Goal: Task Accomplishment & Management: Manage account settings

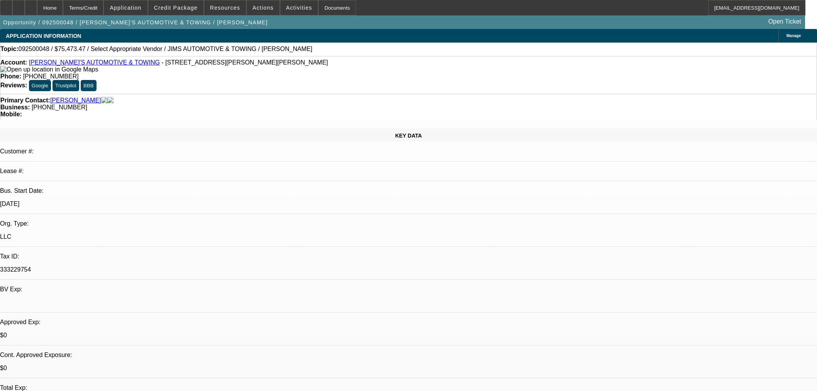
select select "0"
select select "2"
select select "0.1"
select select "4"
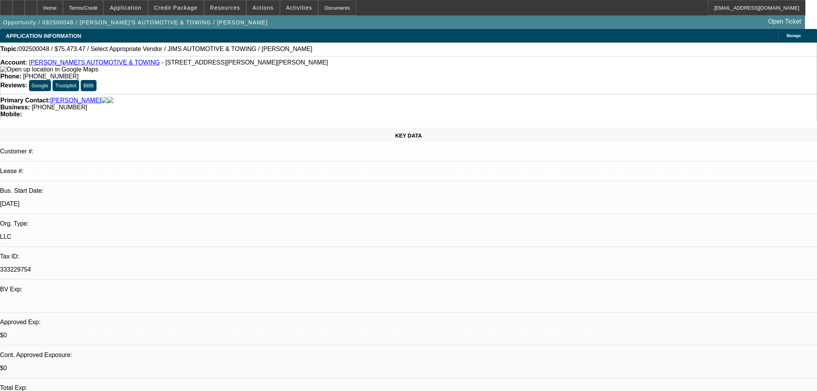
scroll to position [129, 0]
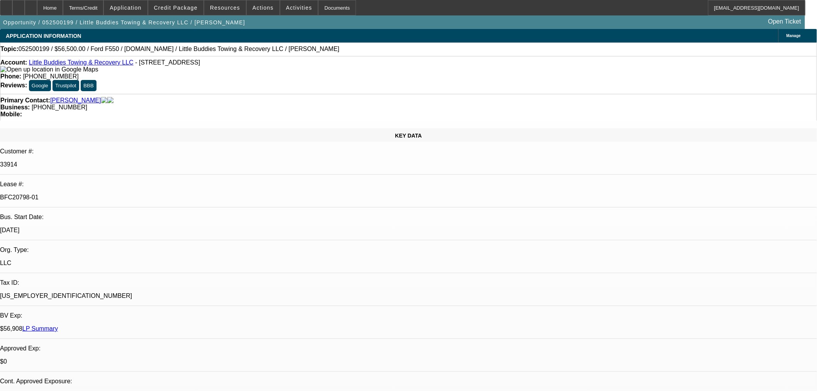
select select "0"
select select "2"
select select "0"
select select "6"
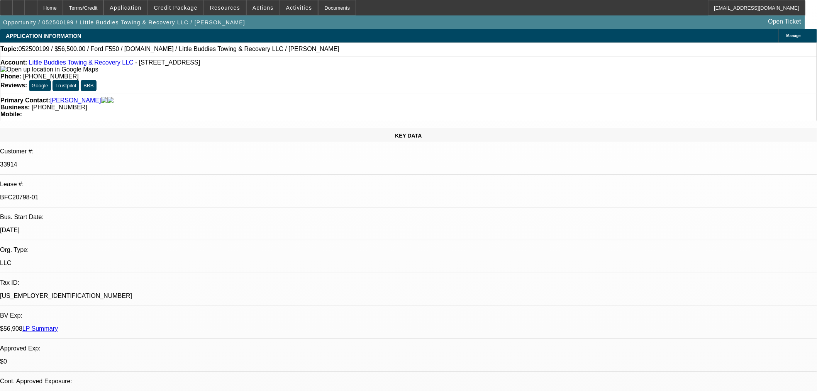
select select "0"
select select "2"
select select "0"
select select "6"
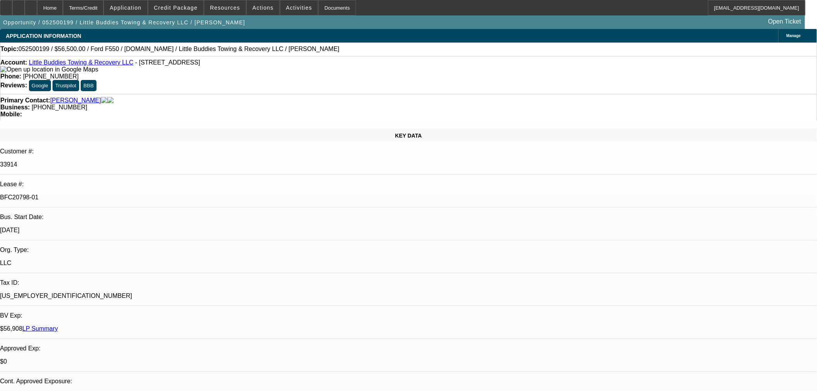
select select "0"
select select "2"
select select "0"
select select "6"
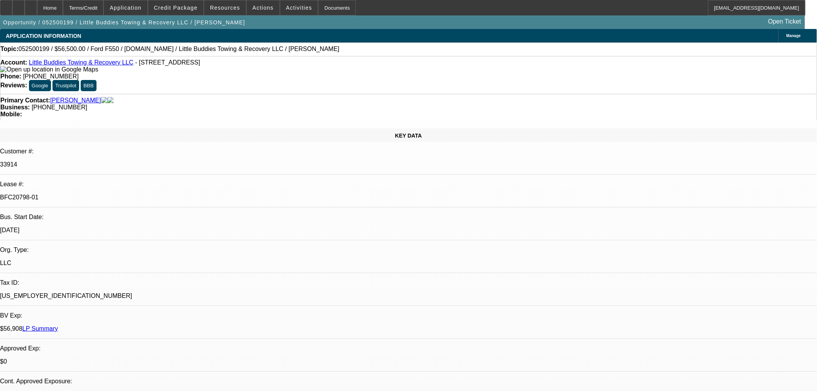
select select "0"
select select "2"
select select "0.1"
select select "4"
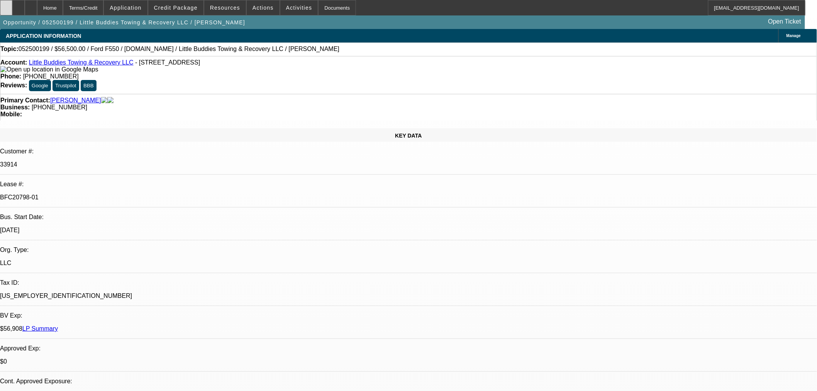
click at [6, 5] on icon at bounding box center [6, 5] width 0 height 0
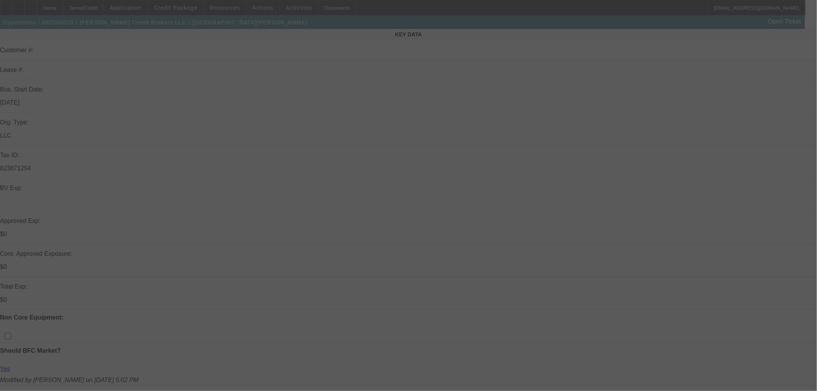
scroll to position [214, 0]
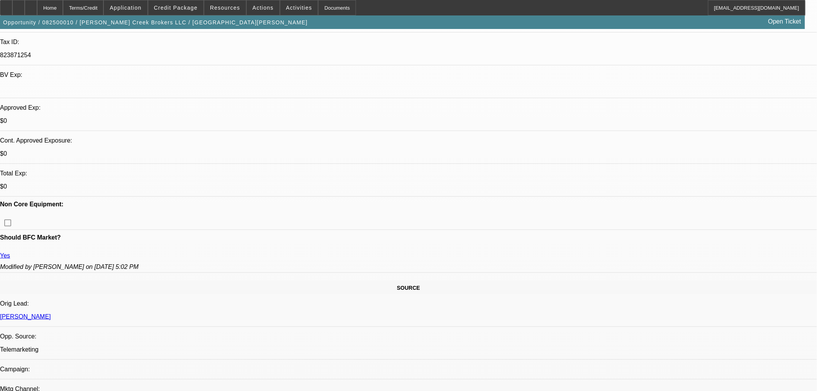
select select "0"
select select "3"
select select "0.1"
select select "4"
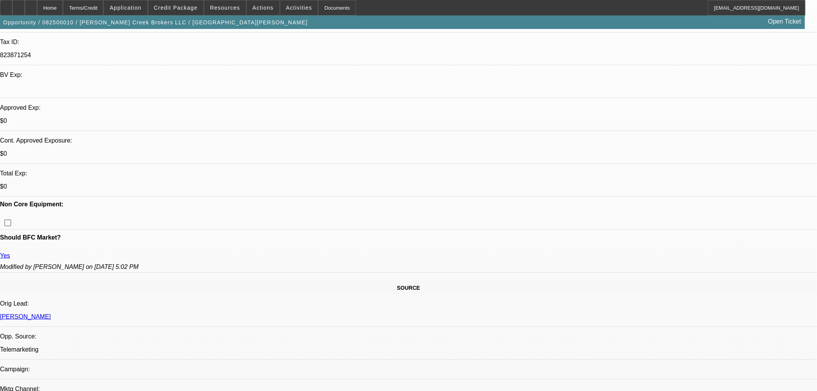
select select "0"
select select "3"
select select "0.1"
select select "4"
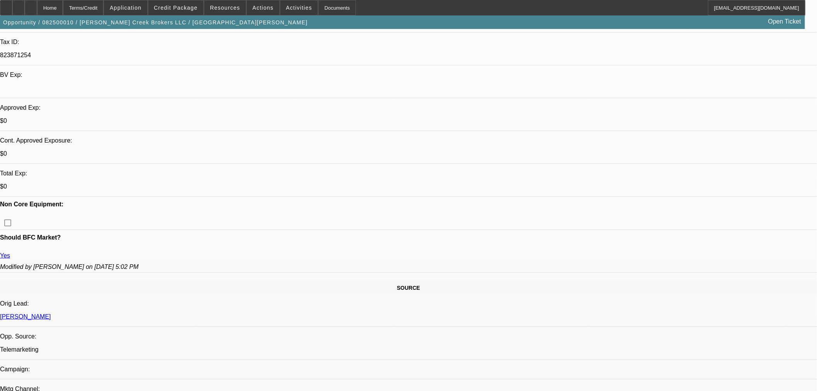
select select "0"
select select "3"
select select "0.1"
select select "4"
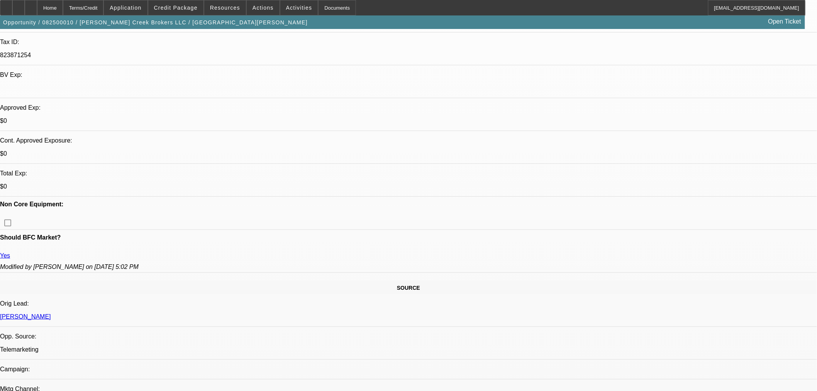
select select "0"
select select "3"
select select "0.1"
select select "4"
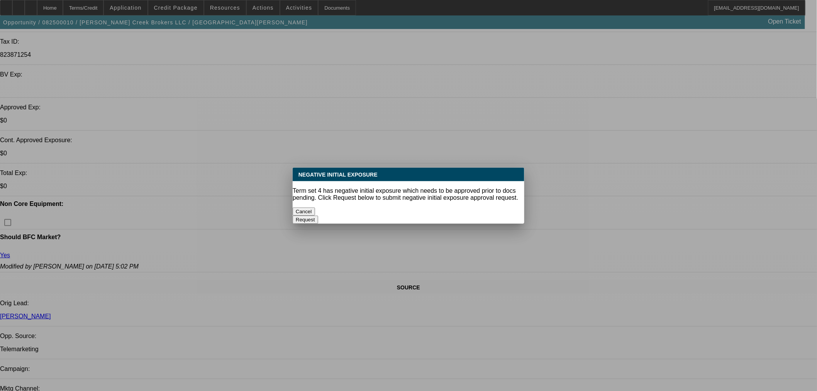
scroll to position [0, 0]
click at [315, 207] on button "Cancel" at bounding box center [304, 211] width 22 height 8
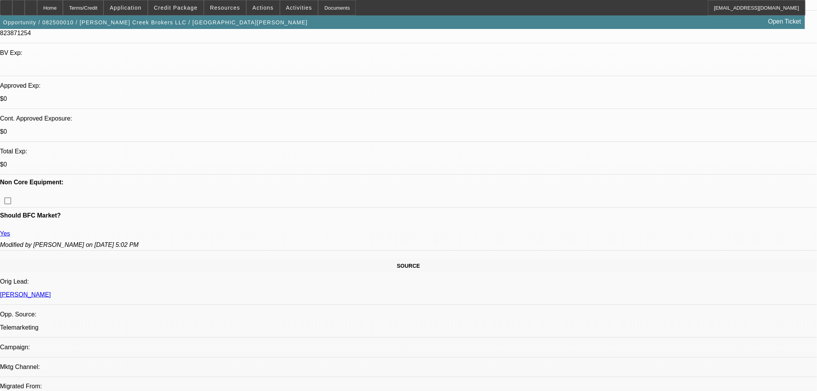
scroll to position [343, 0]
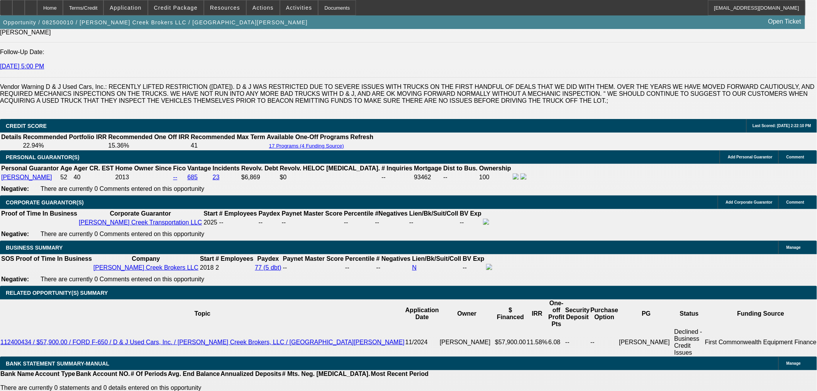
scroll to position [1244, 0]
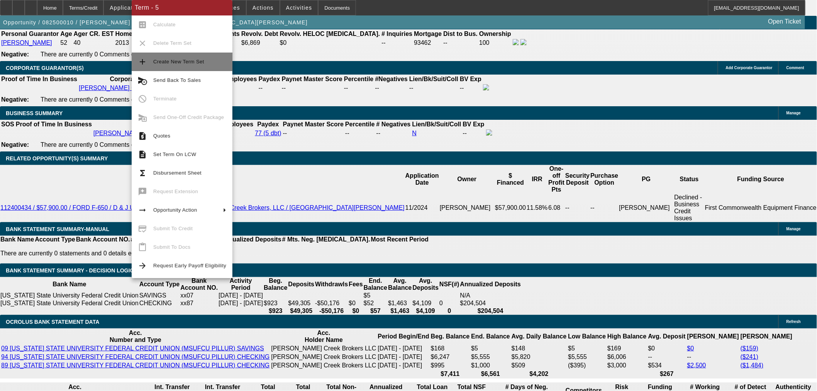
drag, startPoint x: 173, startPoint y: 64, endPoint x: 169, endPoint y: 67, distance: 4.4
click at [172, 66] on span "Create New Term Set" at bounding box center [189, 61] width 73 height 9
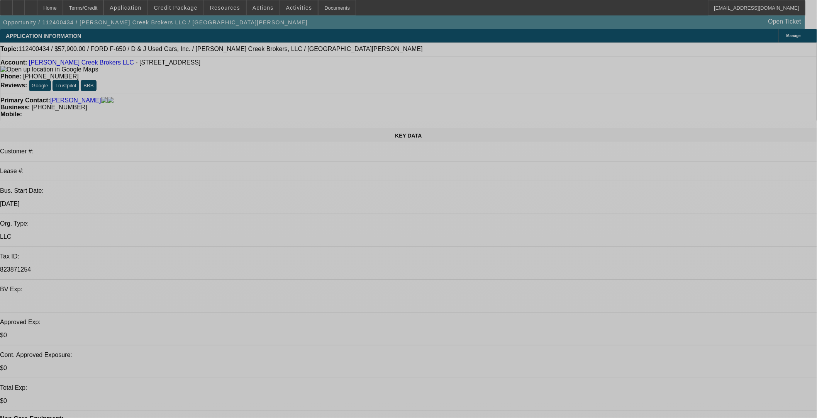
select select "0"
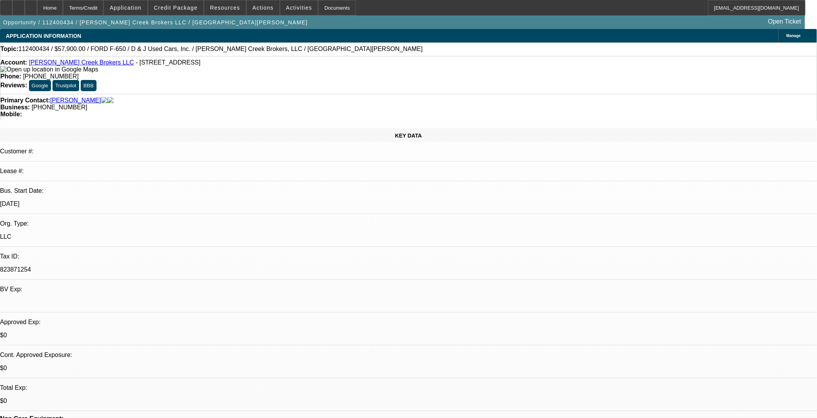
select select "0"
select select "3"
select select "0"
select select "6"
select select "0"
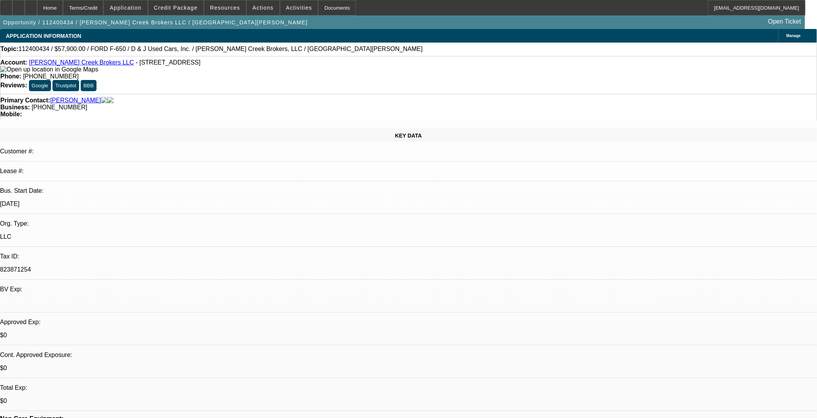
select select "0"
select select "3"
select select "0"
select select "6"
select select "0"
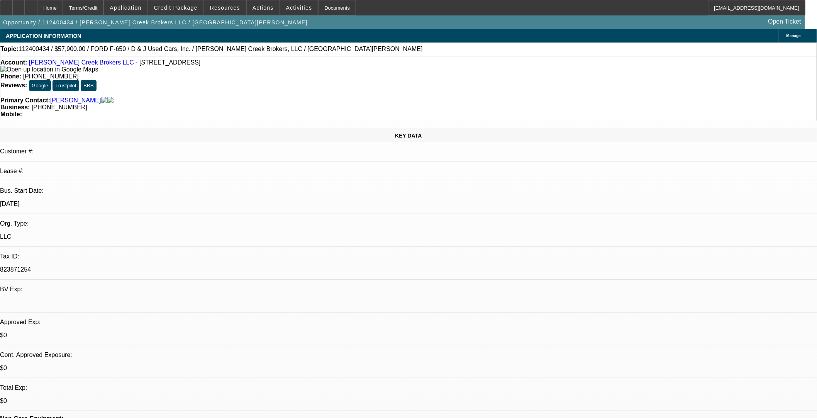
select select "0"
select select "3"
select select "0"
select select "6"
select select "0"
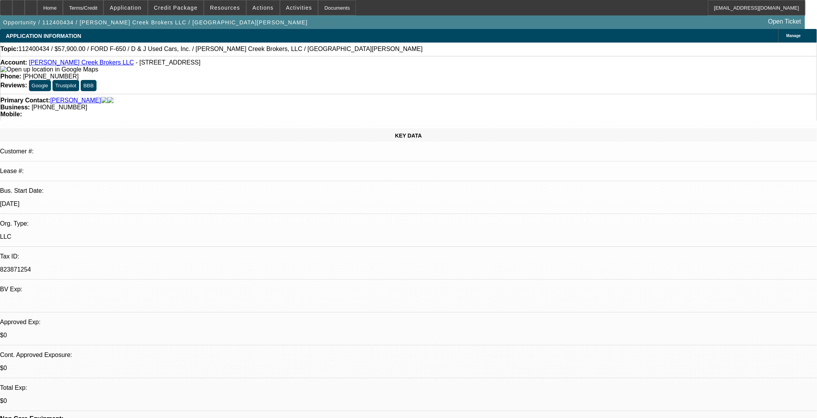
select select "0"
select select "3"
select select "0"
select select "6"
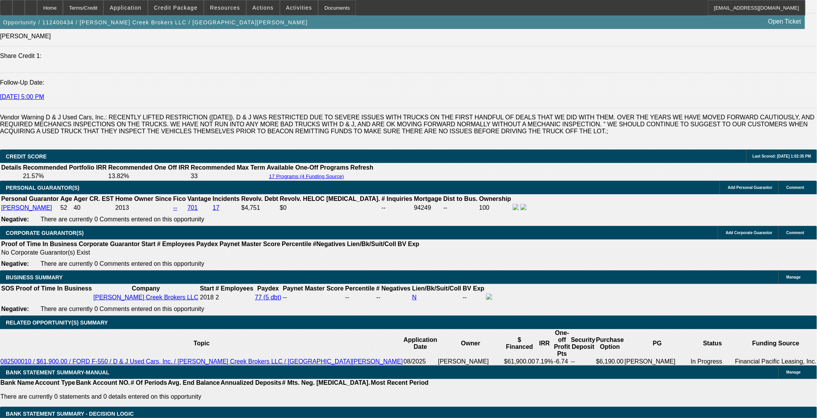
scroll to position [998, 0]
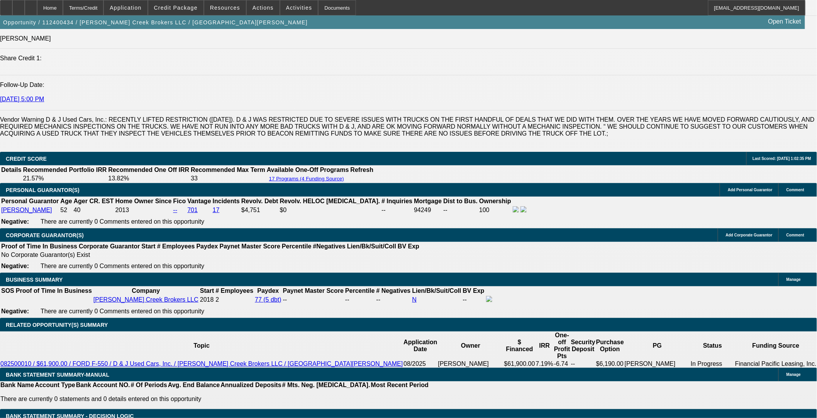
select select "0"
select select "3"
select select "0"
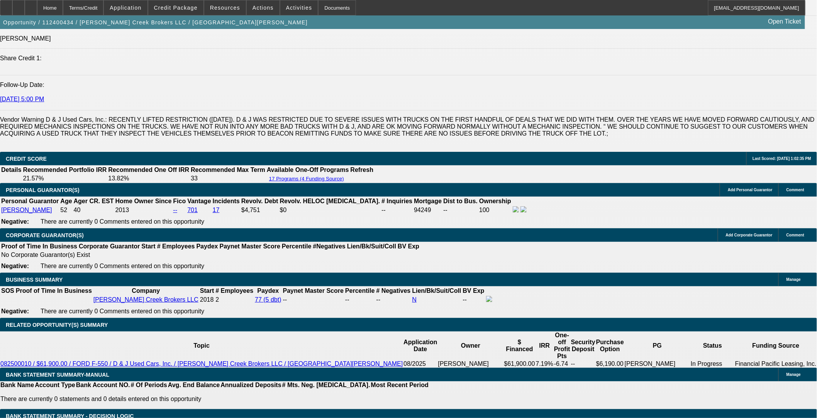
select select "6"
select select "0"
select select "3"
select select "0"
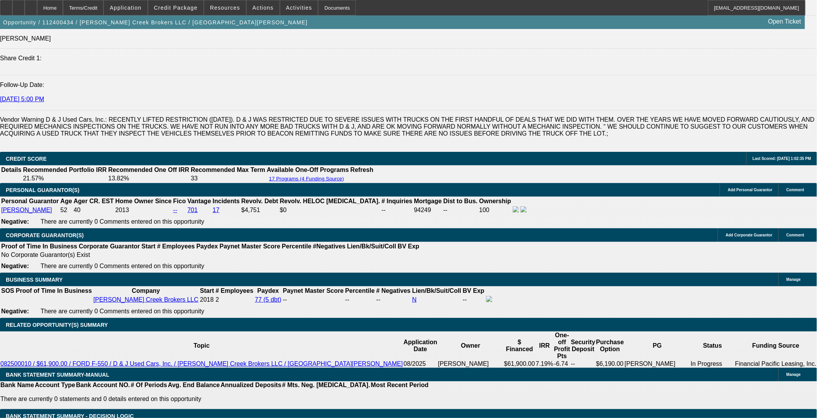
select select "6"
select select "0"
select select "3"
select select "0"
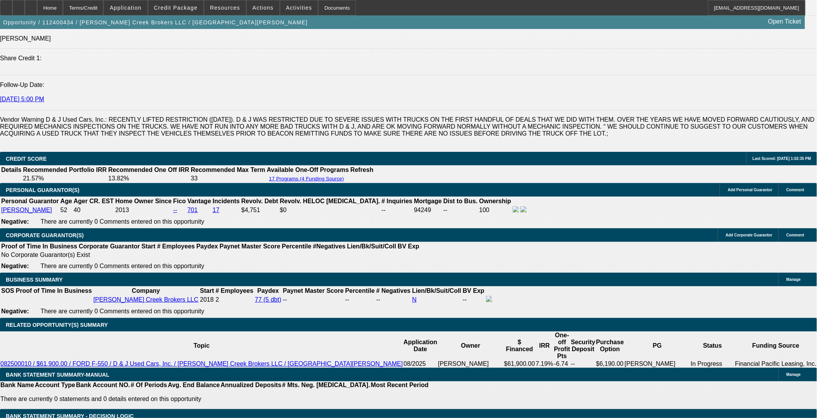
select select "6"
select select "0"
select select "3"
select select "0"
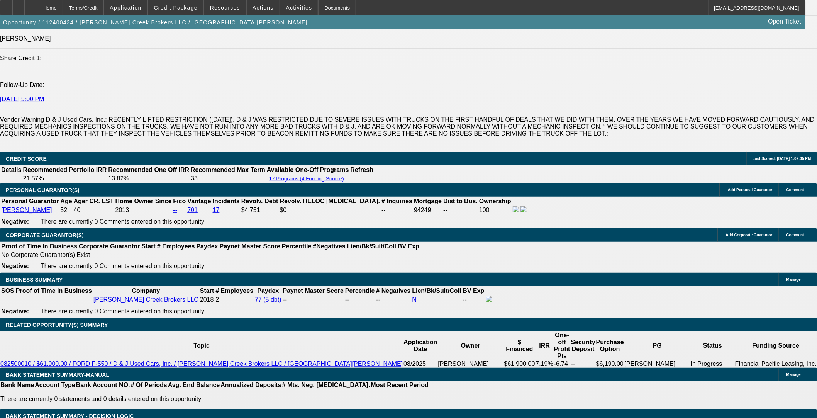
select select "6"
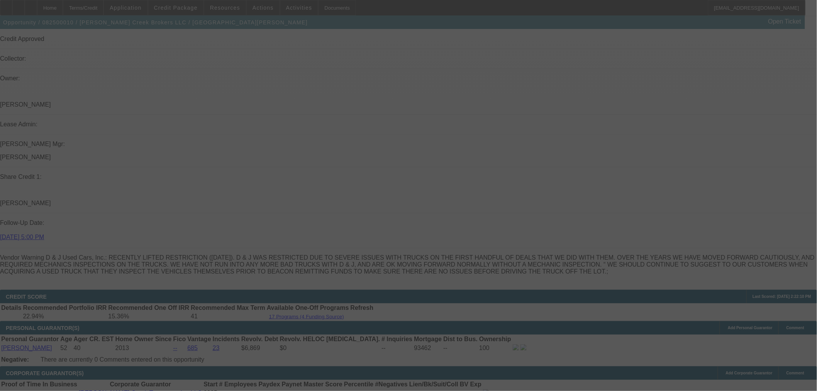
scroll to position [1038, 0]
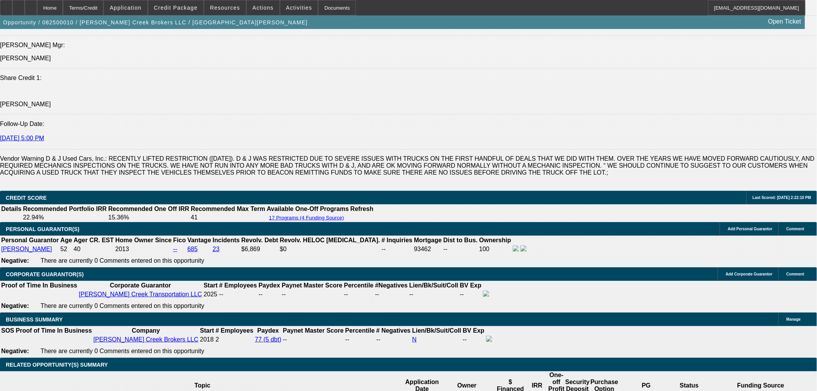
select select "0"
select select "3"
select select "0.1"
select select "4"
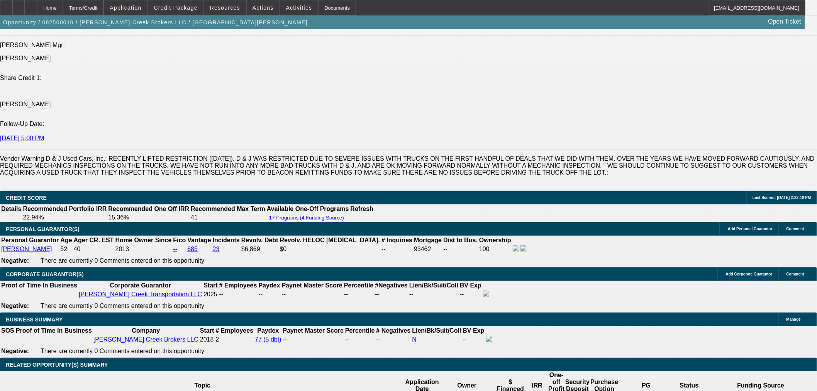
select select "0"
select select "3"
select select "0.1"
select select "4"
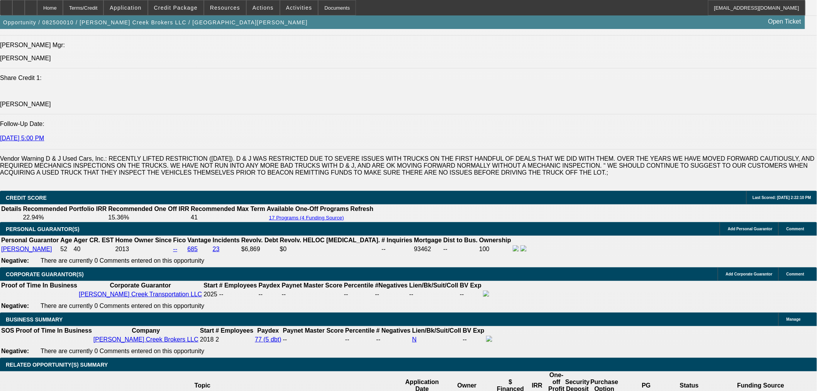
select select "0"
select select "3"
select select "0.1"
select select "4"
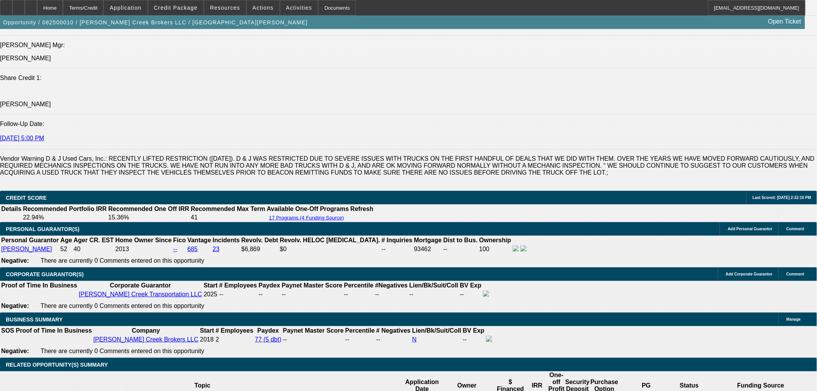
select select "0"
select select "3"
select select "0.1"
select select "4"
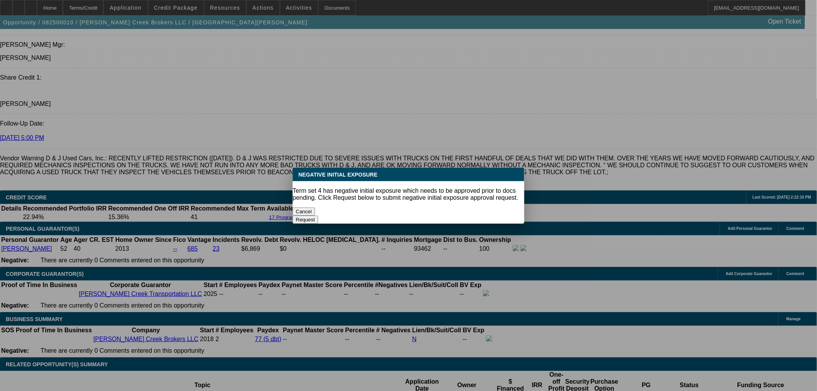
scroll to position [0, 0]
click at [315, 210] on button "Cancel" at bounding box center [304, 211] width 22 height 8
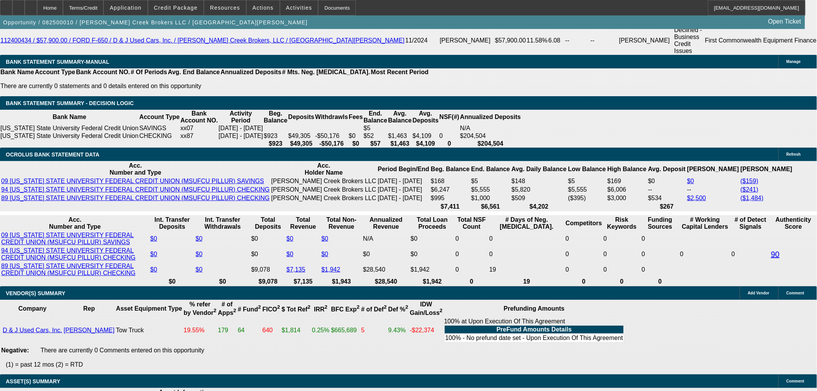
scroll to position [1338, 0]
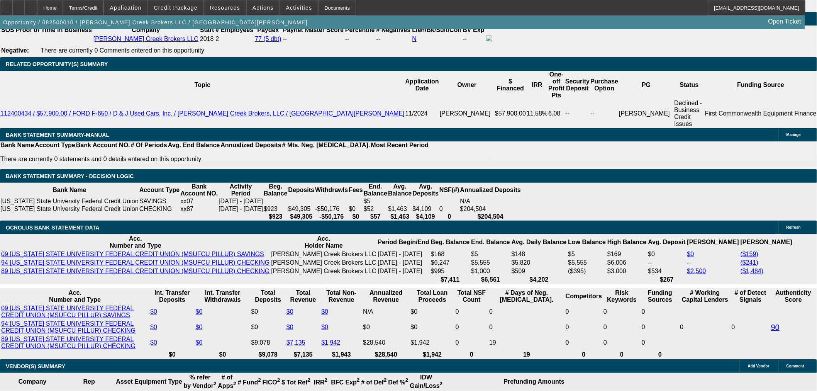
drag, startPoint x: 373, startPoint y: 207, endPoint x: 456, endPoint y: 206, distance: 83.0
type input "UNKNOWN"
type input "20"
type input "$2,132.63"
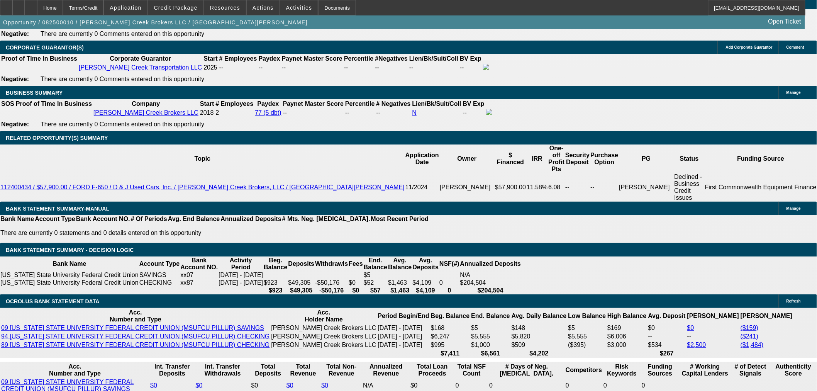
scroll to position [1167, 0]
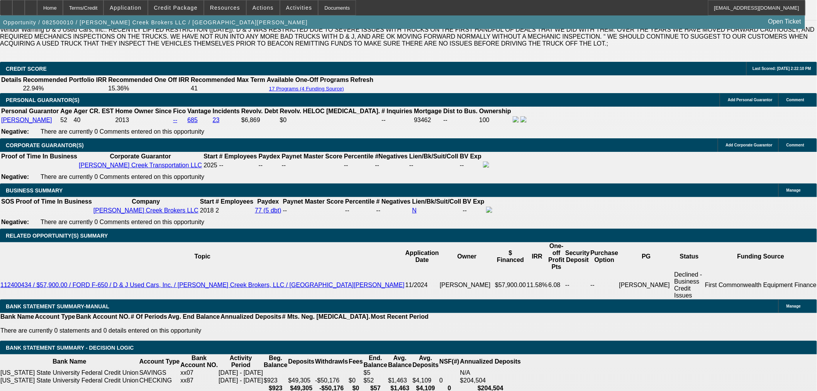
type input "20"
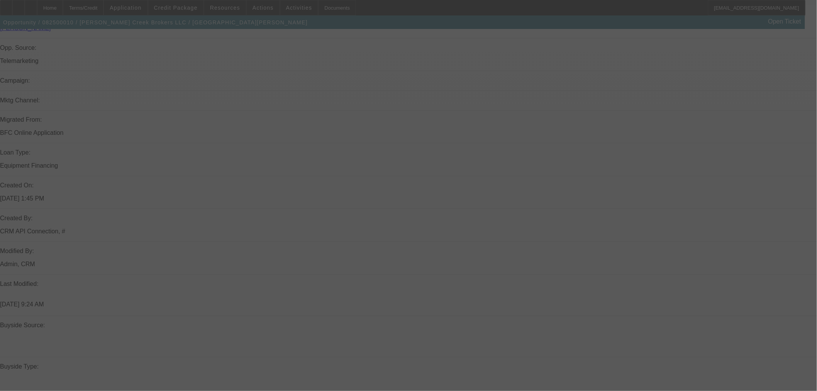
scroll to position [395, 0]
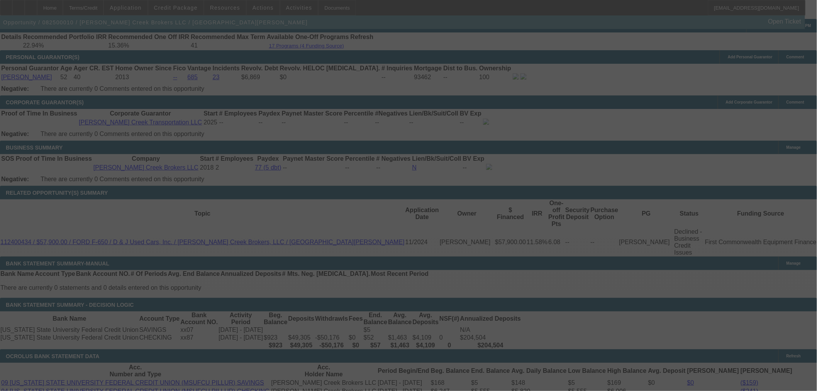
select select "0"
select select "3"
select select "0.1"
select select "4"
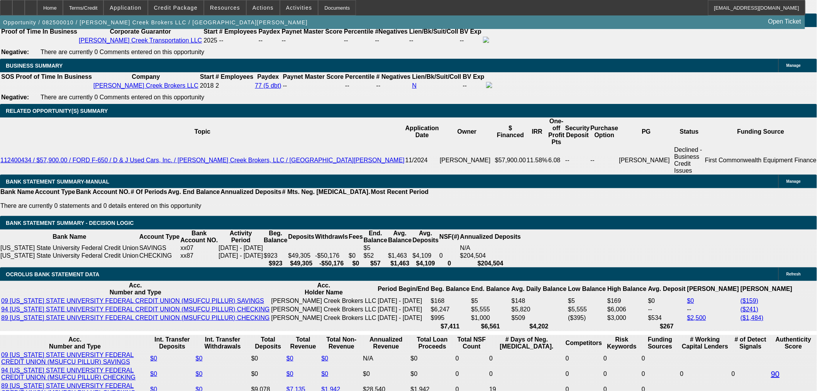
scroll to position [1209, 0]
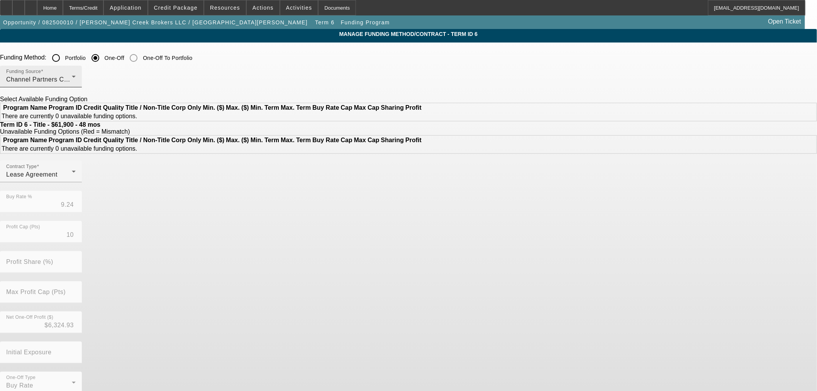
click at [72, 80] on div "Channel Partners Capital LLC (EF)" at bounding box center [39, 79] width 66 height 9
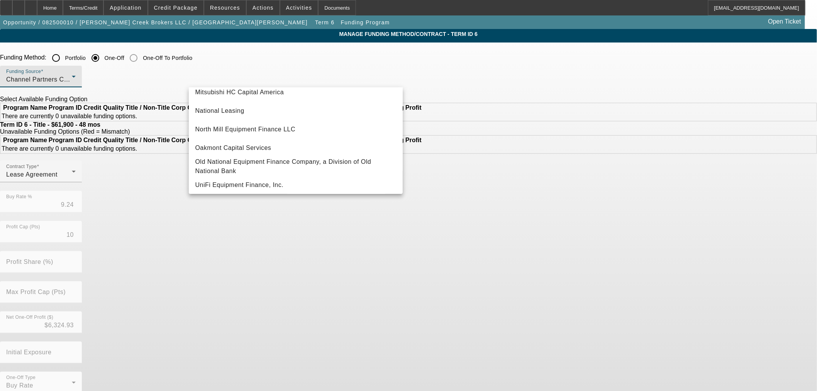
scroll to position [214, 0]
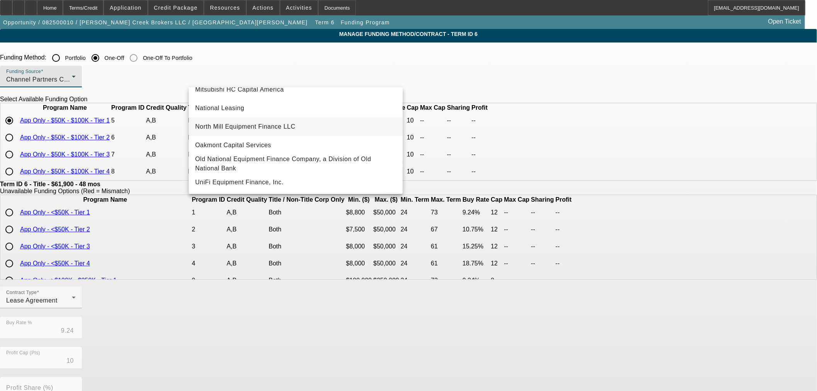
click at [289, 130] on span "North Mill Equipment Finance LLC" at bounding box center [245, 126] width 100 height 9
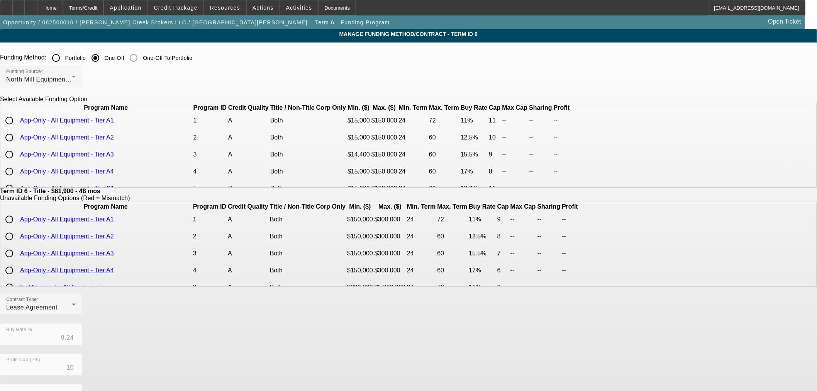
click at [17, 128] on input "radio" at bounding box center [9, 120] width 15 height 15
radio input "true"
type input "11.00"
type input "11"
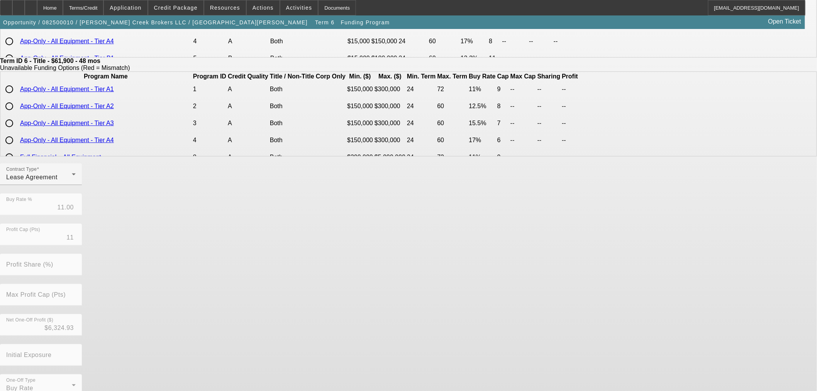
scroll to position [138, 0]
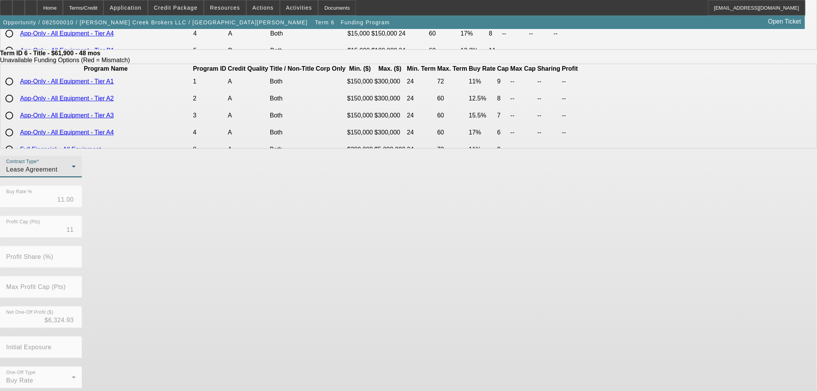
click at [72, 174] on div "Lease Agreement" at bounding box center [39, 169] width 66 height 9
click at [249, 220] on span "Equipment Finance Agreement" at bounding box center [239, 212] width 89 height 19
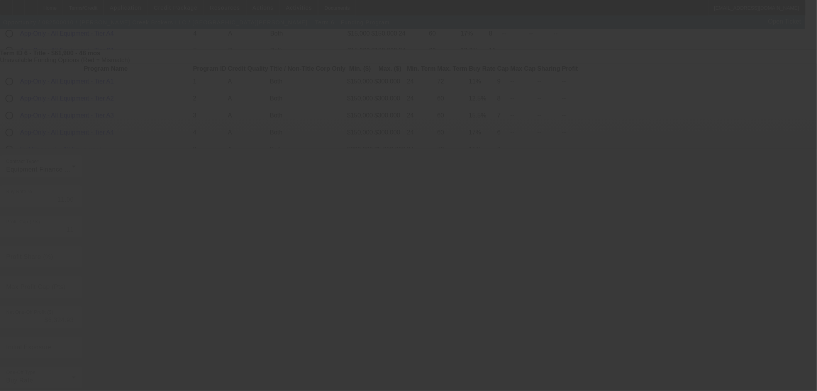
type input "9.24"
type input "10"
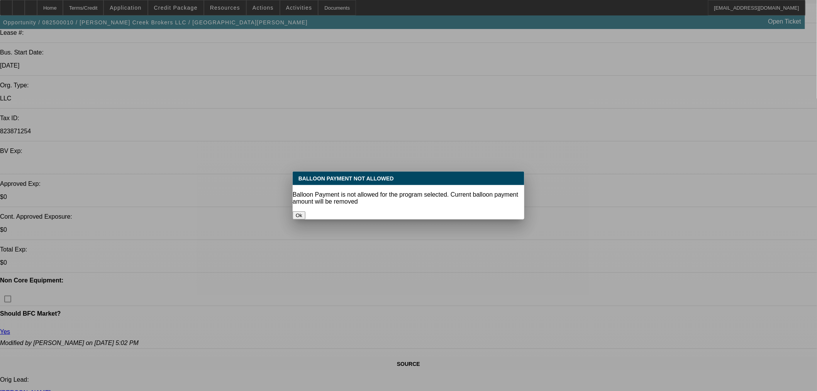
select select "0"
select select "3"
select select "0"
select select "6"
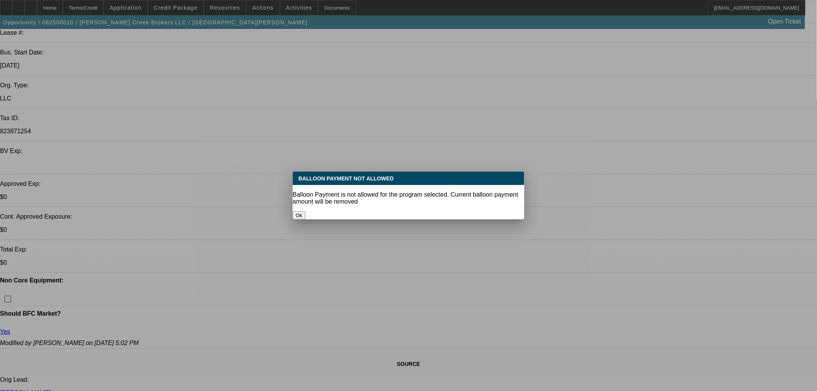
select select "0"
select select "3"
select select "0.1"
select select "4"
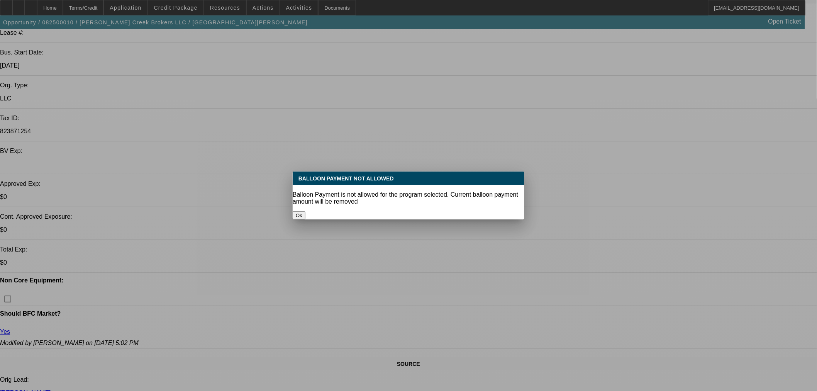
select select "0"
select select "3"
select select "0.1"
select select "4"
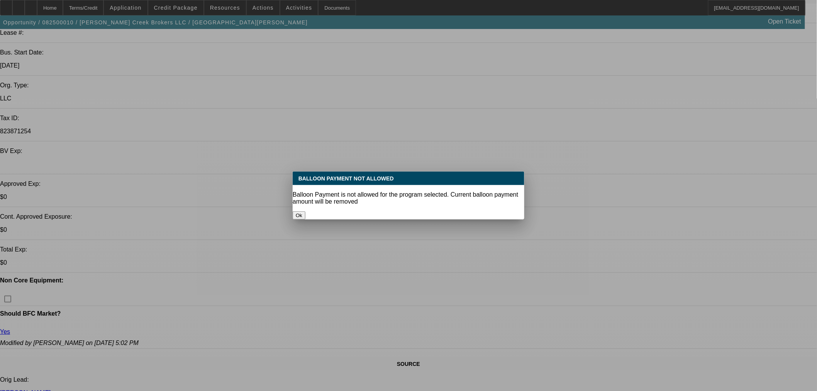
select select "0"
select select "3"
select select "0.1"
select select "4"
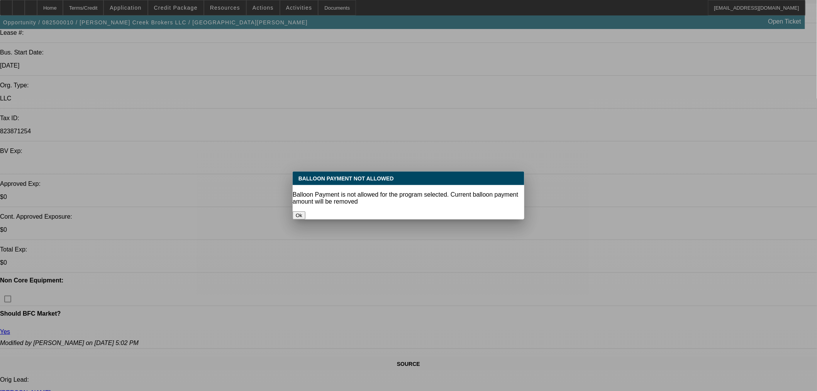
click at [305, 211] on button "Ok" at bounding box center [299, 215] width 13 height 8
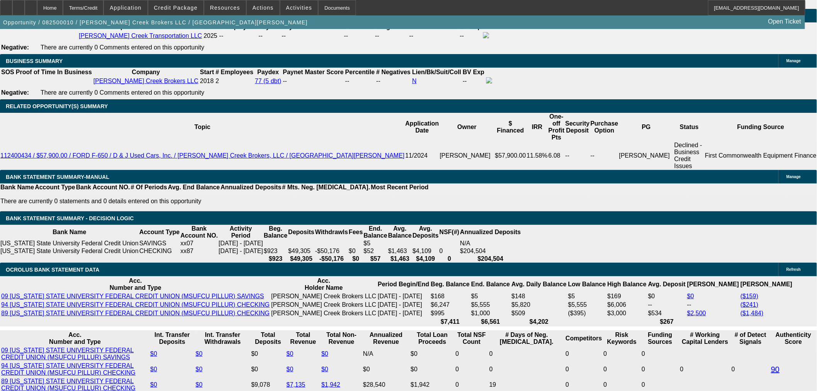
scroll to position [1425, 0]
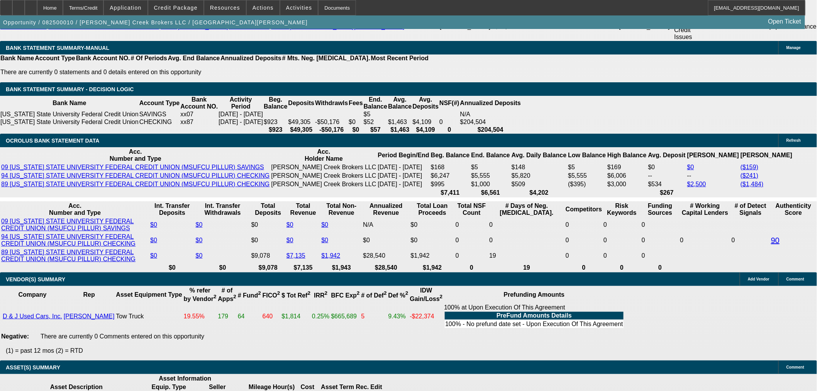
drag, startPoint x: 180, startPoint y: 126, endPoint x: 377, endPoint y: 114, distance: 197.2
type input "1"
type input "UNKNOWN"
type input "12"
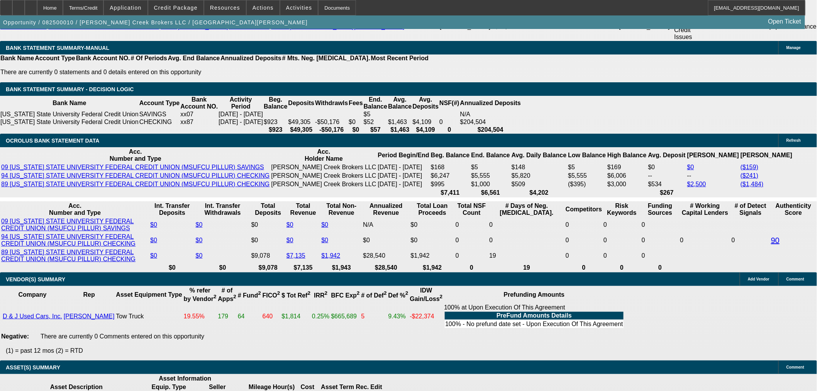
type input "$1,316.08"
type input "12."
type input "$1,630.06"
type input "12.8"
type input "$1,654.48"
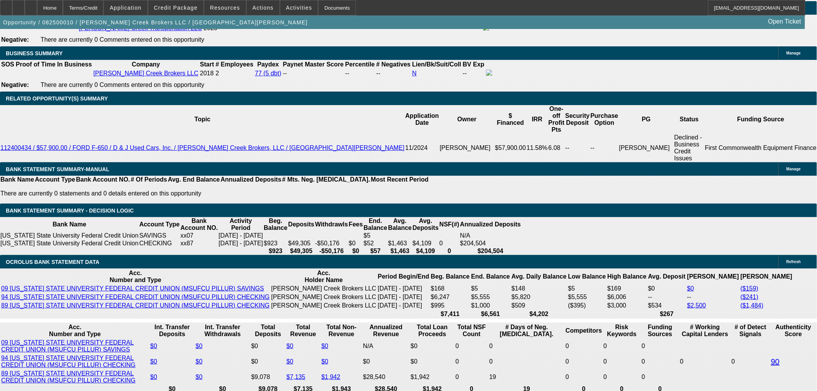
scroll to position [1167, 0]
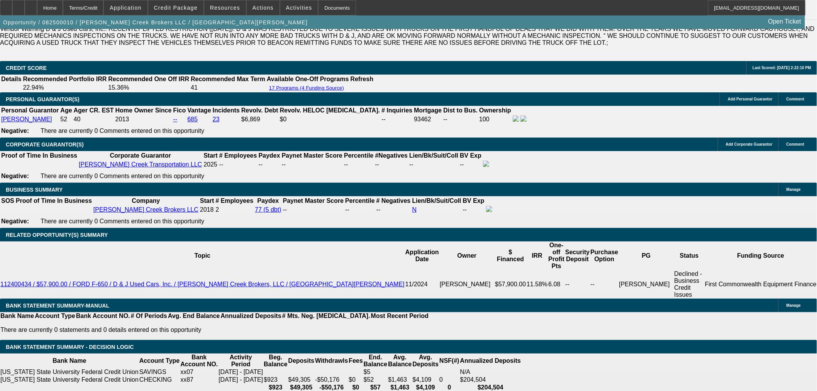
type input "12.8"
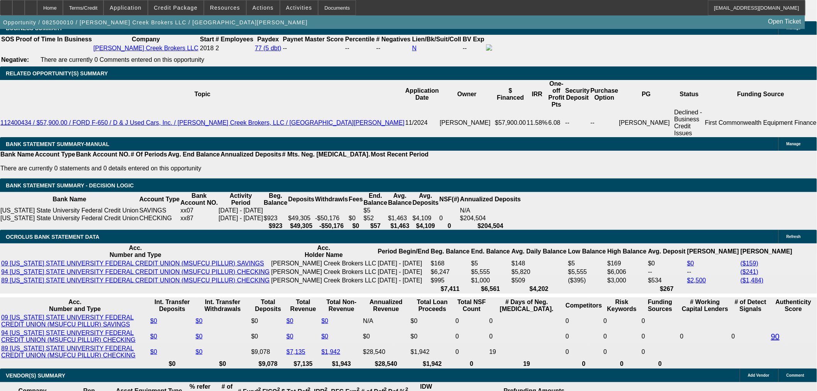
scroll to position [1425, 0]
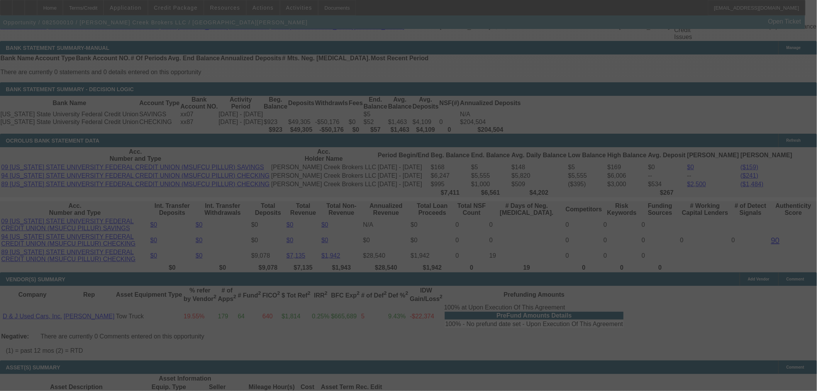
select select "0"
select select "3"
select select "0"
select select "6"
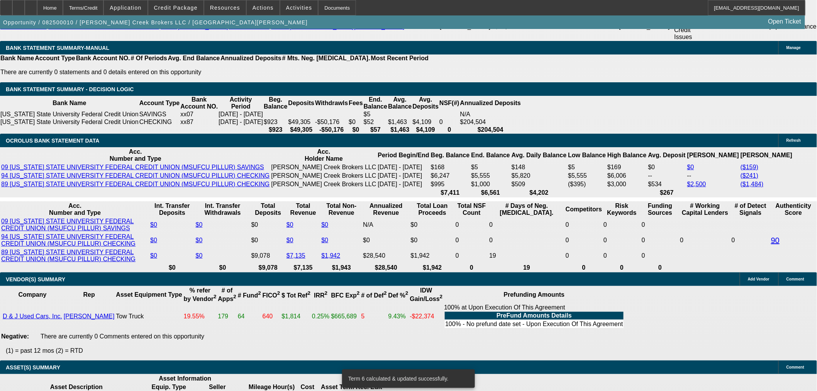
scroll to position [1296, 0]
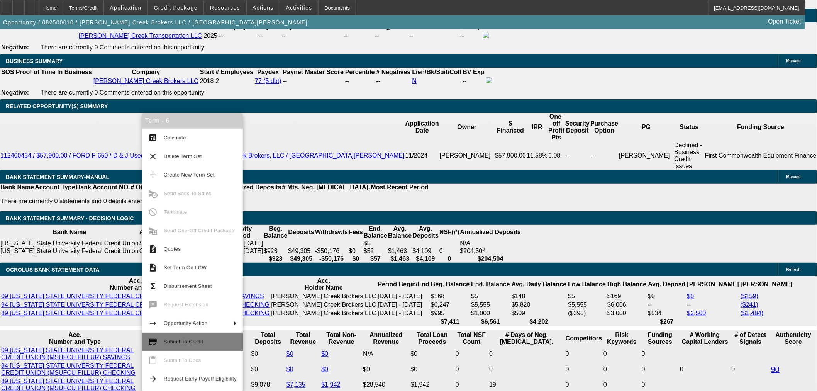
click at [169, 345] on span "Submit To Credit" at bounding box center [200, 341] width 73 height 9
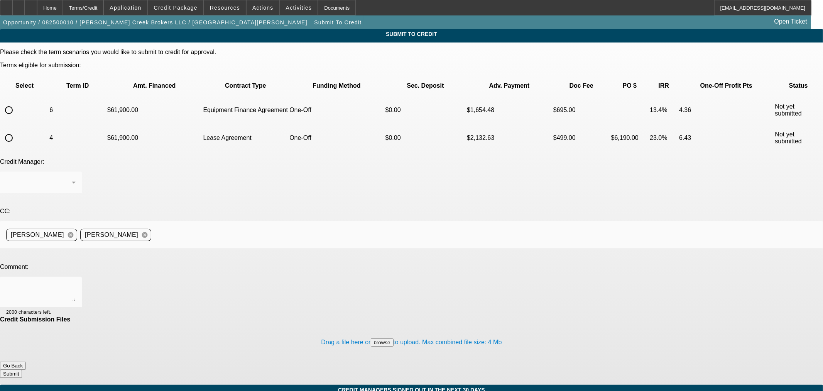
click at [17, 102] on input "radio" at bounding box center [8, 109] width 15 height 15
radio input "true"
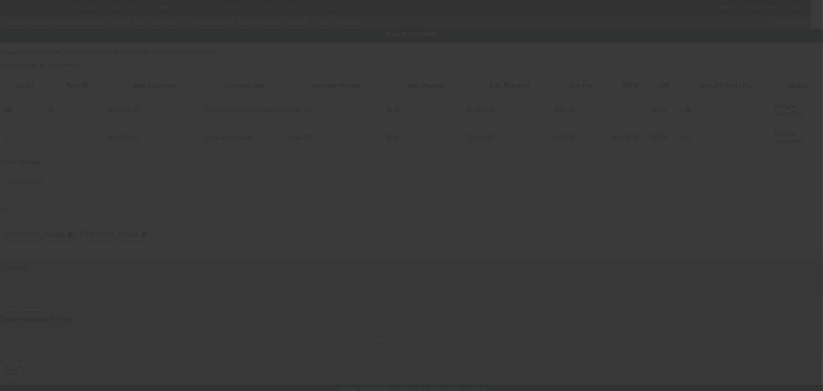
click at [76, 283] on textarea at bounding box center [40, 292] width 69 height 19
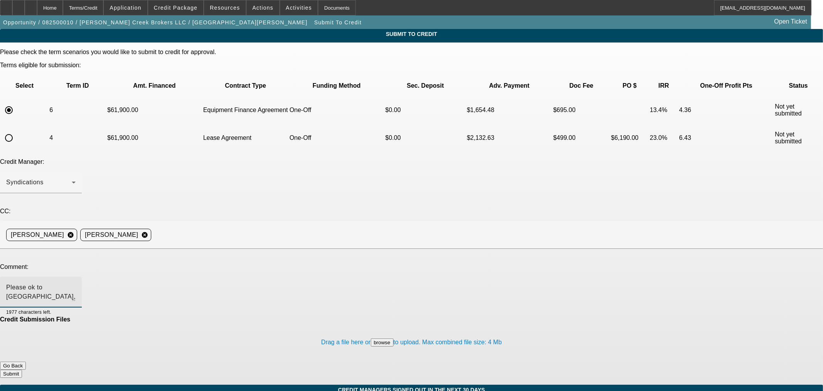
type textarea "Please ok to NM. Thanks"
click at [22, 369] on button "Submit" at bounding box center [11, 373] width 22 height 8
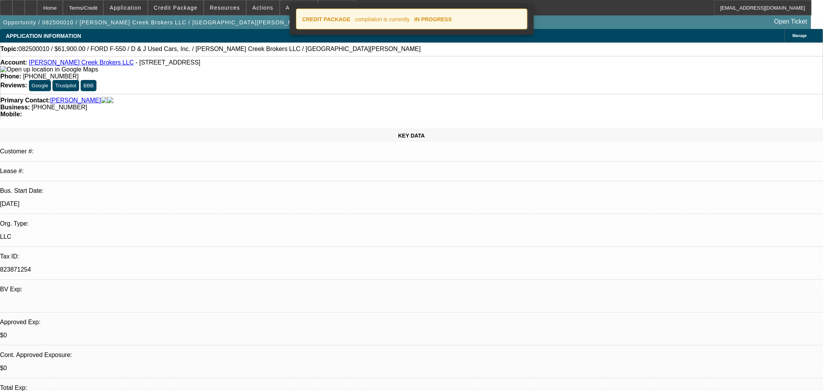
select select "0"
select select "3"
select select "0"
select select "6"
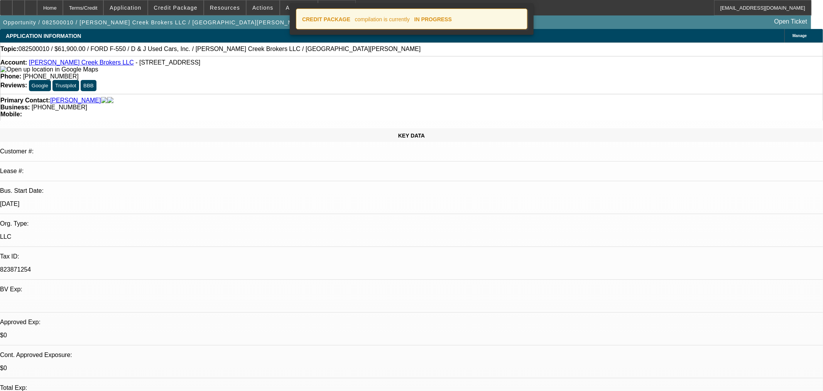
select select "0"
select select "3"
select select "0.1"
select select "4"
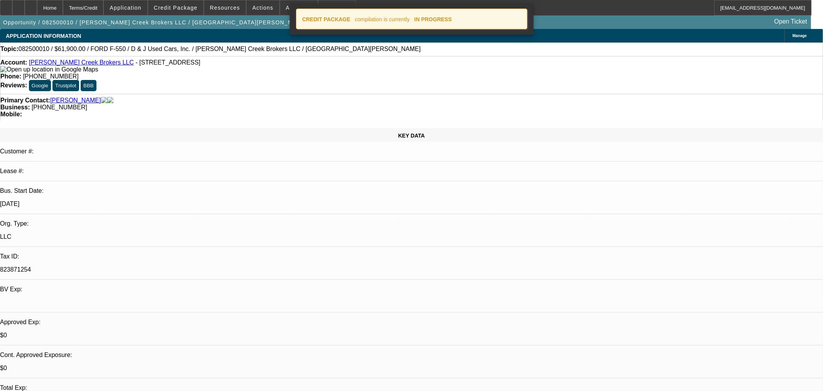
select select "0"
select select "3"
select select "0.1"
select select "4"
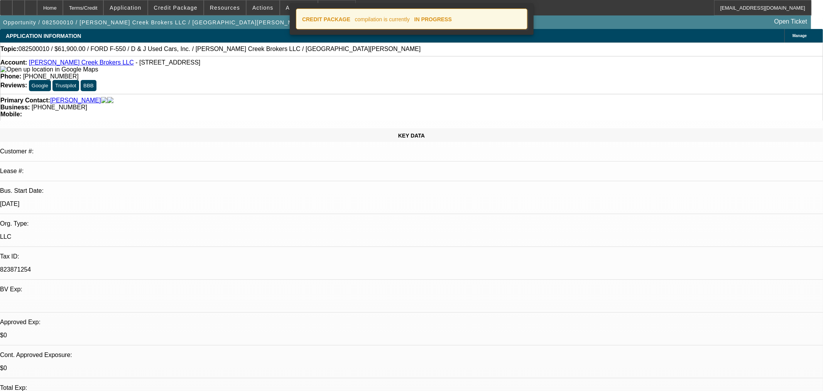
select select "0"
select select "3"
select select "0.1"
select select "4"
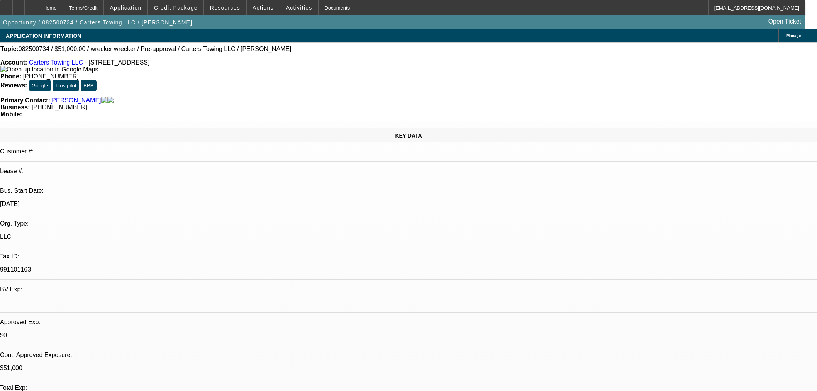
select select "0.15"
select select "2"
select select "0"
select select "6"
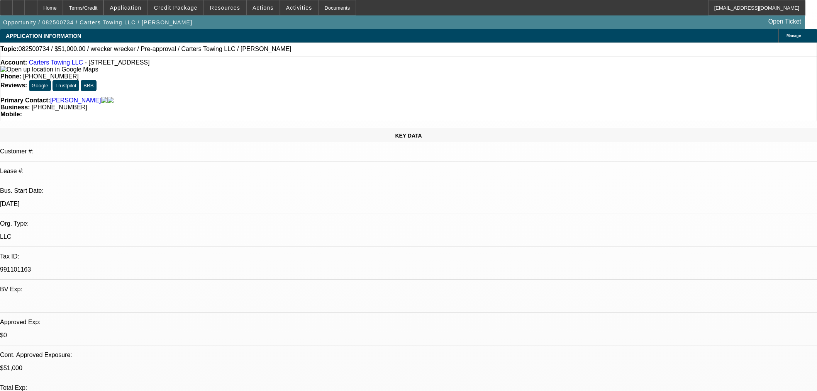
select select "0.15"
select select "2"
select select "0"
select select "6"
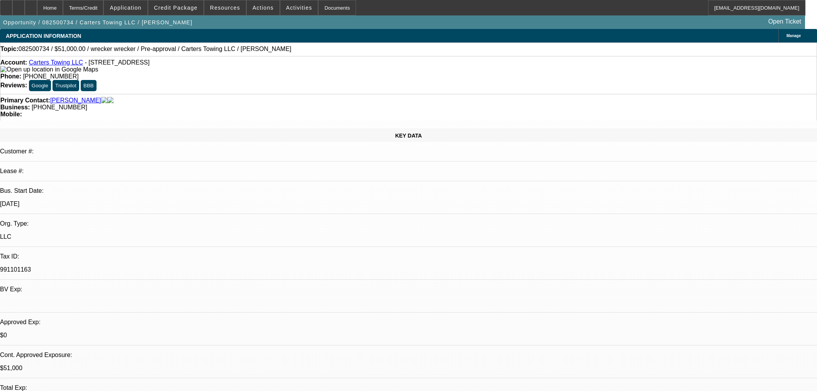
select select "0.15"
select select "2"
select select "0"
select select "6"
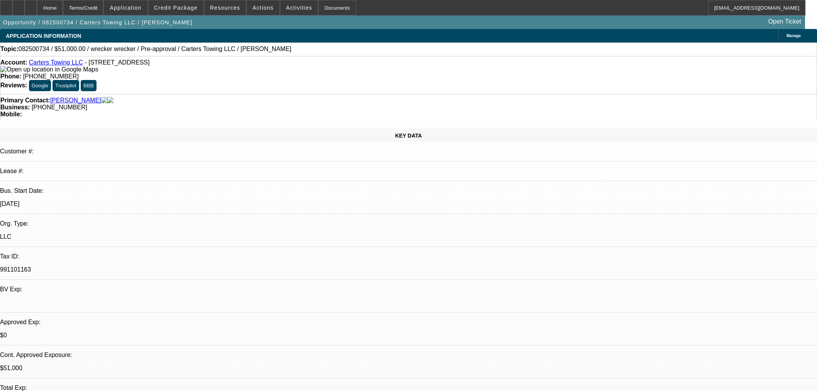
scroll to position [986, 0]
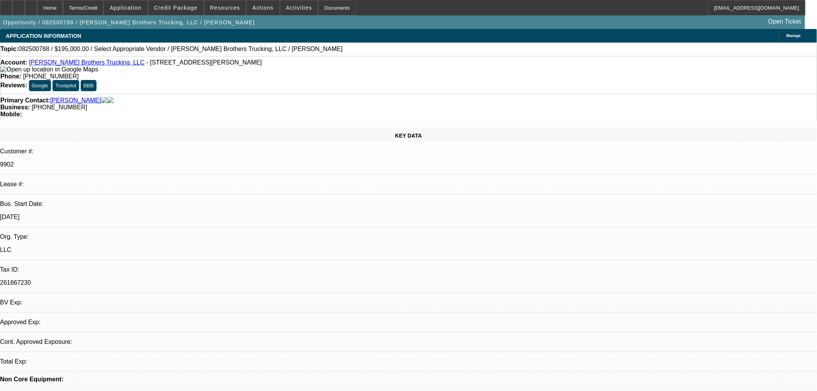
select select "0"
select select "2"
select select "0.1"
select select "4"
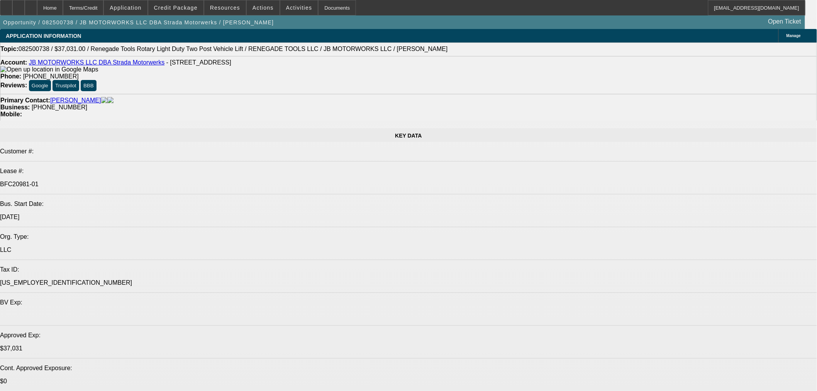
select select "0"
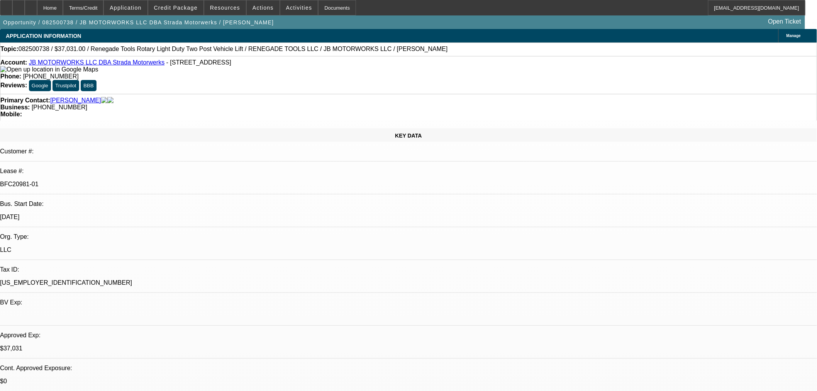
select select "3"
select select "0.1"
select select "4"
select select "0"
select select "3"
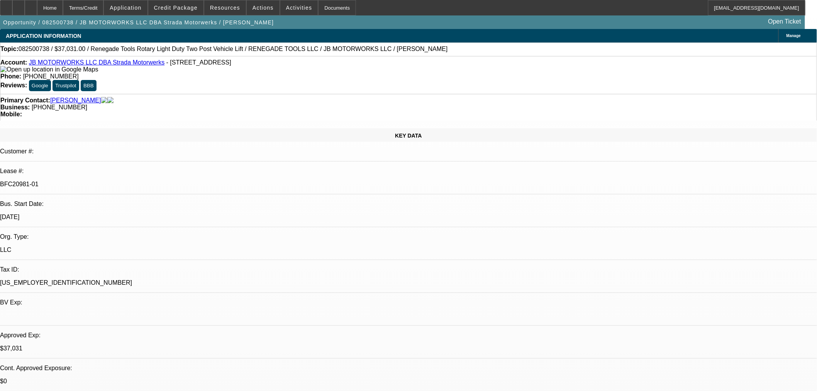
select select "0.1"
select select "4"
select select "0"
select select "3"
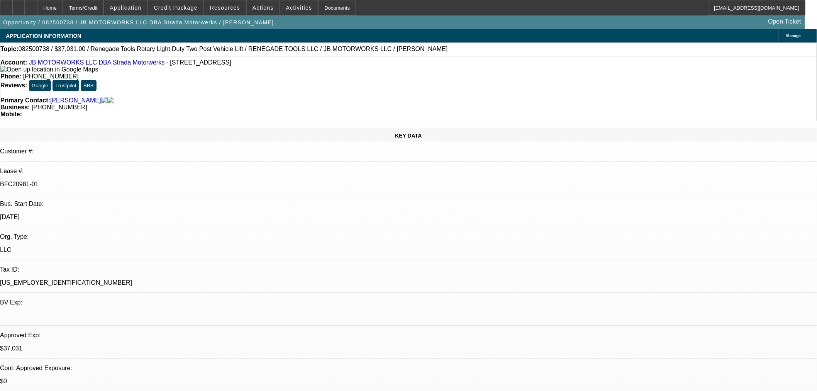
select select "0.1"
select select "4"
select select "0"
select select "3"
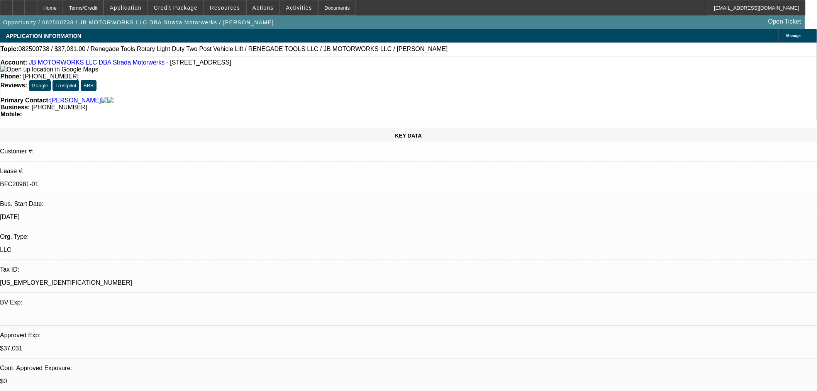
select select "0.1"
select select "4"
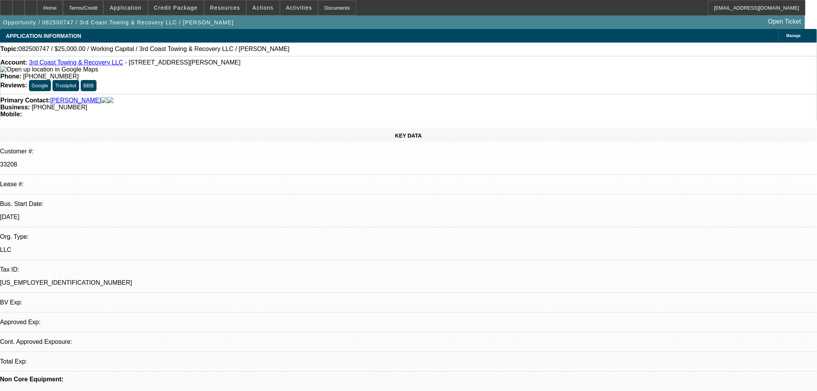
select select "0"
select select "2"
select select "0.1"
select select "4"
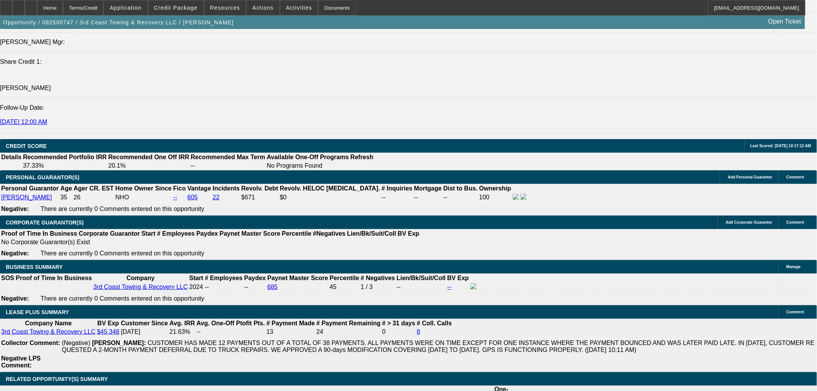
scroll to position [1158, 0]
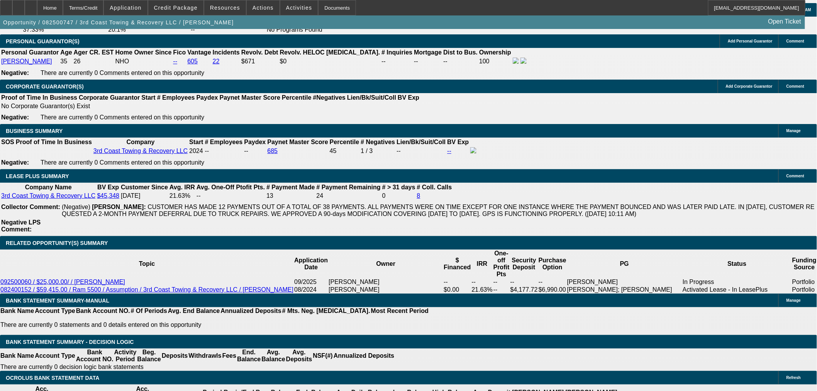
type input "$0.00"
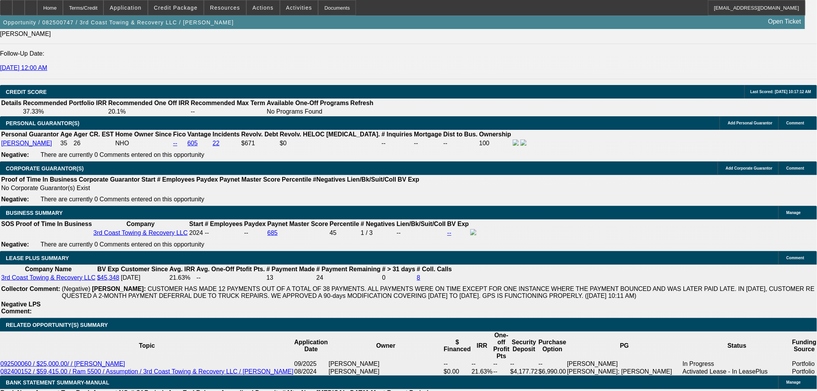
scroll to position [986, 0]
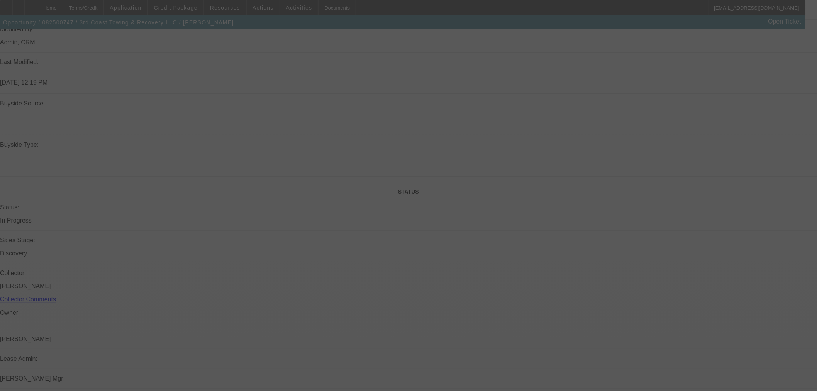
scroll to position [0, 0]
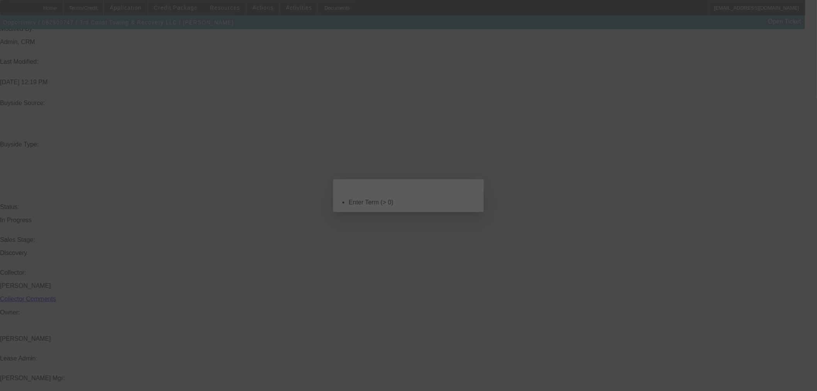
select select "0"
select select "2"
select select "0.1"
select select "4"
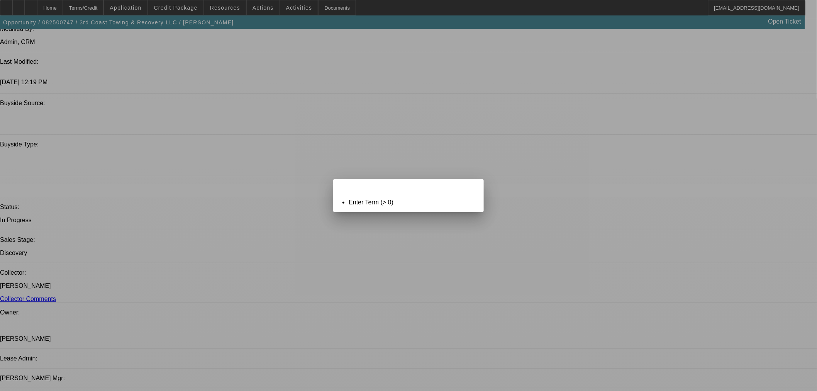
click at [475, 188] on span "Close" at bounding box center [473, 186] width 10 height 4
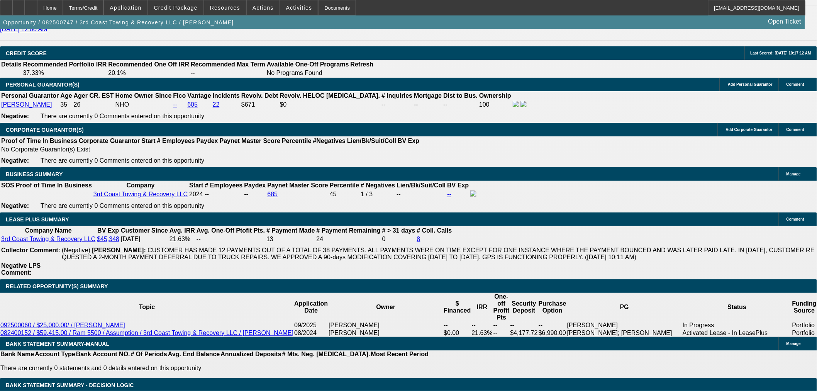
scroll to position [1201, 0]
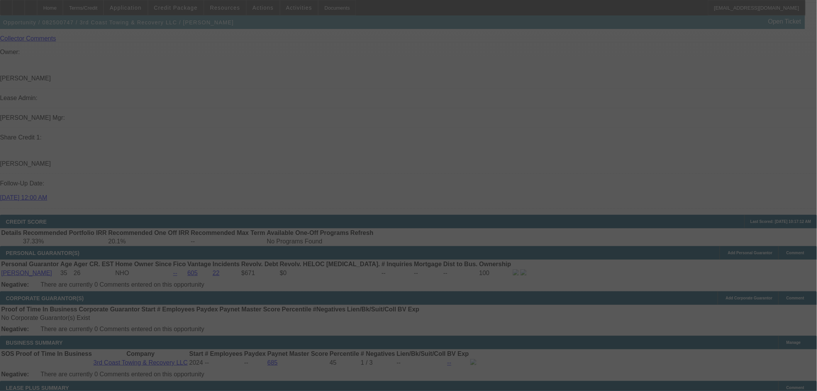
scroll to position [858, 0]
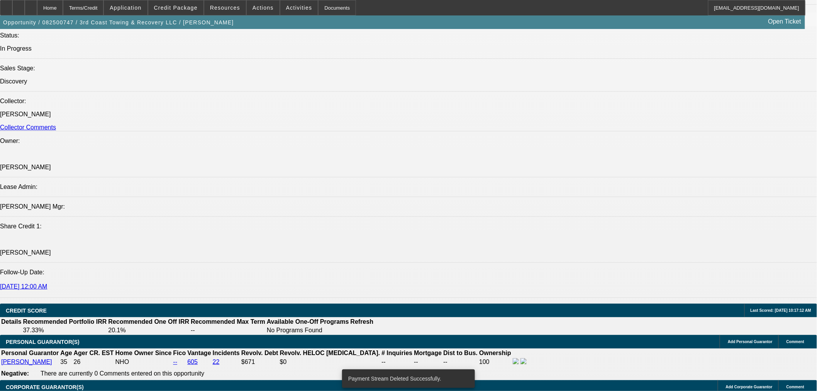
select select "0"
select select "2"
select select "0.1"
select select "4"
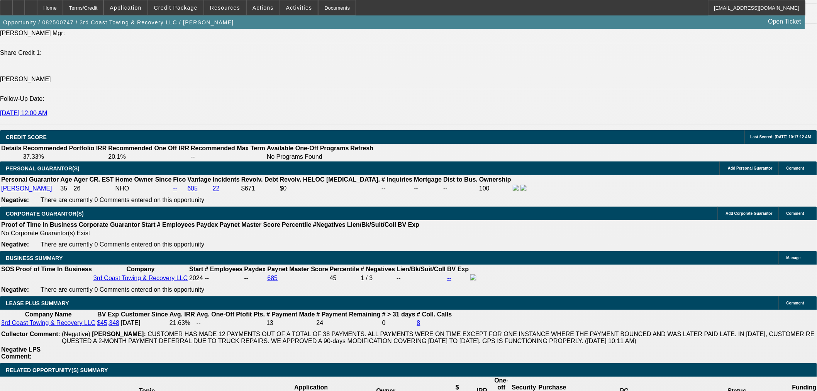
scroll to position [1072, 0]
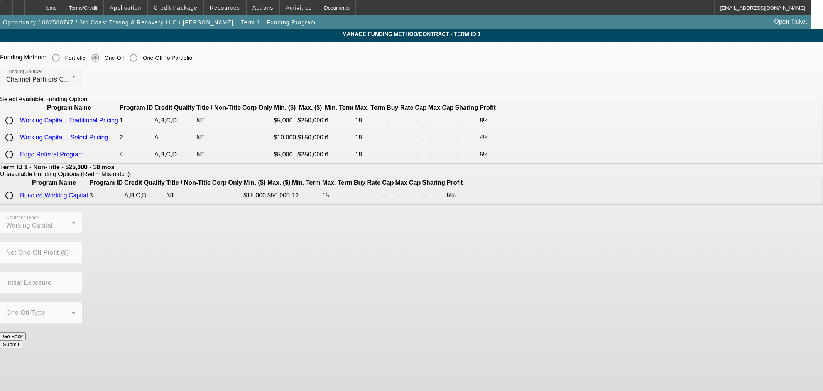
click at [17, 162] on input "radio" at bounding box center [9, 154] width 15 height 15
radio input "true"
click at [17, 145] on input "radio" at bounding box center [9, 137] width 15 height 15
radio input "true"
type input "4.00"
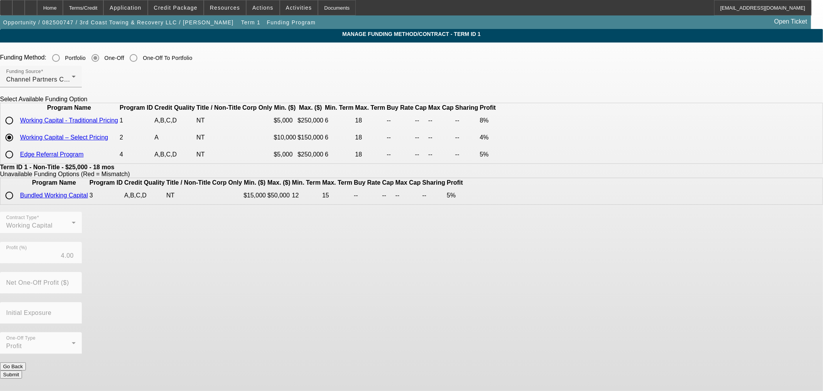
click at [17, 162] on input "radio" at bounding box center [9, 154] width 15 height 15
radio input "true"
type input "5.00"
click at [22, 370] on button "Submit" at bounding box center [11, 374] width 22 height 8
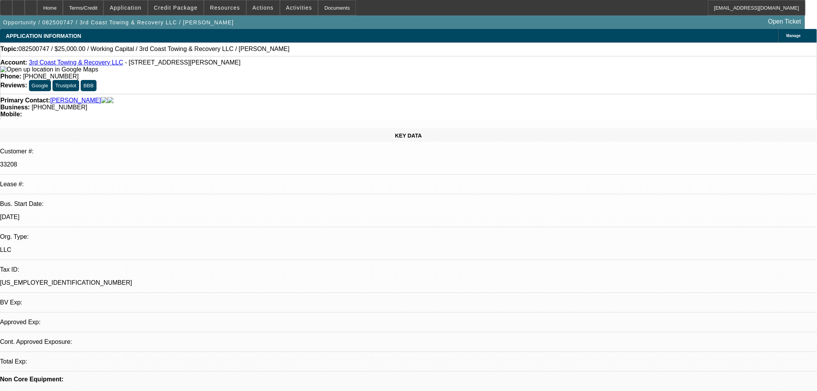
select select "0"
select select "2"
select select "0.1"
select select "4"
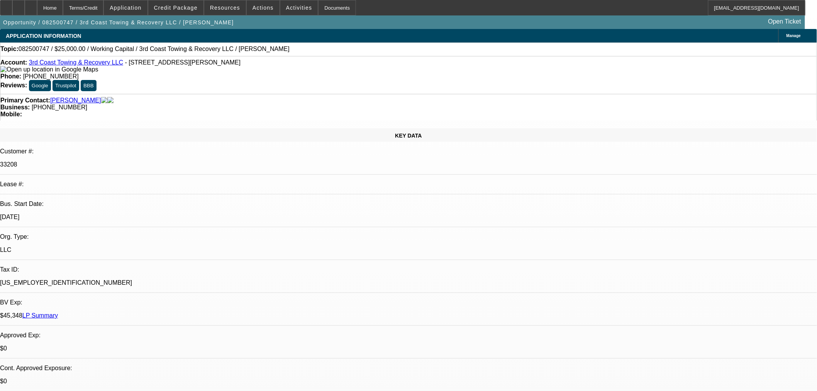
click at [6, 5] on icon at bounding box center [6, 5] width 0 height 0
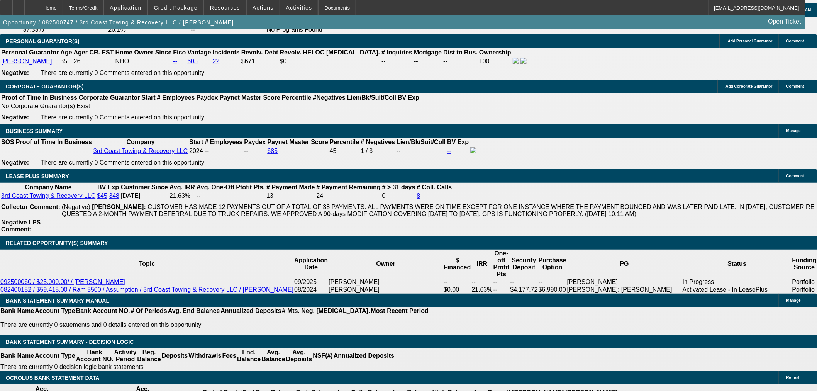
scroll to position [1029, 0]
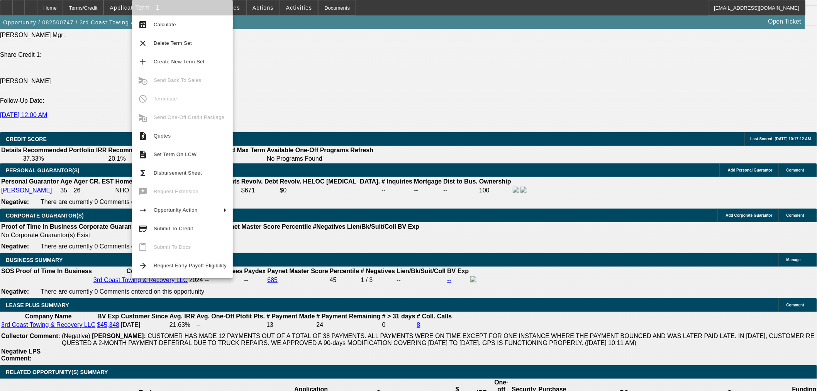
drag, startPoint x: 176, startPoint y: 228, endPoint x: 172, endPoint y: 229, distance: 4.5
click at [176, 228] on span "Submit To Credit" at bounding box center [173, 228] width 39 height 6
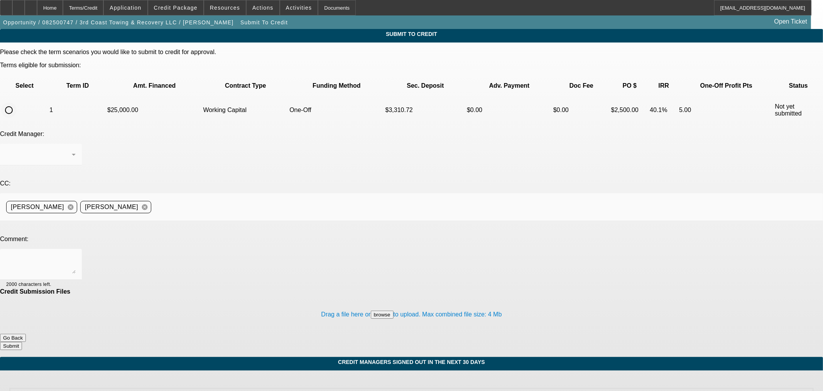
click at [17, 102] on input "radio" at bounding box center [8, 109] width 15 height 15
radio input "true"
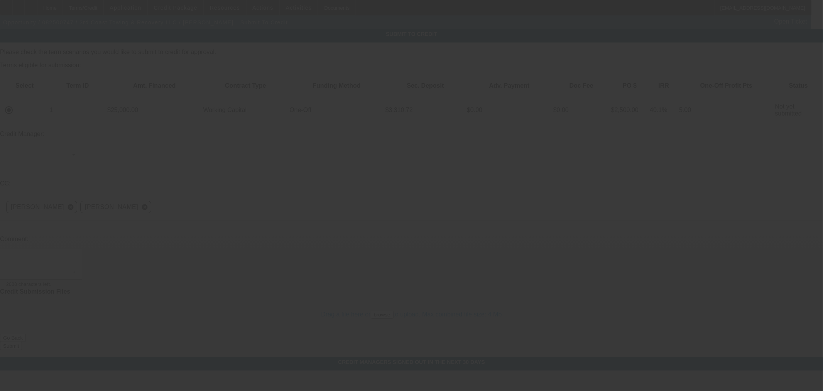
click at [168, 182] on div at bounding box center [411, 195] width 823 height 391
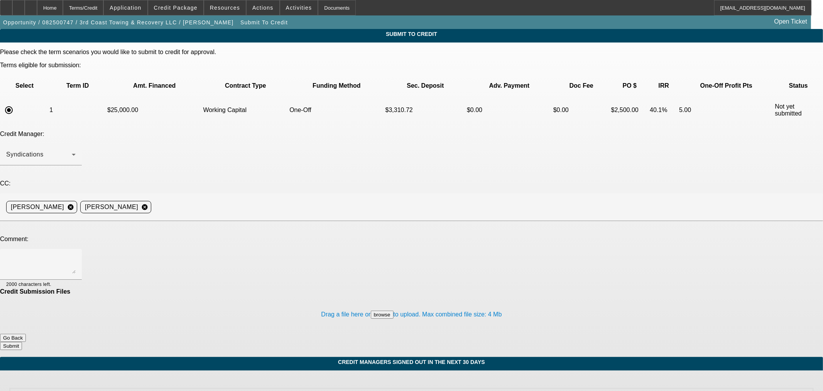
click at [76, 255] on textarea at bounding box center [40, 264] width 69 height 19
type textarea "Please ok to CPWC. Thanks"
click at [22, 342] on button "Submit" at bounding box center [11, 346] width 22 height 8
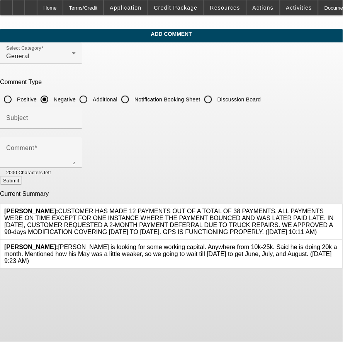
click at [91, 95] on input "Additional" at bounding box center [83, 99] width 15 height 15
radio input "true"
click at [82, 133] on div at bounding box center [41, 133] width 82 height 8
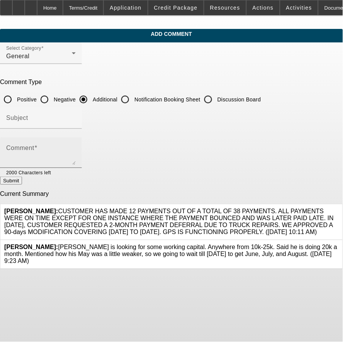
click at [76, 154] on div "Comment" at bounding box center [40, 152] width 69 height 31
click at [76, 153] on textarea "Comment" at bounding box center [40, 156] width 69 height 19
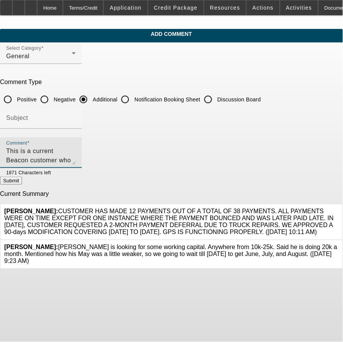
type textarea "This is a current Beacon customer who had to repair his truck and is looking fo…"
click at [22, 180] on button "Submit" at bounding box center [11, 181] width 22 height 8
radio input "true"
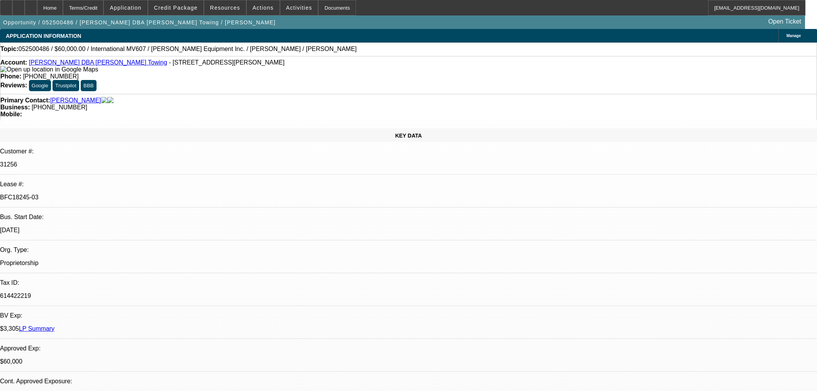
select select "0"
select select "2"
select select "0.1"
select select "4"
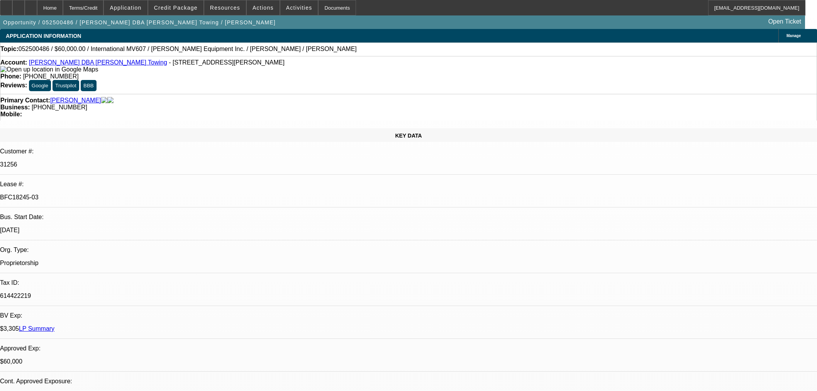
select select "0"
select select "2"
select select "0.1"
select select "4"
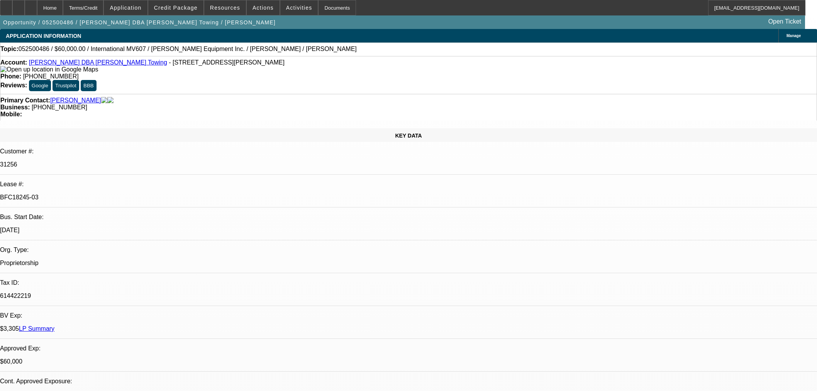
select select "0"
select select "2"
select select "0.1"
select select "4"
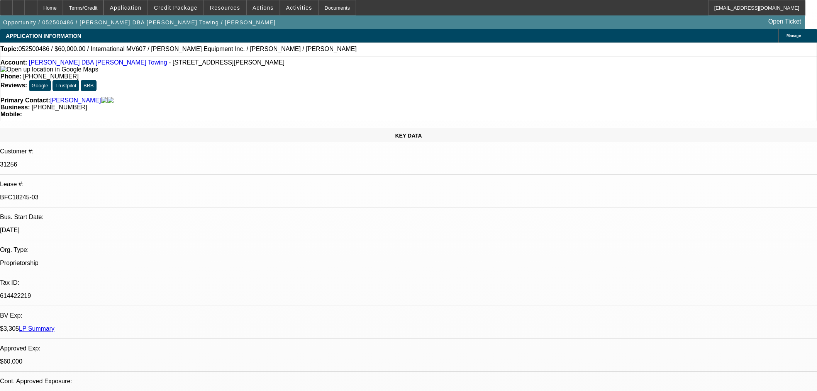
select select "0"
select select "3"
select select "0.1"
select select "4"
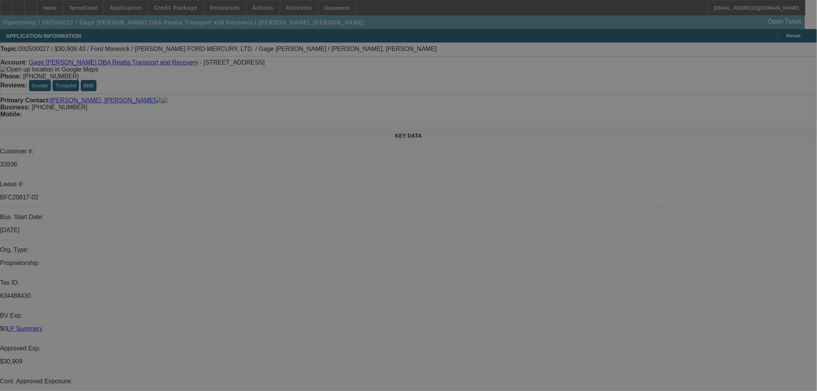
select select "0.1"
select select "2"
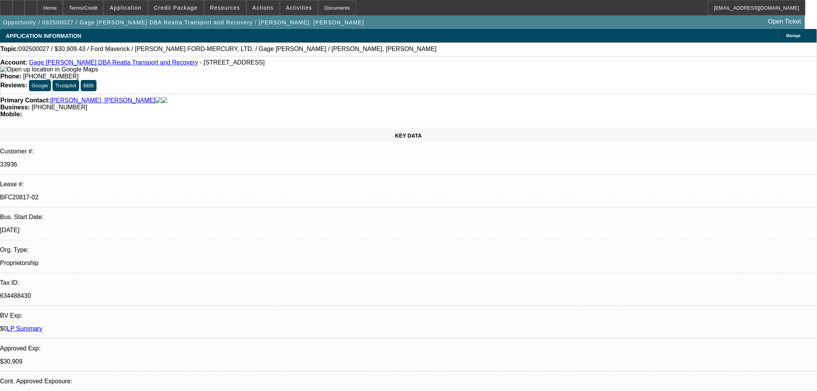
select select "2"
select select "0"
select select "6"
select select "0.1"
select select "2"
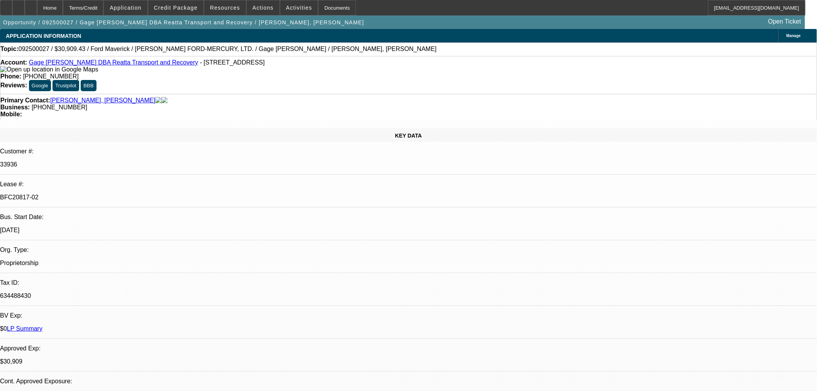
select select "2"
select select "0"
select select "6"
select select "0.1"
select select "2"
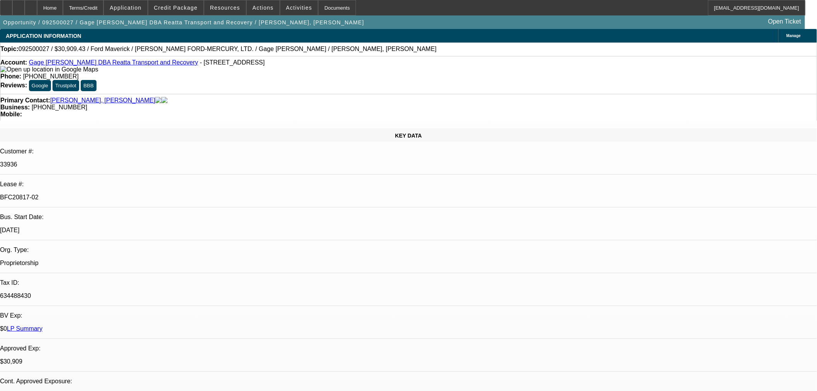
select select "2"
select select "0"
select select "6"
select select "0.1"
select select "2"
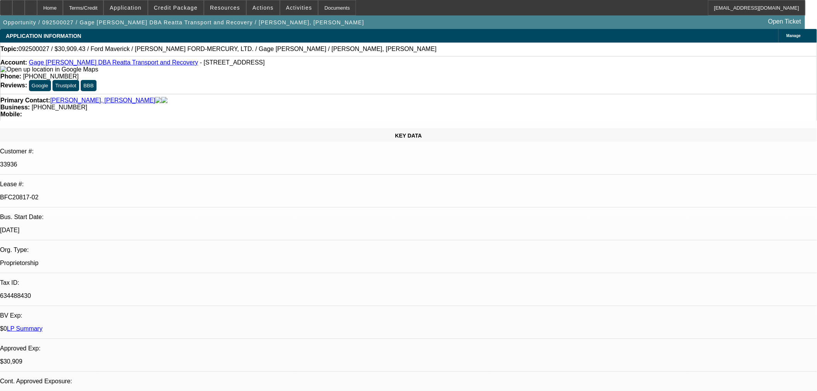
select select "2"
select select "0"
select select "6"
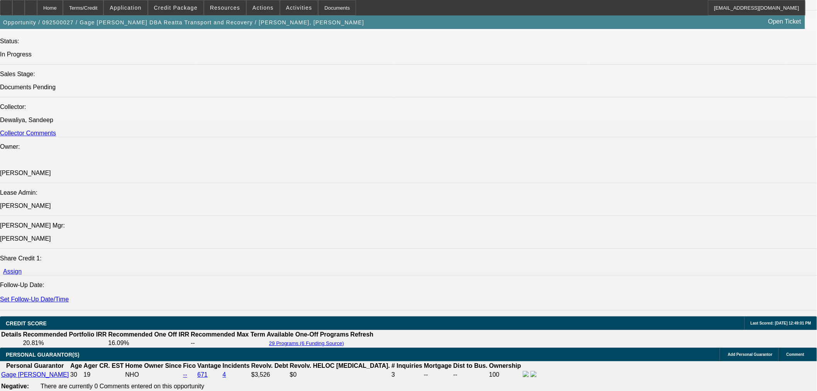
scroll to position [1158, 0]
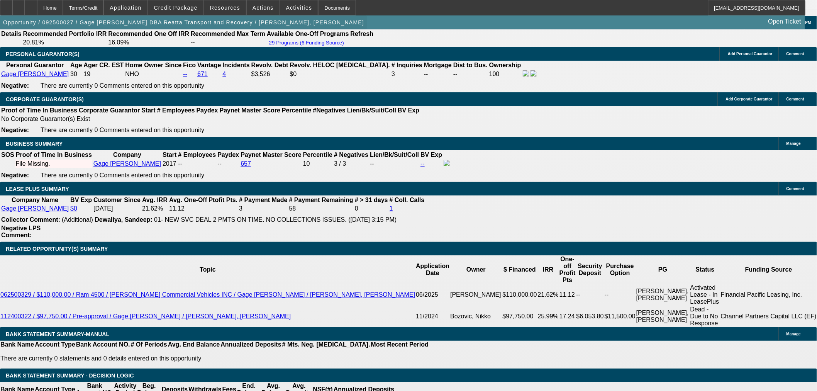
click at [186, 15] on span "button" at bounding box center [183, 22] width 367 height 19
drag, startPoint x: 196, startPoint y: 9, endPoint x: 172, endPoint y: 198, distance: 189.9
click at [196, 9] on span "Credit Package" at bounding box center [176, 8] width 44 height 6
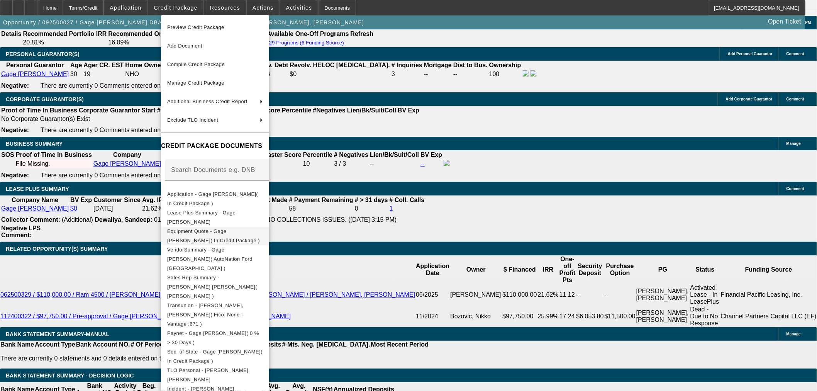
click at [199, 232] on span "Equipment Quote - Gage Faske( In Credit Package )" at bounding box center [213, 235] width 93 height 15
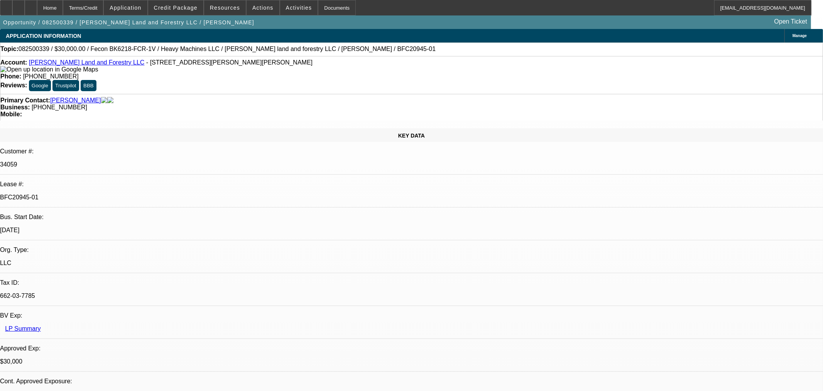
select select "0"
select select "2"
select select "0"
select select "6"
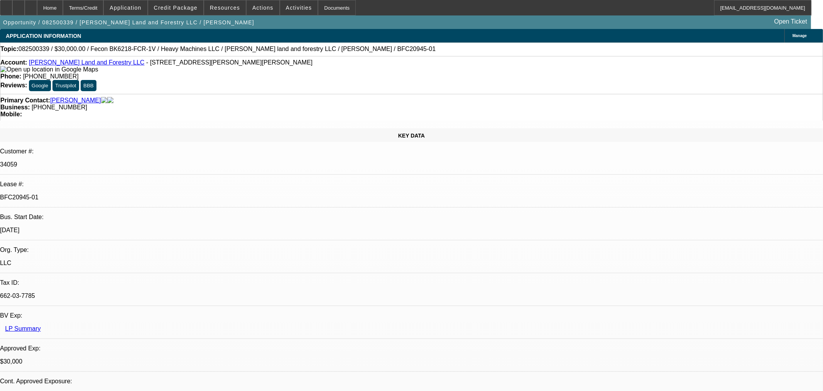
select select "0"
select select "2"
select select "0"
select select "6"
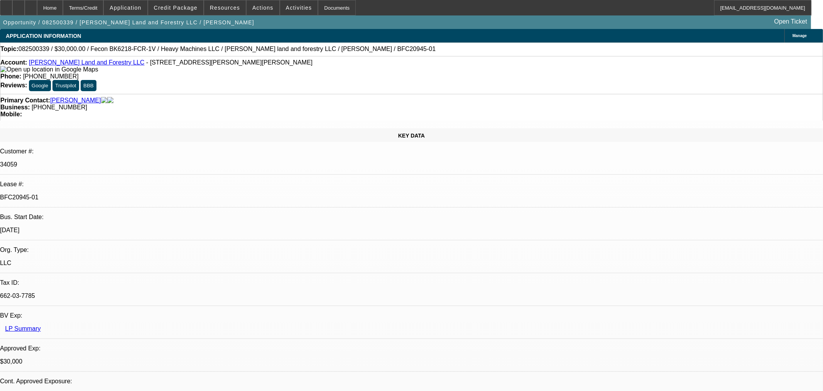
select select "0.2"
select select "2"
select select "0"
select select "6"
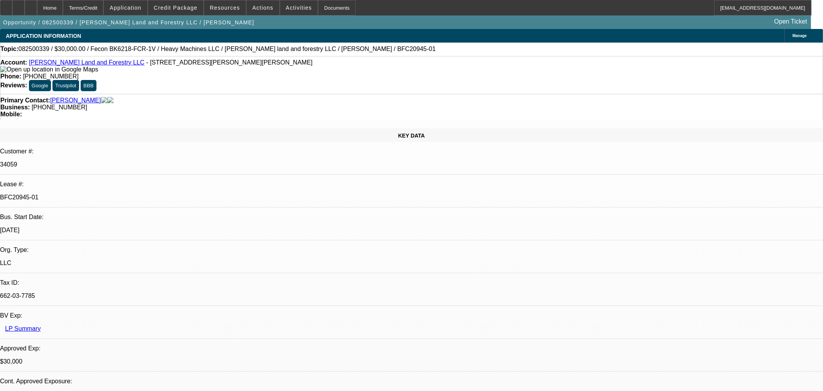
select select "0"
select select "19"
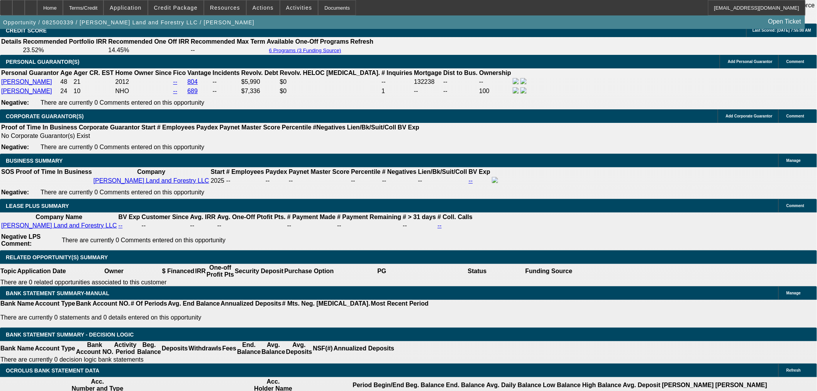
scroll to position [1201, 0]
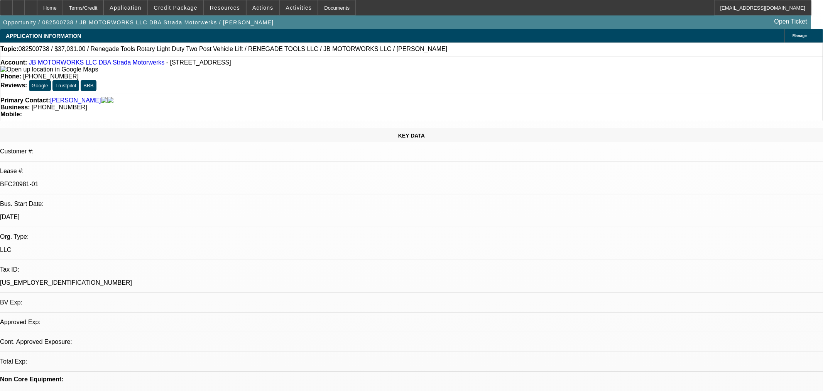
select select "0"
select select "3"
select select "0.1"
select select "4"
select select "0"
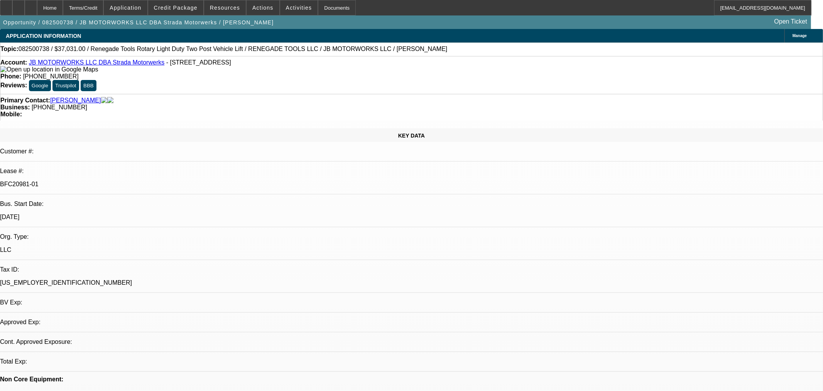
select select "3"
select select "0.1"
select select "4"
select select "0"
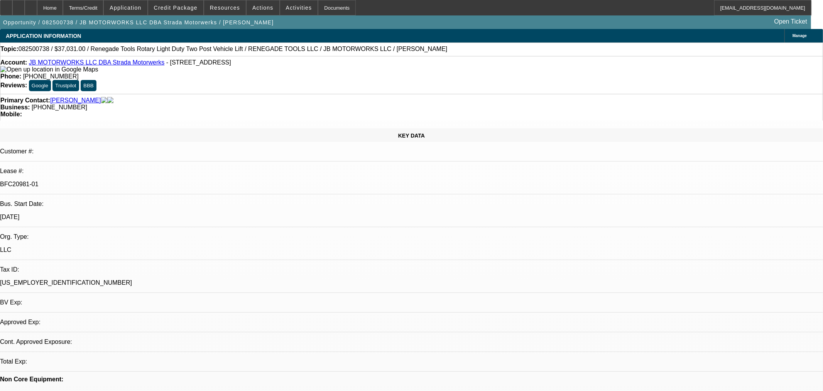
select select "3"
select select "0.1"
select select "4"
select select "0"
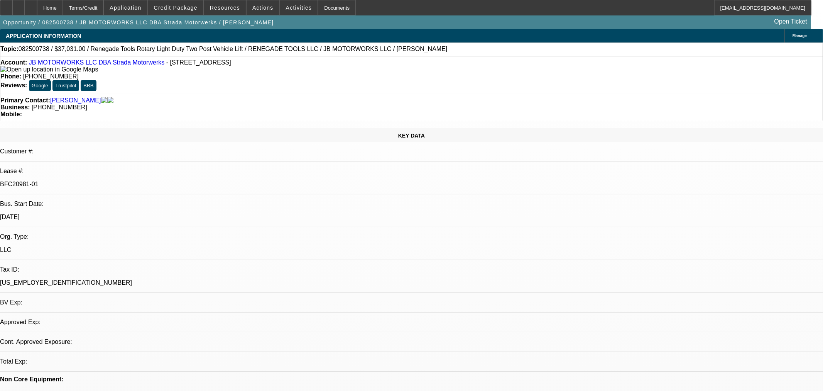
select select "3"
select select "0.1"
select select "4"
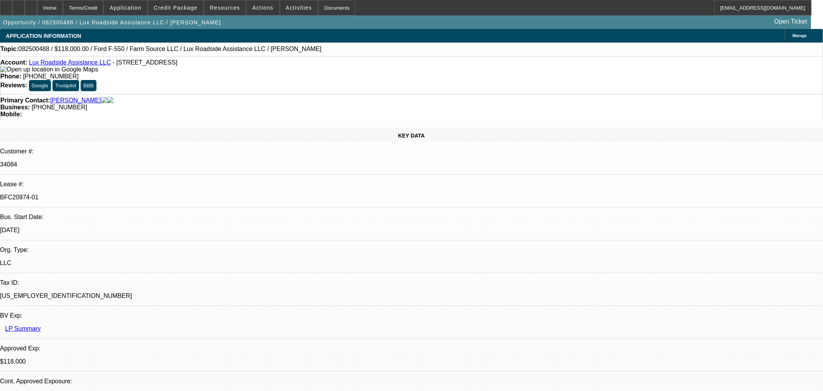
select select "0"
select select "6"
select select "0"
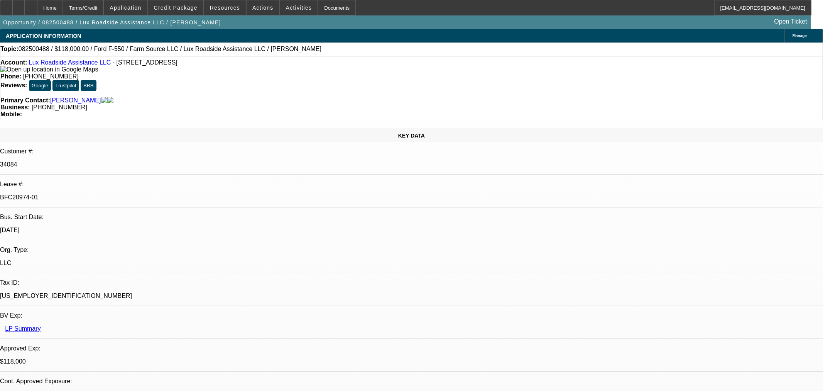
select select "0"
select select "6"
select select "0"
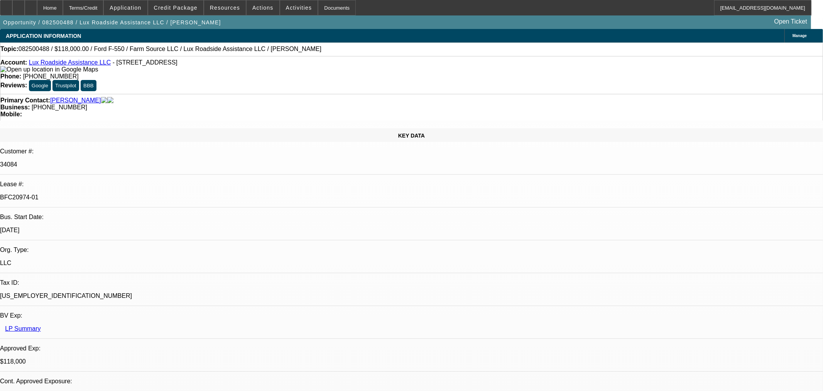
select select "0"
select select "6"
select select "0"
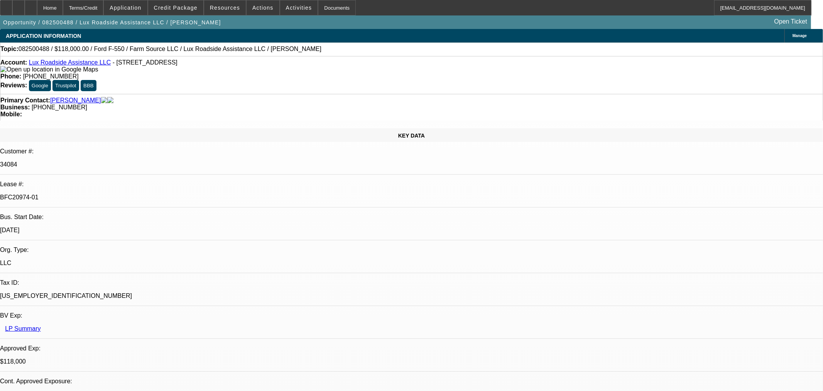
select select "6"
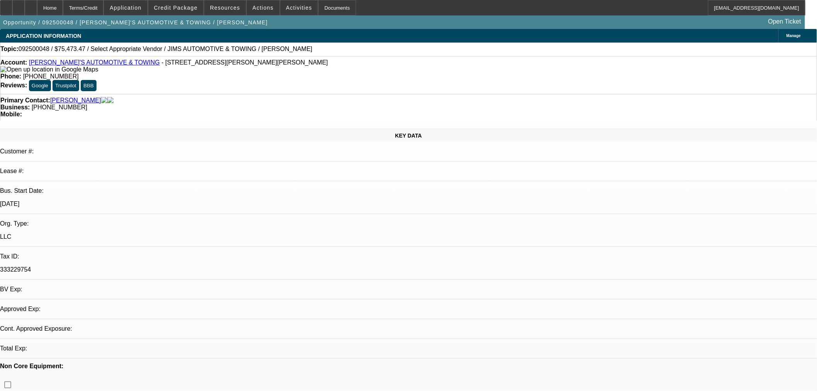
select select "0"
select select "2"
select select "0.1"
select select "4"
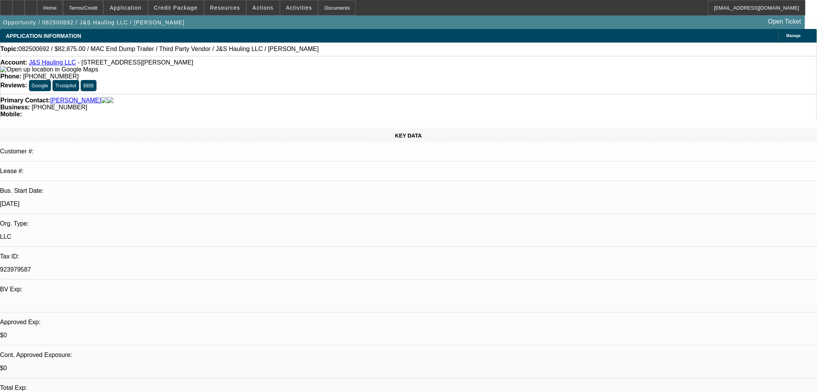
select select "0"
select select "2"
select select "0.1"
select select "4"
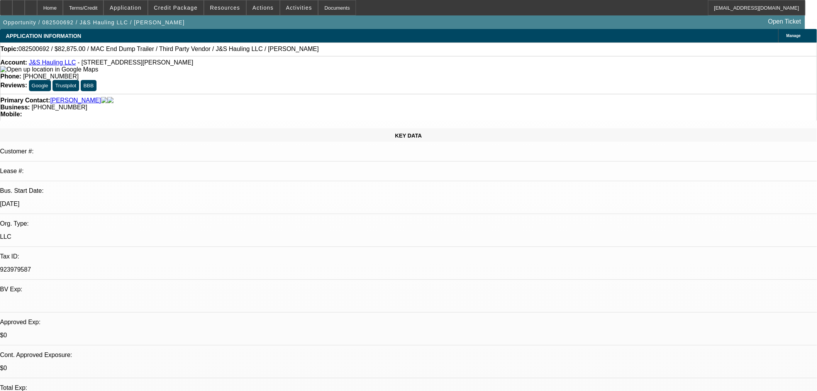
select select "0"
select select "2"
select select "0.1"
select select "4"
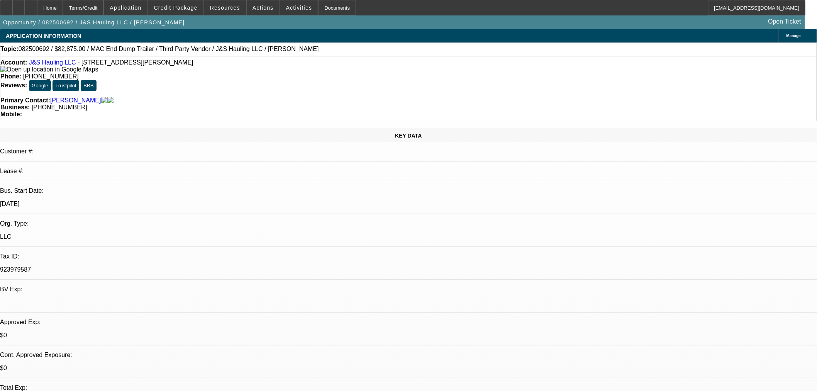
select select "0"
select select "2"
select select "0.1"
select select "4"
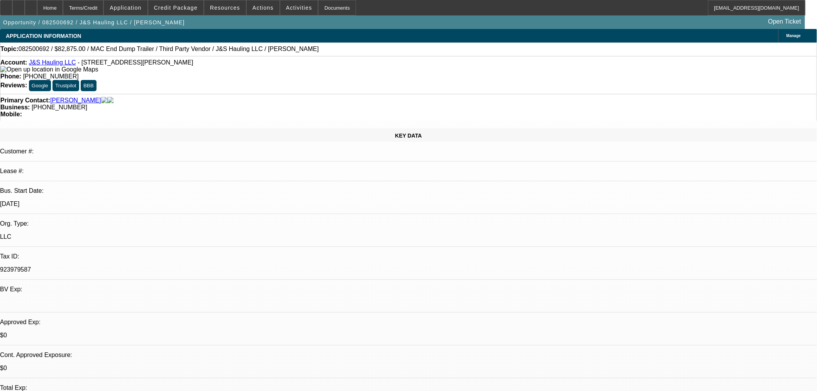
select select "0"
select select "3"
select select "0.1"
select select "4"
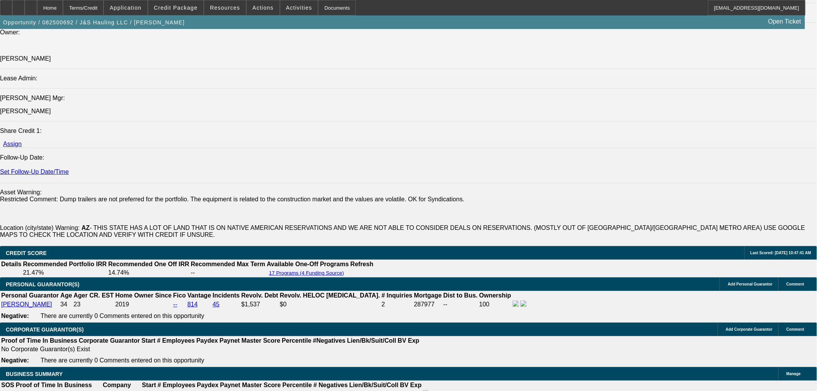
scroll to position [1072, 0]
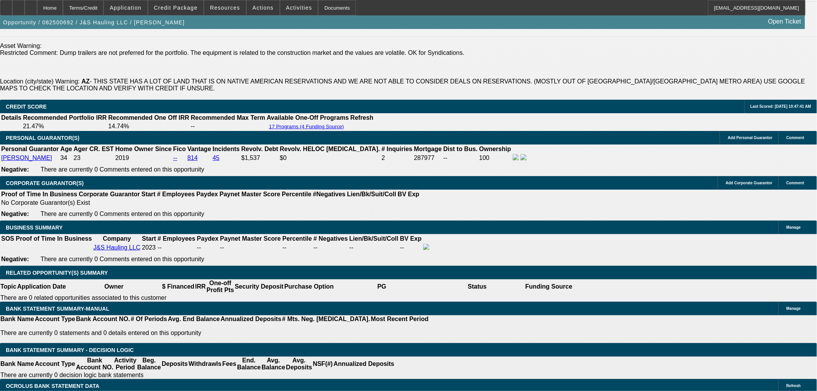
select select "0"
select select "3"
select select "0.1"
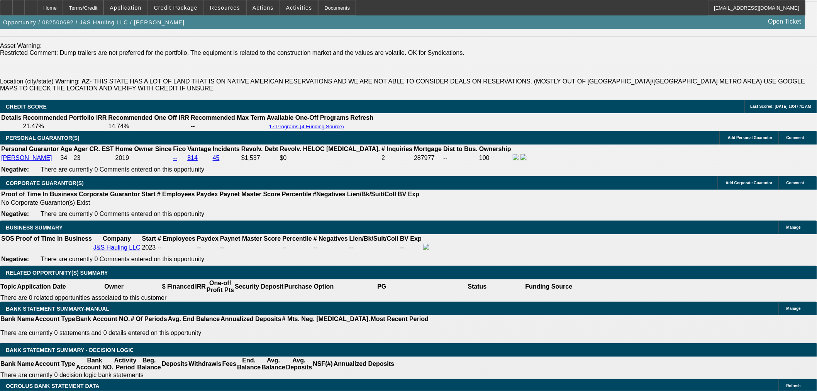
select select "4"
select select "0"
select select "3"
select select "0.1"
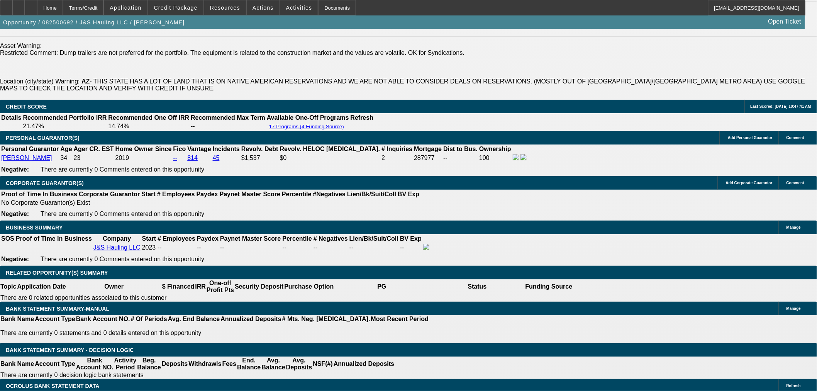
select select "4"
select select "0"
select select "3"
select select "0.1"
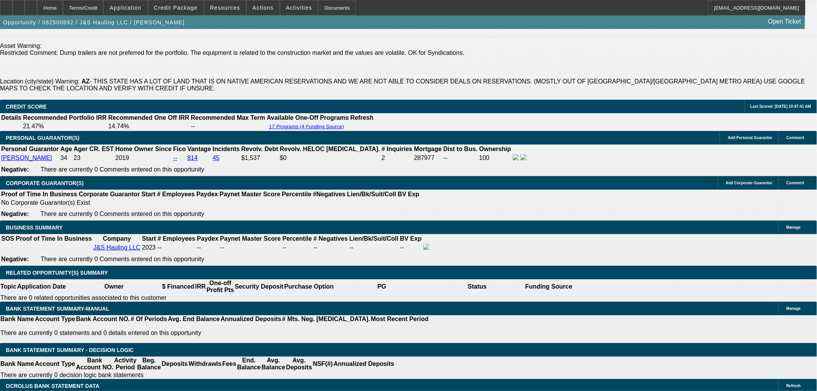
select select "4"
select select "0"
select select "3"
select select "0.1"
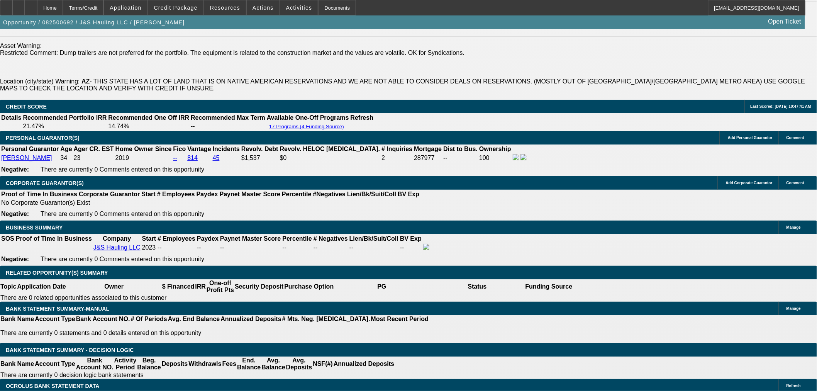
select select "4"
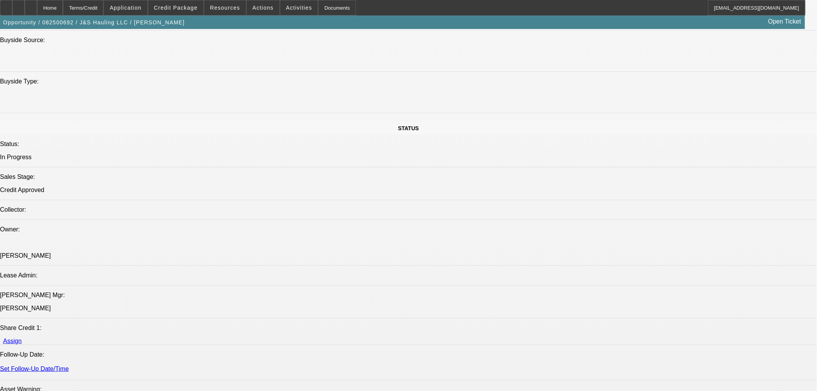
scroll to position [1029, 0]
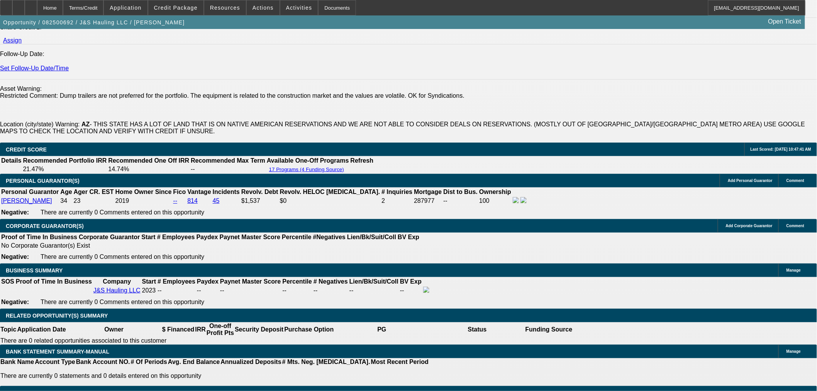
select select "0"
select select "2"
select select "0.1"
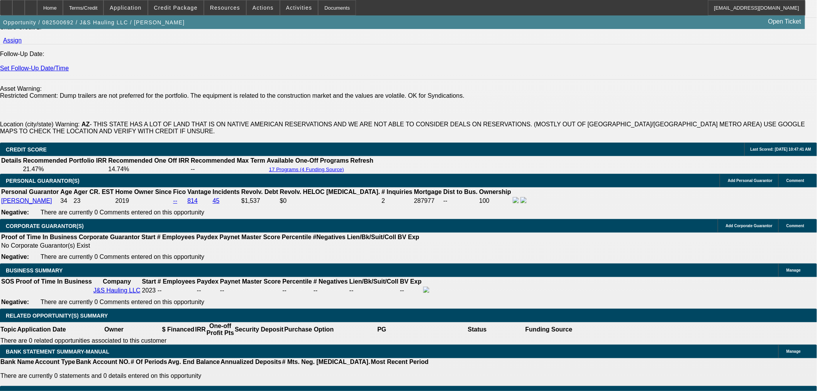
select select "4"
select select "0"
select select "2"
select select "0.1"
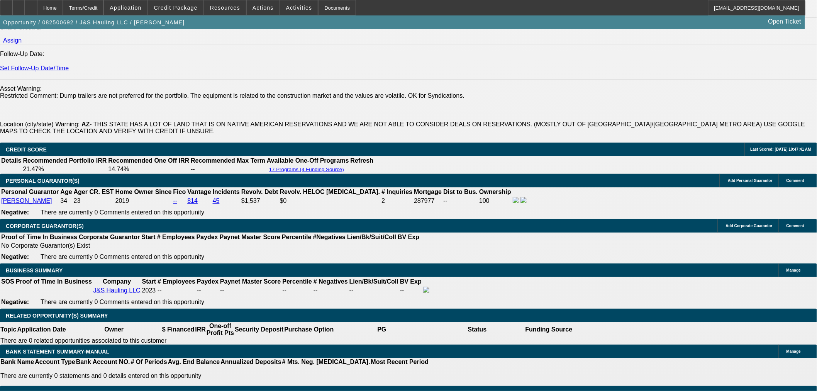
select select "4"
select select "0"
select select "2"
select select "0.1"
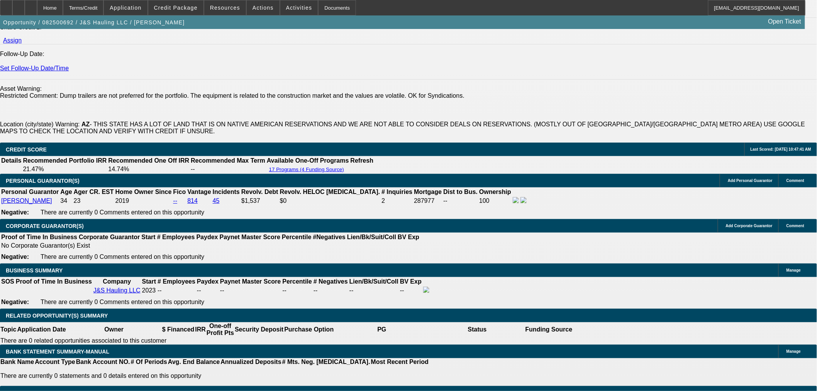
select select "4"
select select "0"
select select "3"
select select "0.1"
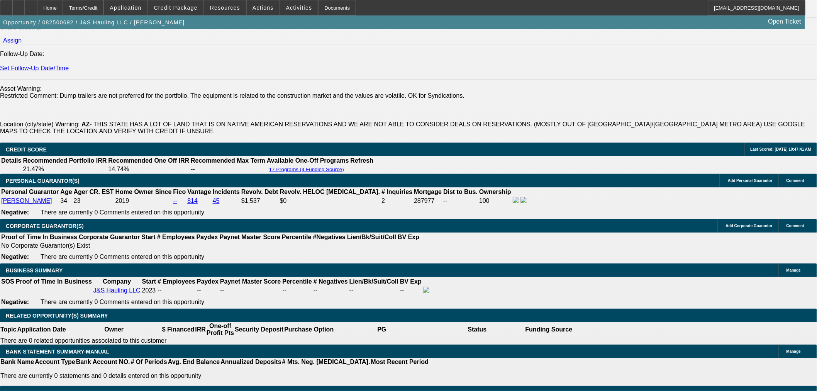
select select "4"
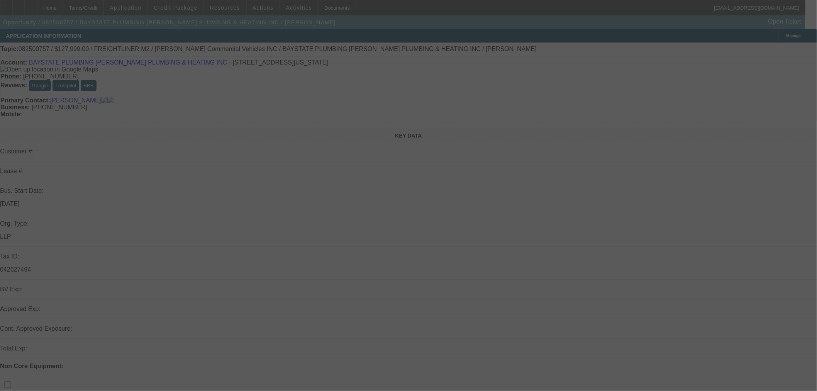
scroll to position [111, 0]
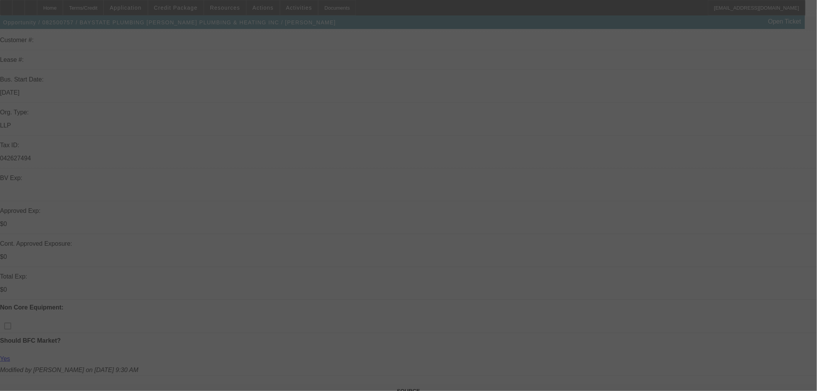
select select "0"
select select "2"
select select "0.1"
select select "4"
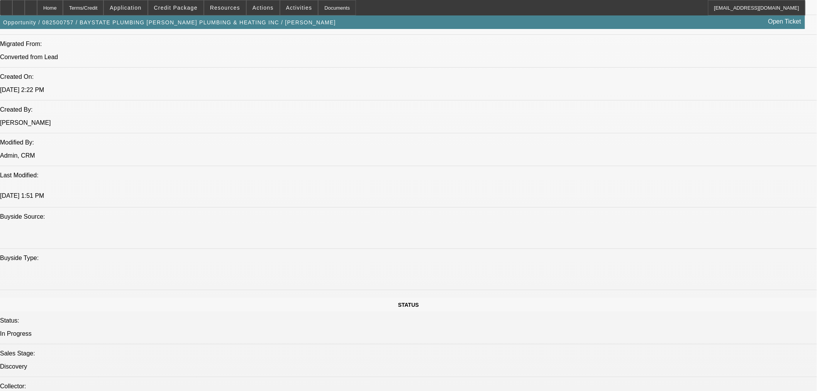
scroll to position [583, 0]
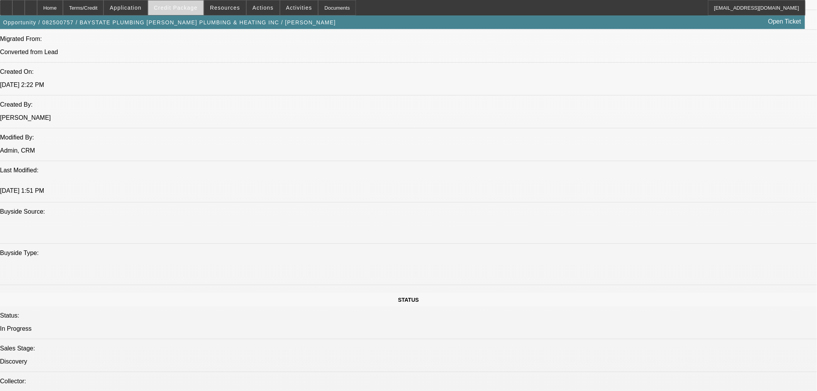
click at [194, 5] on span "Credit Package" at bounding box center [176, 8] width 44 height 6
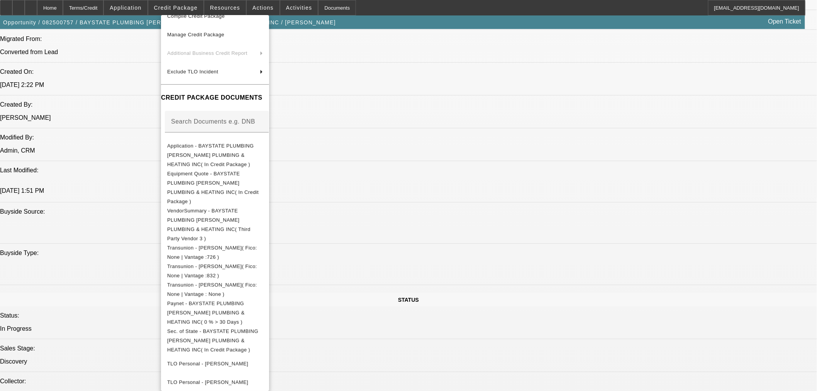
scroll to position [100, 0]
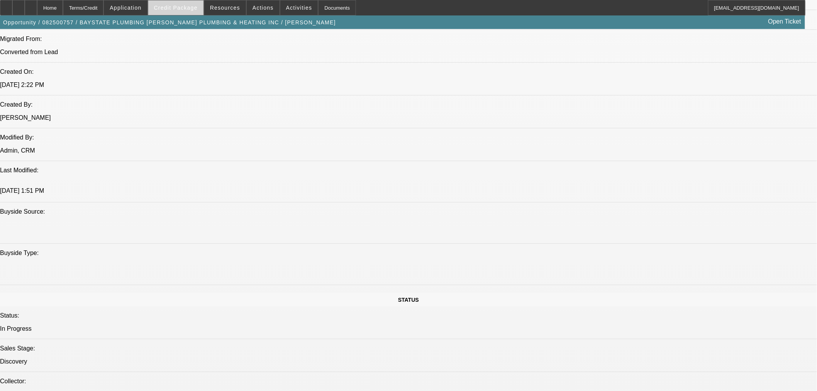
click at [190, 5] on span "Credit Package" at bounding box center [176, 8] width 44 height 6
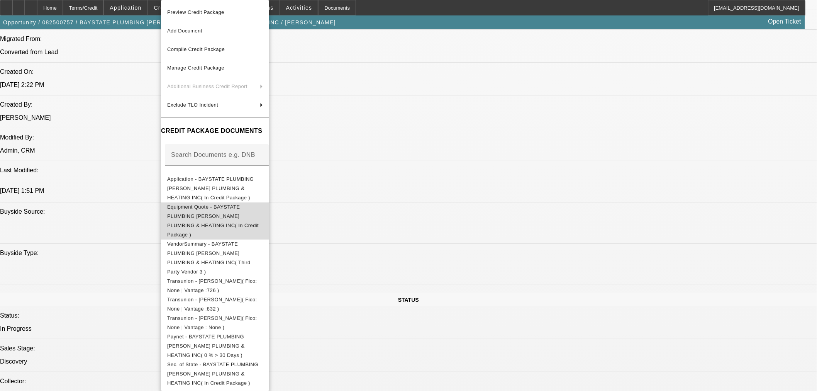
click at [226, 205] on span "Equipment Quote - BAYSTATE PLUMBING [PERSON_NAME] PLUMBING & HEATING INC( In Cr…" at bounding box center [215, 220] width 96 height 37
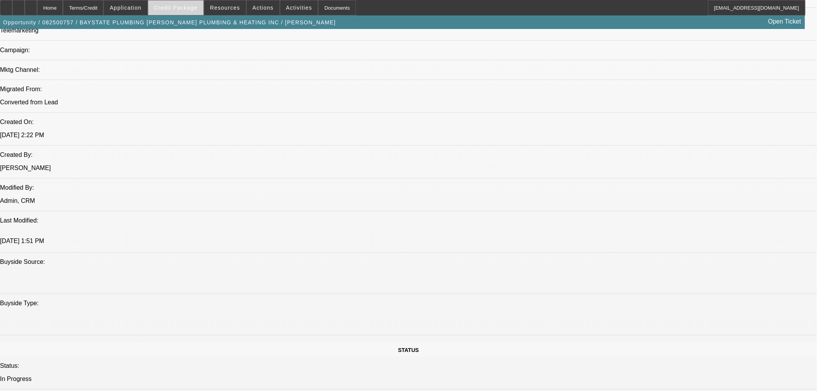
scroll to position [454, 0]
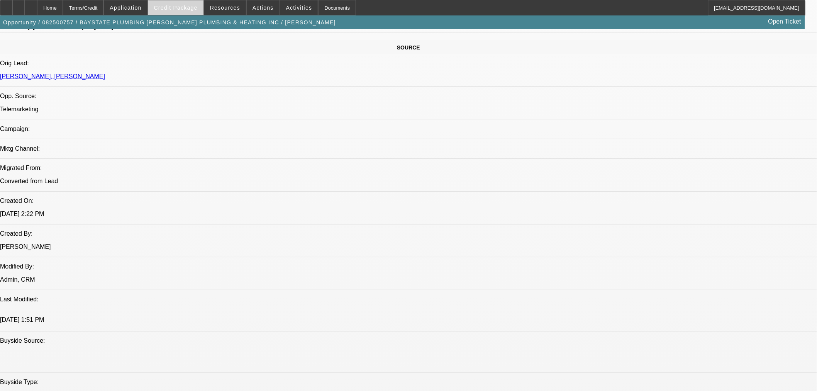
click at [198, 9] on span "Credit Package" at bounding box center [176, 8] width 44 height 6
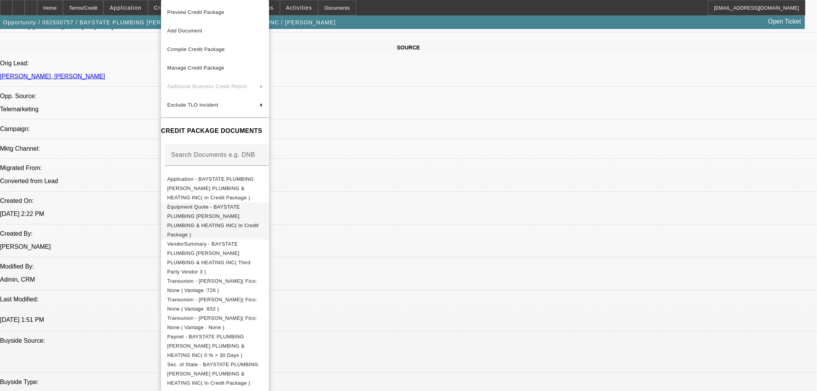
click at [240, 204] on span "Equipment Quote - BAYSTATE PLUMBING [PERSON_NAME] PLUMBING & HEATING INC( In Cr…" at bounding box center [212, 221] width 91 height 34
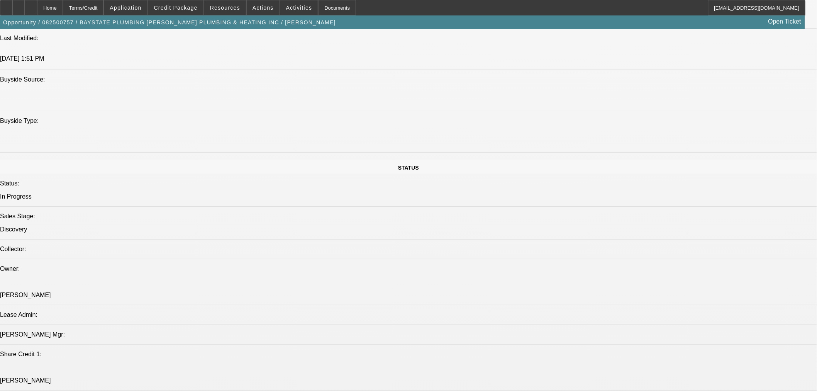
scroll to position [626, 0]
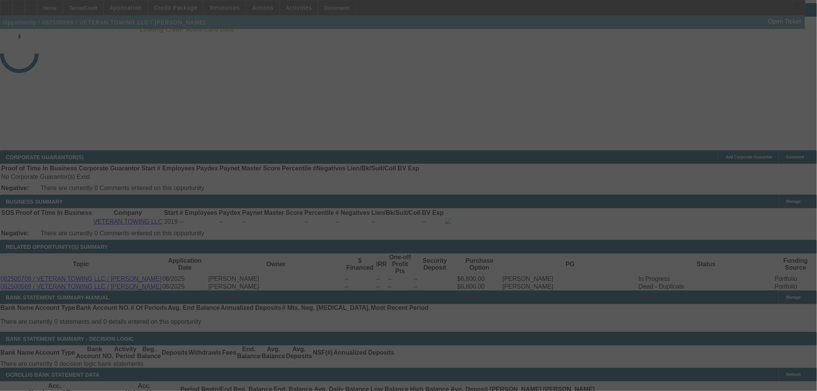
scroll to position [1121, 0]
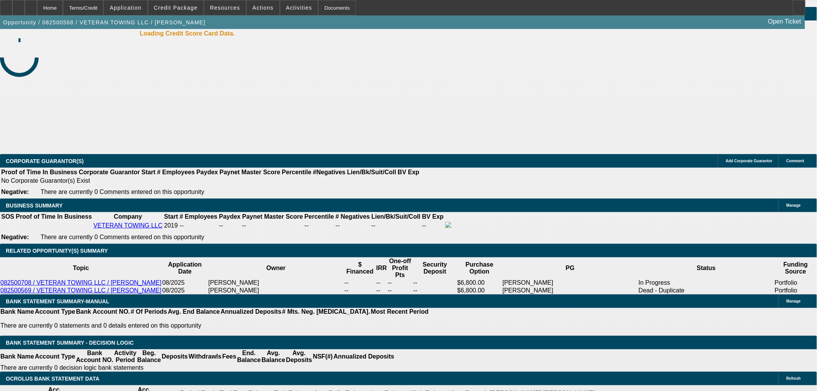
select select "0.1"
select select "0"
select select "6"
select select "0"
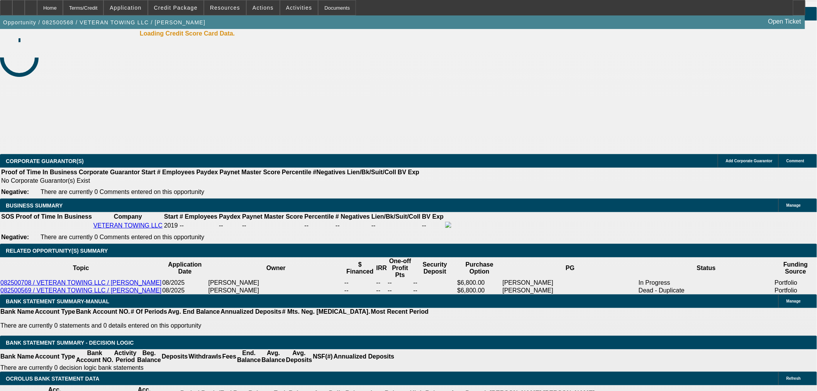
select select "0"
select select "6"
select select "0"
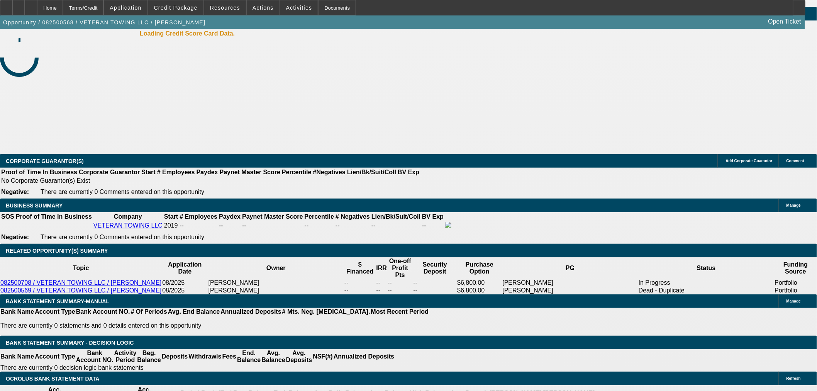
select select "0"
select select "6"
select select "0"
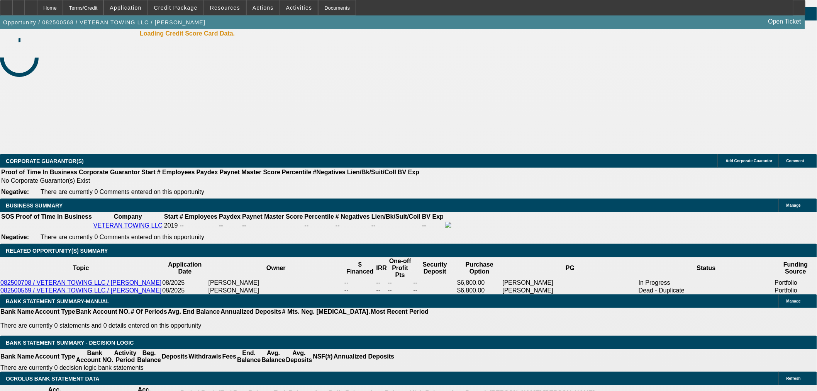
select select "6"
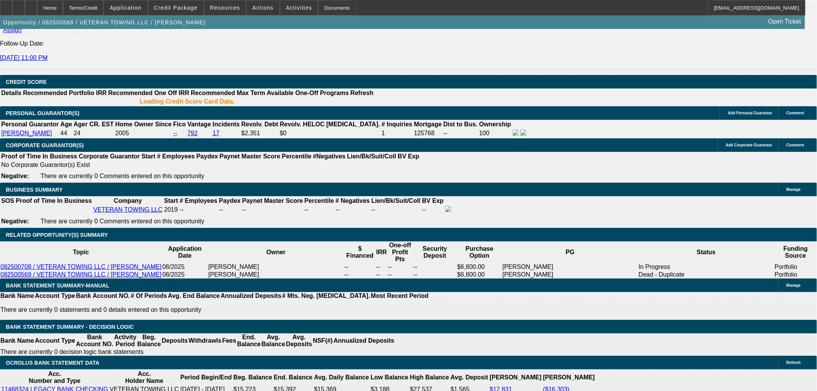
scroll to position [1064, 0]
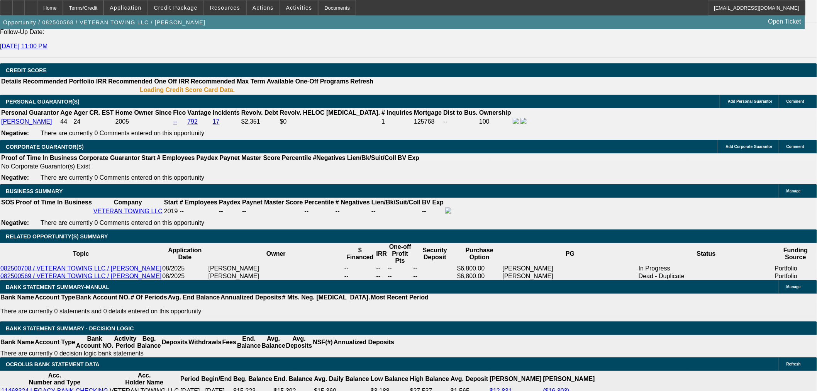
drag, startPoint x: 144, startPoint y: 156, endPoint x: 379, endPoint y: 143, distance: 236.2
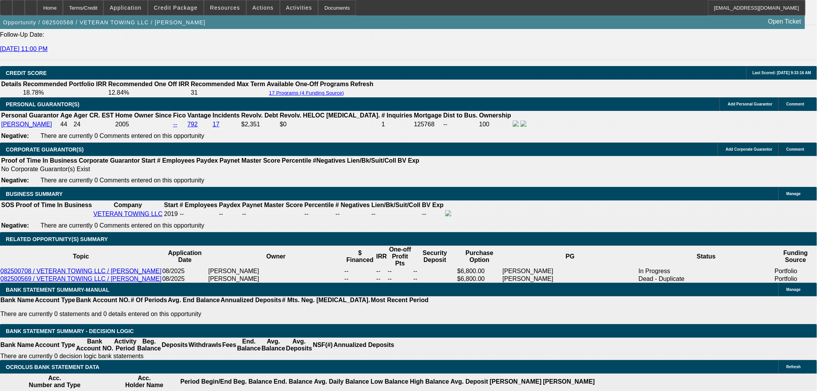
type input "$0.00"
click at [60, 117] on body "Home Terms/Credit Application Credit Package Resources Actions Activities Docum…" at bounding box center [408, 385] width 817 height 2894
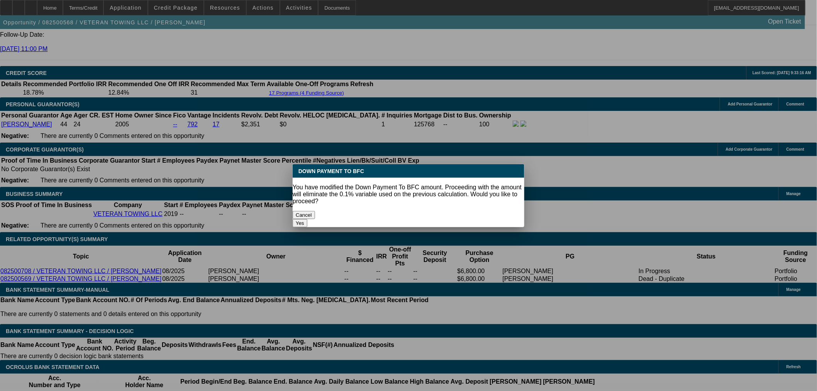
scroll to position [0, 0]
click at [307, 219] on button "Yes" at bounding box center [300, 223] width 15 height 8
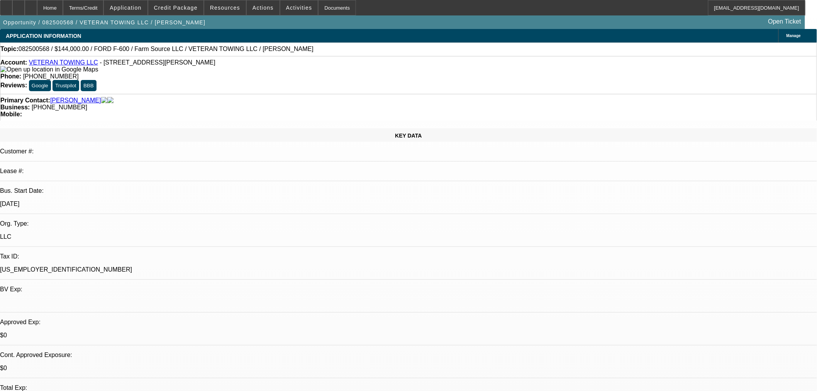
select select "0"
type input "UNKNOWN"
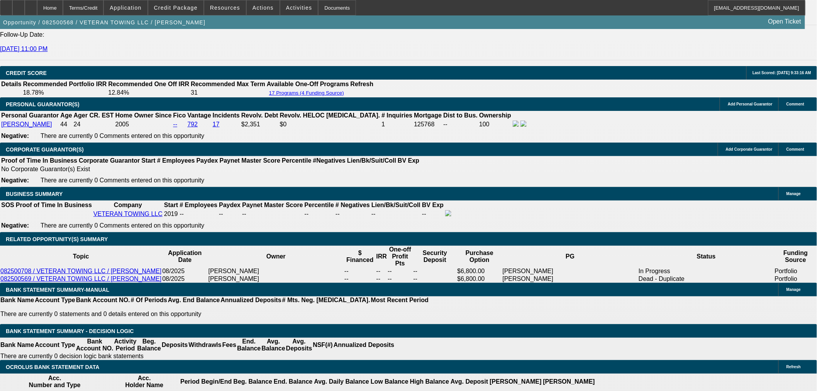
type input "$2,613.39"
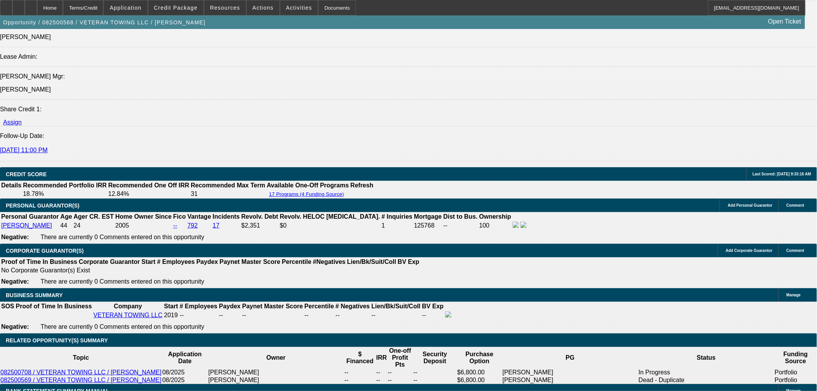
scroll to position [1018, 0]
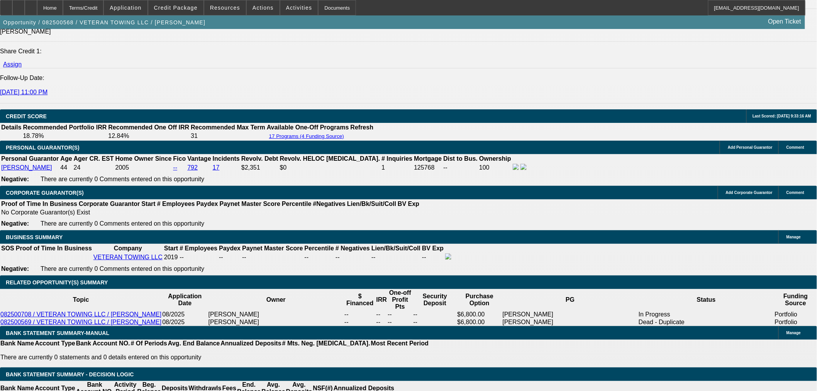
drag, startPoint x: 174, startPoint y: 268, endPoint x: 258, endPoint y: 256, distance: 84.3
type input "84"
type input "$21,064.21"
type input "84"
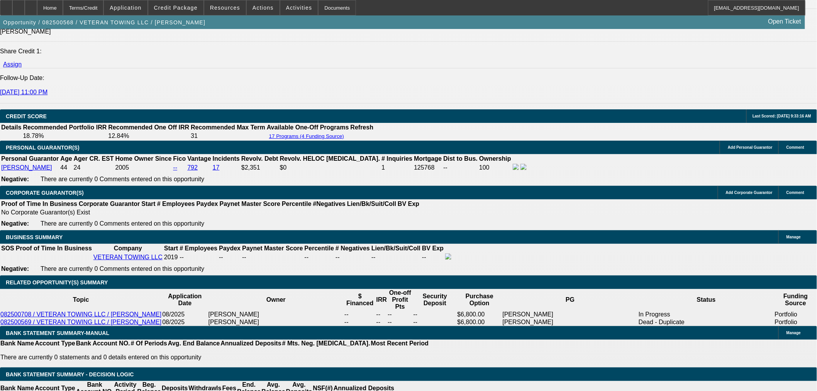
drag, startPoint x: 265, startPoint y: 268, endPoint x: 315, endPoint y: 273, distance: 49.7
type input "11"
type input "$2,739.59"
type input "11"
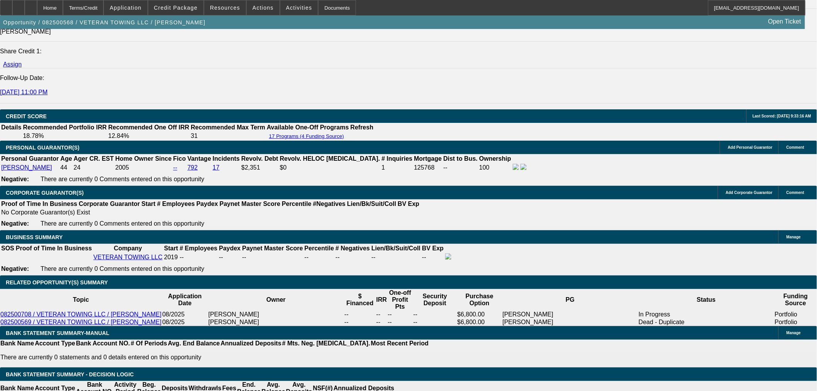
drag, startPoint x: 125, startPoint y: 68, endPoint x: 124, endPoint y: 76, distance: 8.5
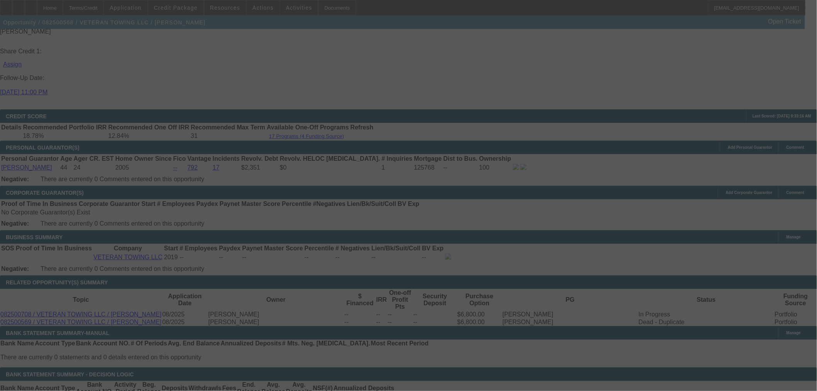
select select "0"
select select "6"
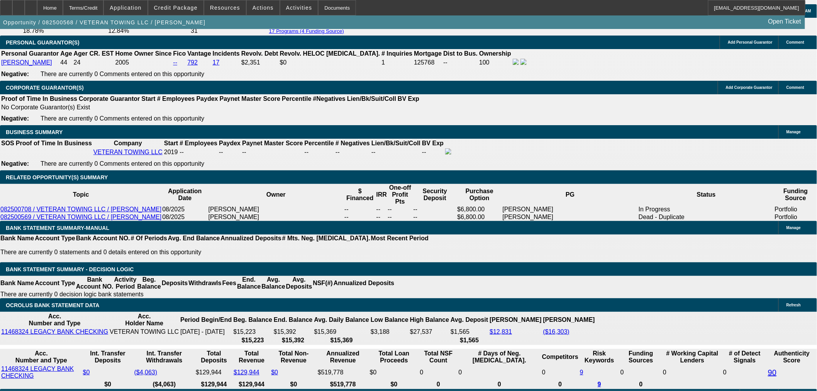
scroll to position [1095, 0]
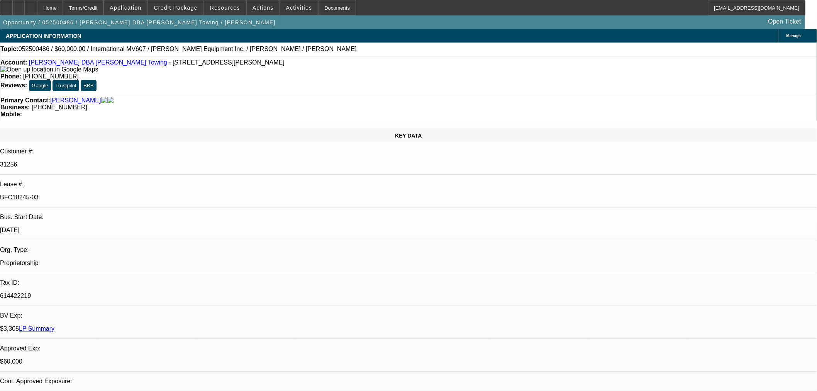
select select "0"
select select "2"
select select "0.1"
select select "4"
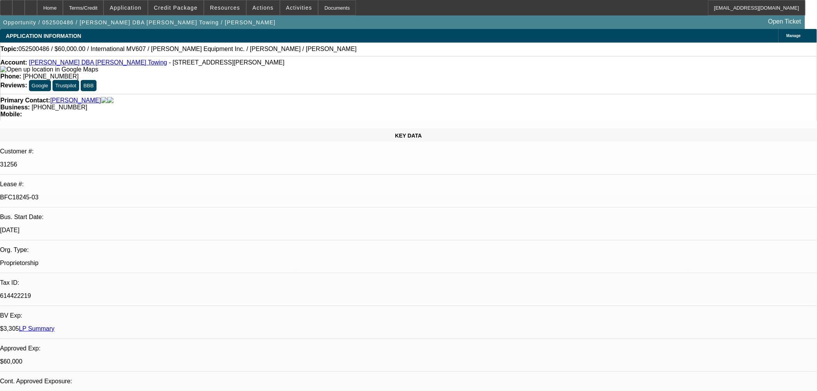
select select "0"
select select "2"
select select "0.1"
select select "4"
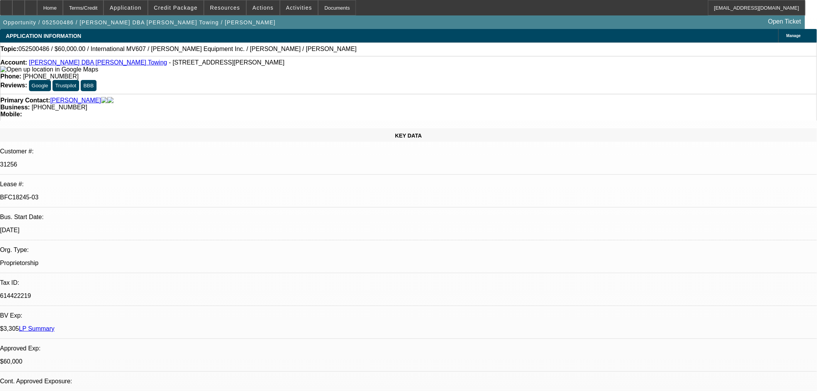
select select "0"
select select "2"
select select "0.1"
select select "4"
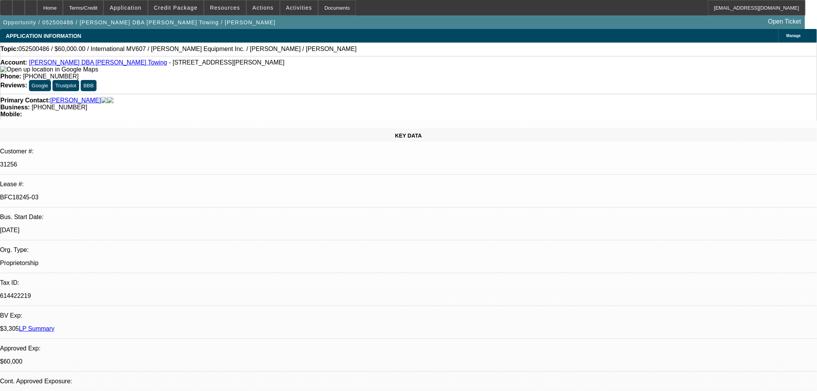
select select "0"
select select "3"
select select "0.1"
select select "4"
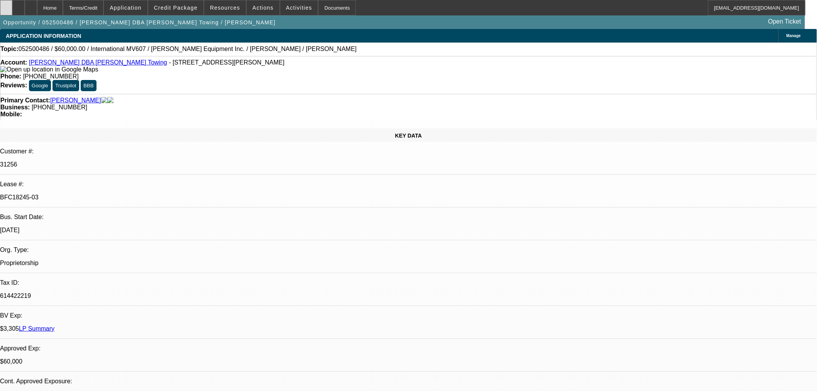
click at [12, 8] on div at bounding box center [6, 7] width 12 height 15
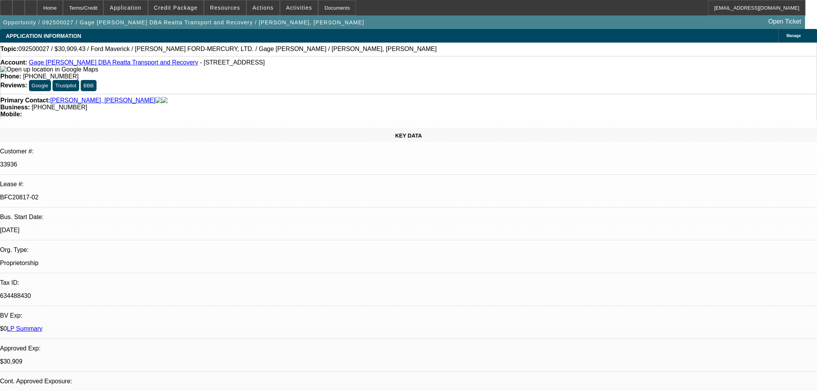
select select "0.1"
select select "2"
select select "0"
select select "6"
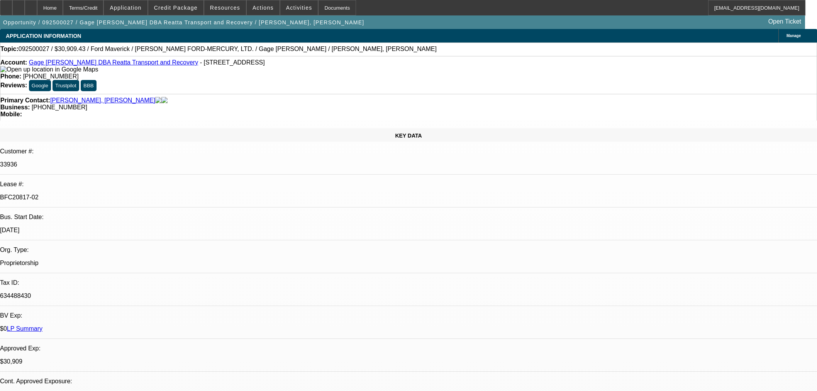
select select "0.1"
select select "2"
select select "0"
select select "6"
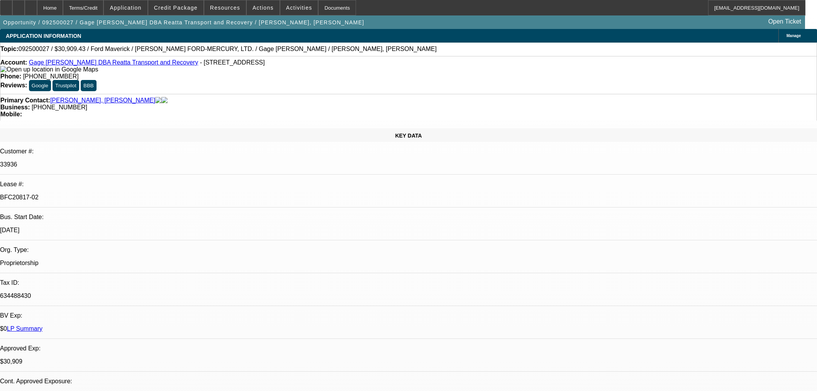
select select "0.1"
select select "2"
select select "0"
select select "6"
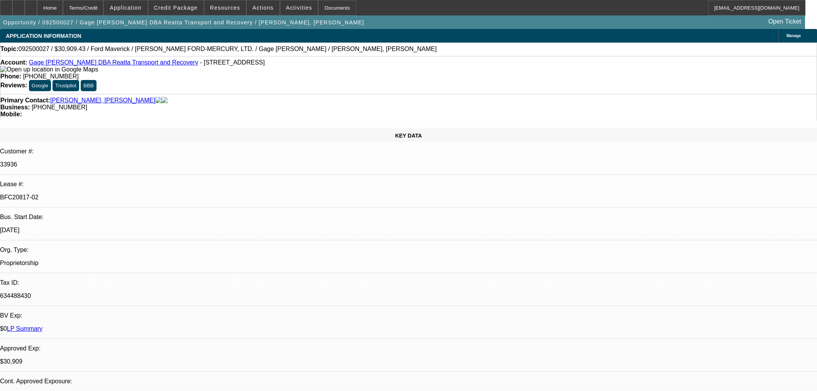
select select "0.1"
select select "2"
select select "0"
select select "6"
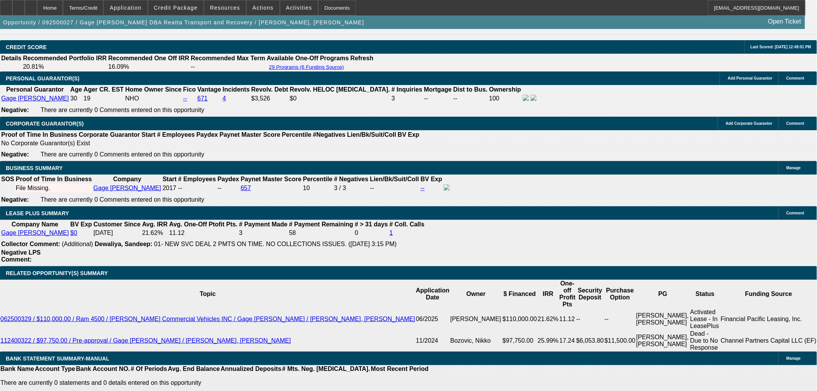
scroll to position [1115, 0]
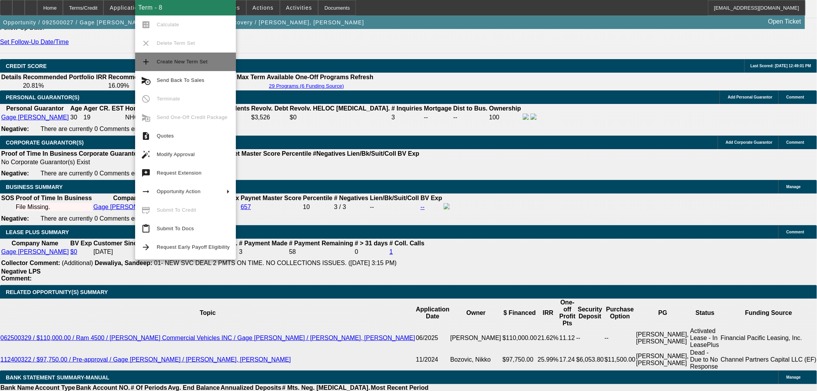
click at [179, 62] on span "Create New Term Set" at bounding box center [182, 62] width 51 height 6
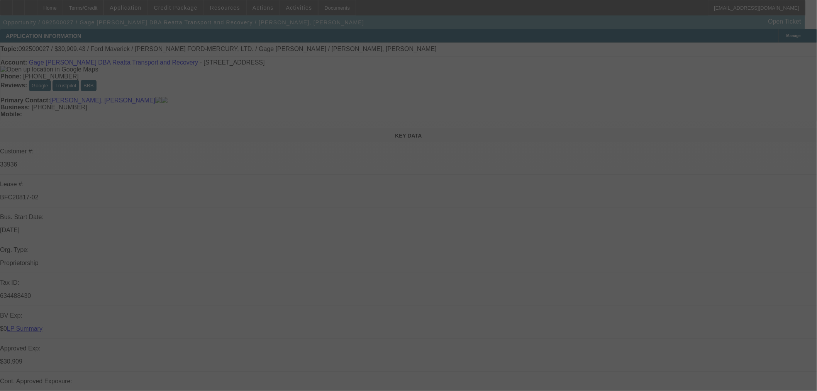
select select "0.1"
select select "2"
select select "0"
select select "6"
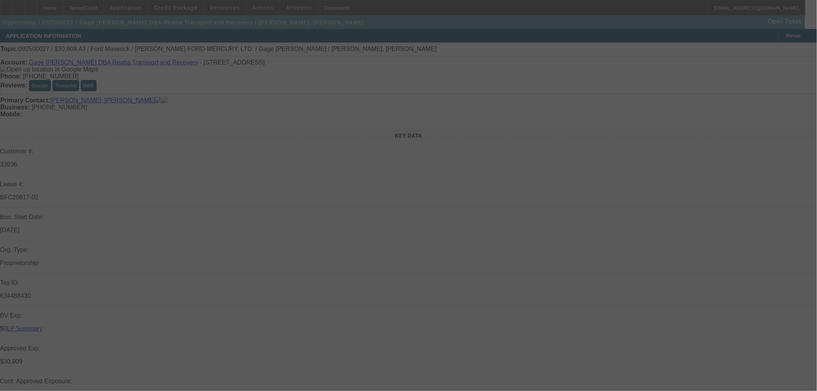
select select "0.1"
select select "2"
select select "0"
select select "6"
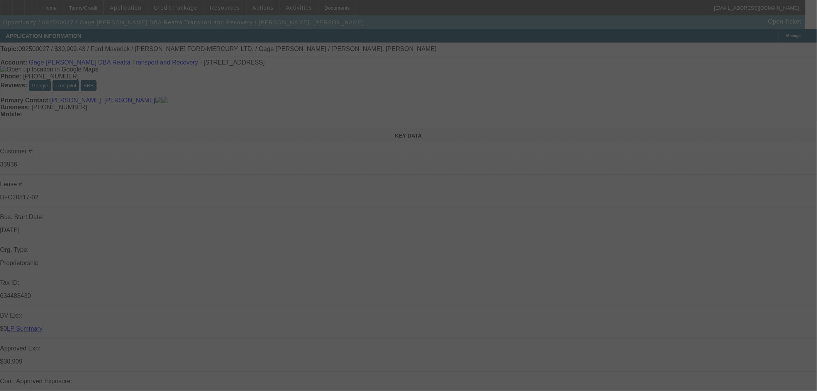
select select "0.1"
select select "2"
select select "0"
select select "6"
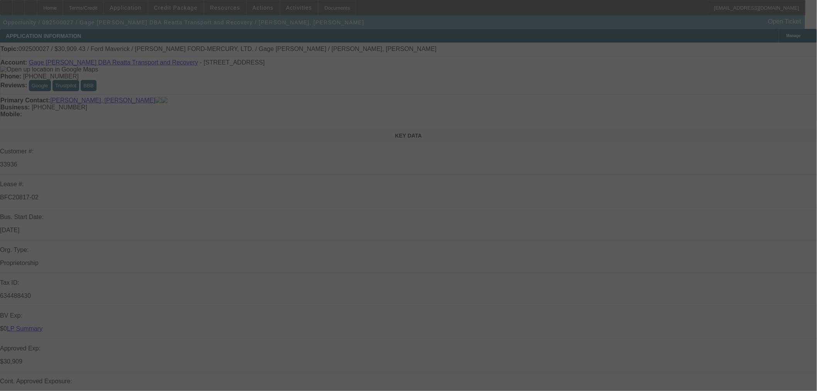
select select "0.1"
select select "2"
select select "0"
select select "6"
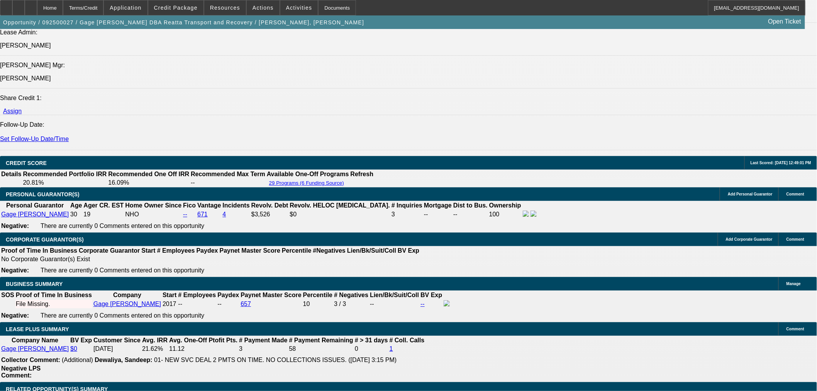
scroll to position [1115, 0]
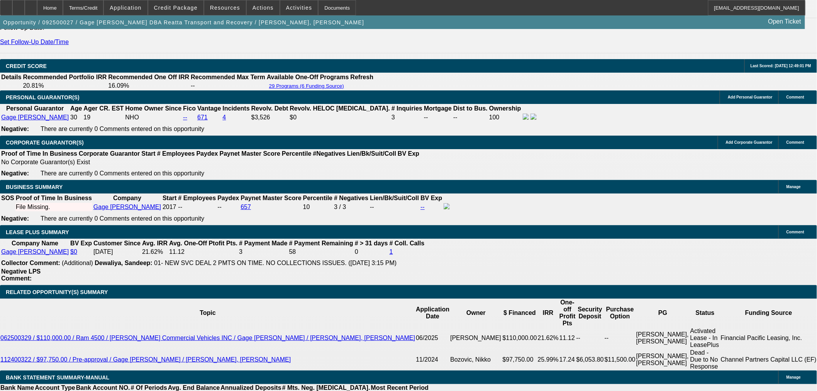
drag, startPoint x: 169, startPoint y: 130, endPoint x: 171, endPoint y: 144, distance: 14.4
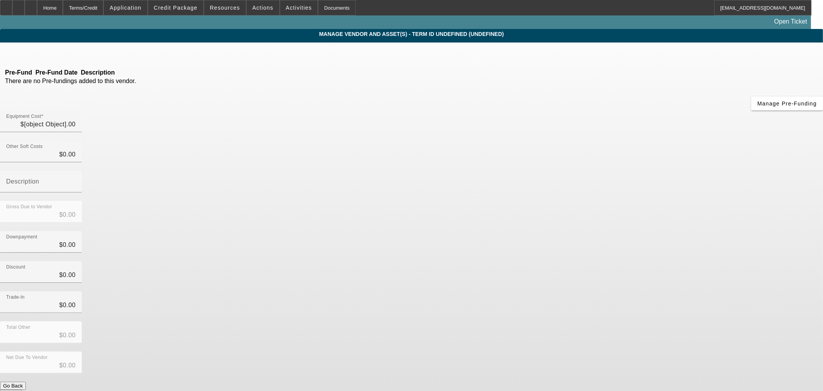
type input "$34,343.81"
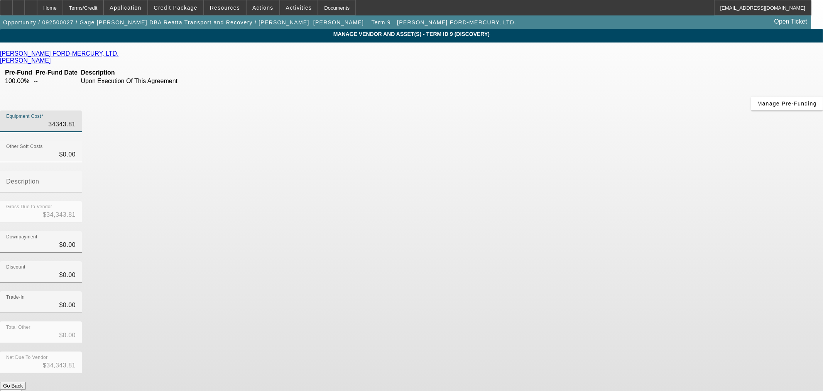
drag, startPoint x: 476, startPoint y: 66, endPoint x: 699, endPoint y: 68, distance: 223.1
click at [699, 68] on app-vendor-asset-manage "MANAGE VENDOR AND ASSET(S) - Term ID 9 (Discovery) Remove Vendor JACK POWELL FO…" at bounding box center [411, 236] width 823 height 415
type input "3"
type input "$3.00"
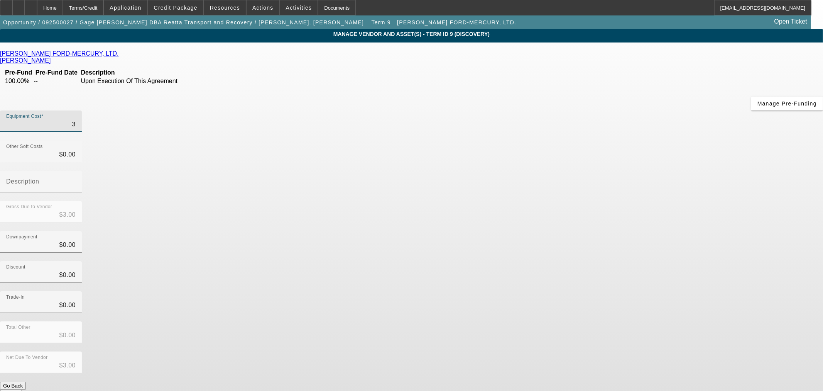
type input "37"
type input "$37.00"
type input "373"
type input "$373.00"
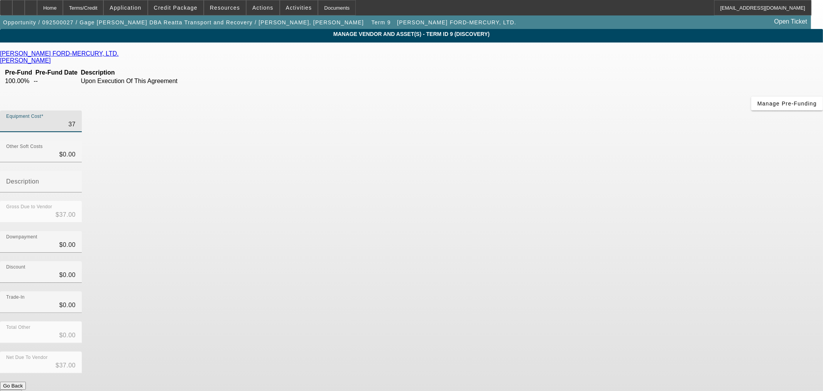
type input "$373.00"
type input "3733"
type input "$3,733.00"
type input "37338"
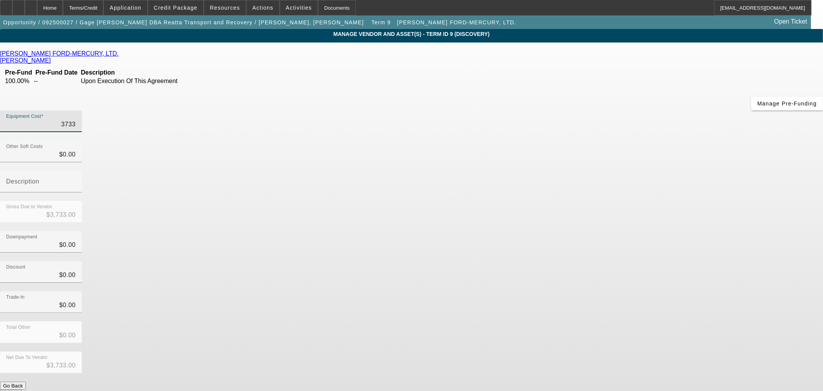
type input "$37,338.00"
type input "37338.8"
type input "$37,338.80"
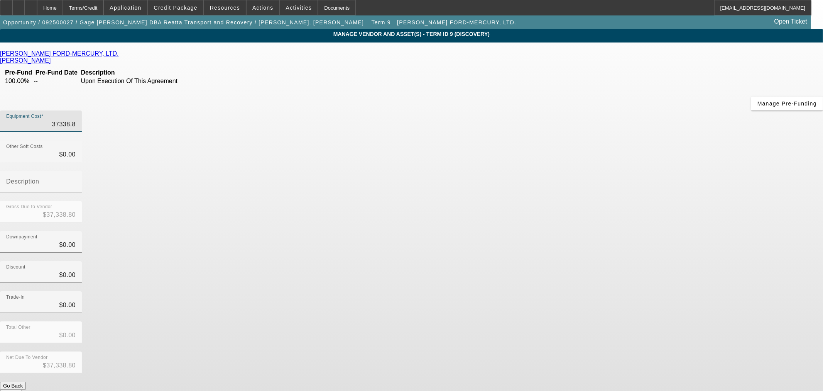
type input "37338.81"
type input "$37,338.81"
click at [548, 321] on div "Total Other $0.00" at bounding box center [411, 336] width 823 height 30
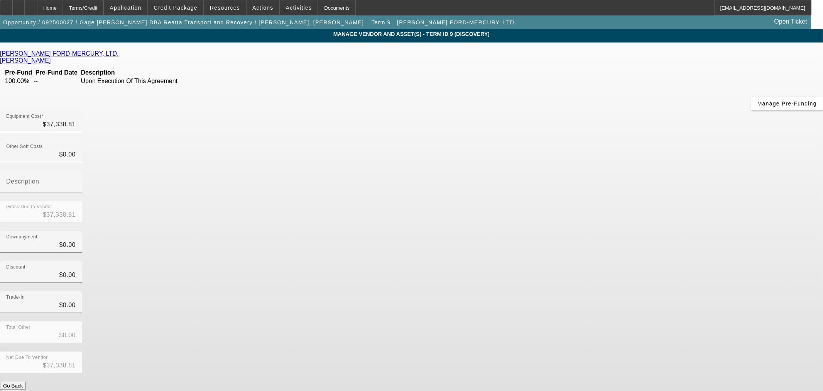
click at [22, 389] on button "Submit" at bounding box center [11, 393] width 22 height 8
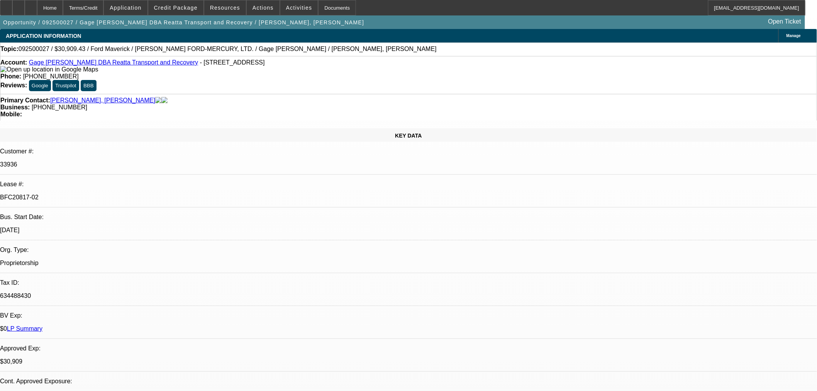
select select "0.1"
select select "2"
select select "0"
select select "6"
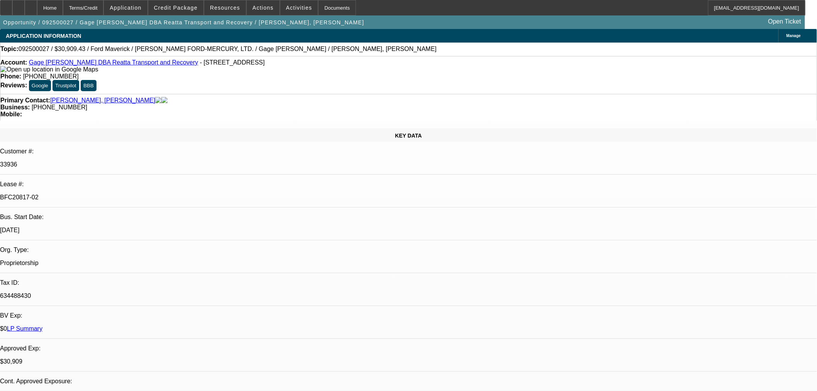
select select "0.1"
select select "2"
select select "0"
select select "6"
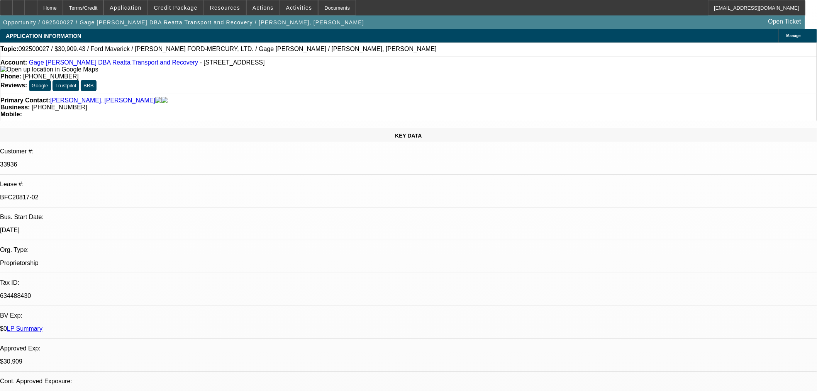
select select "0.1"
select select "2"
select select "0"
select select "6"
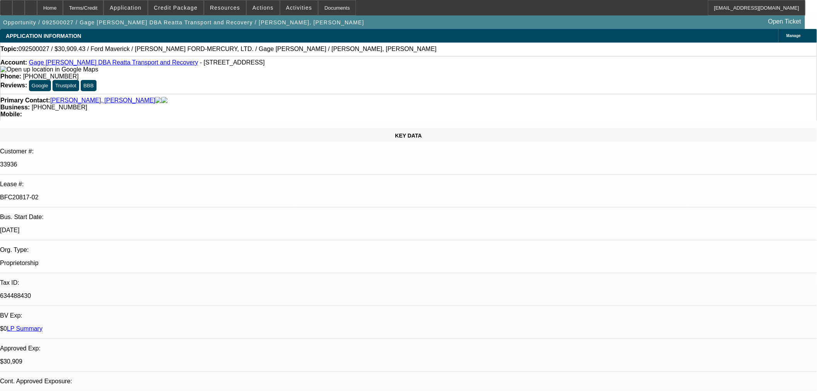
select select "0.1"
select select "2"
select select "0"
select select "6"
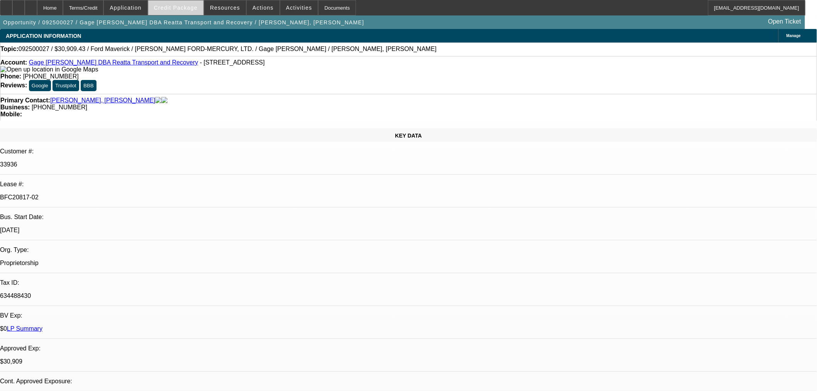
click at [183, 11] on span at bounding box center [175, 7] width 55 height 19
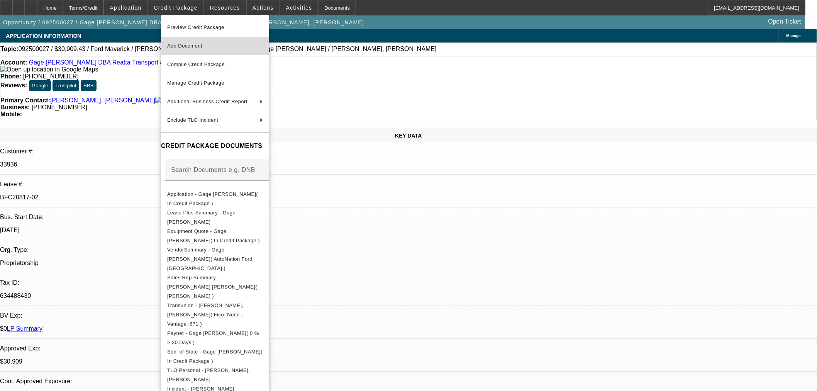
click at [200, 44] on span "Add Document" at bounding box center [184, 46] width 35 height 6
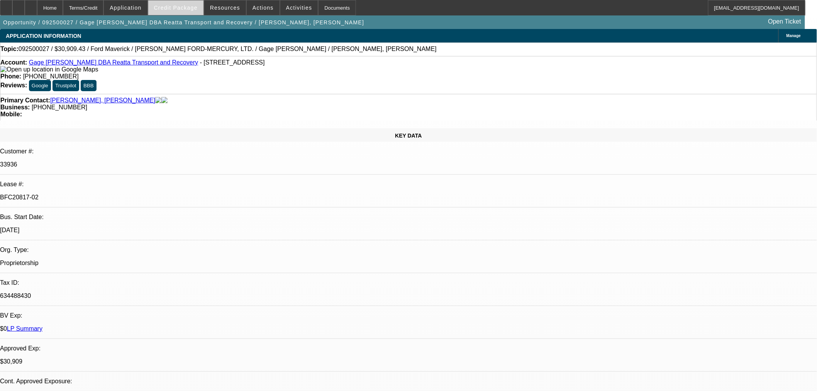
click at [186, 10] on span "Credit Package" at bounding box center [176, 8] width 44 height 6
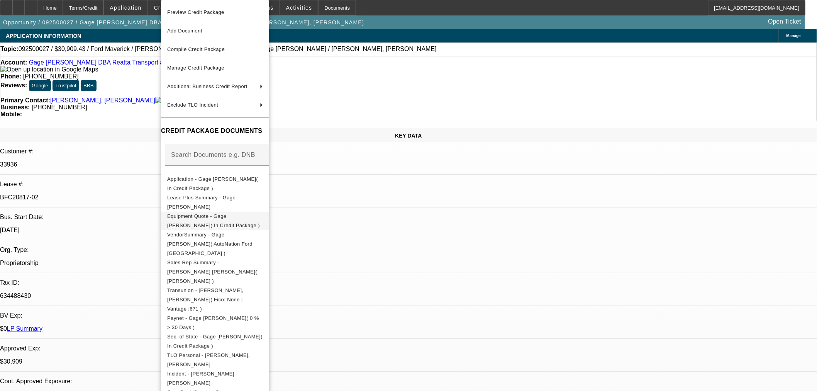
click at [214, 222] on button "Equipment Quote - Gage Faske( In Credit Package )" at bounding box center [215, 221] width 108 height 19
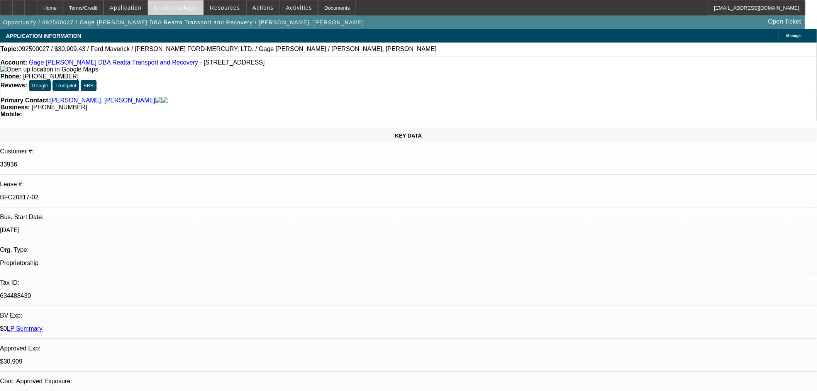
click at [183, 12] on span at bounding box center [175, 7] width 55 height 19
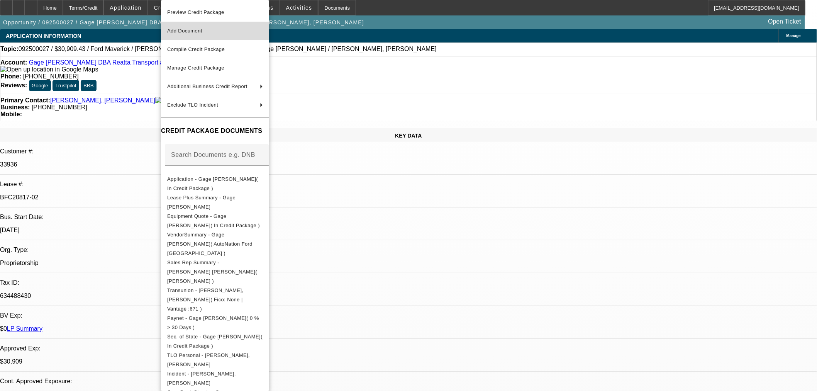
click at [191, 31] on span "Add Document" at bounding box center [184, 31] width 35 height 6
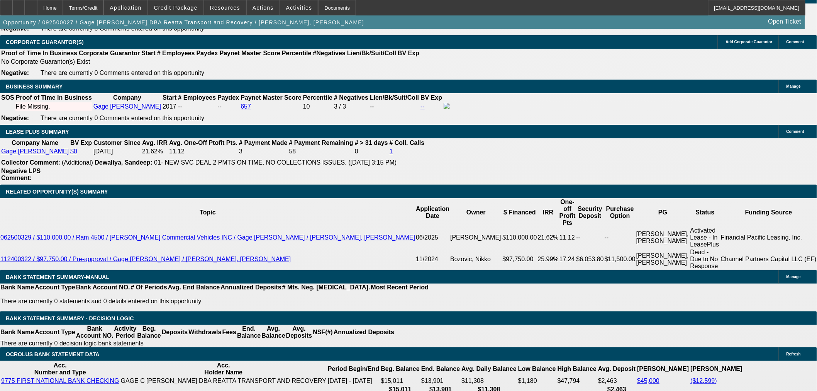
scroll to position [1158, 0]
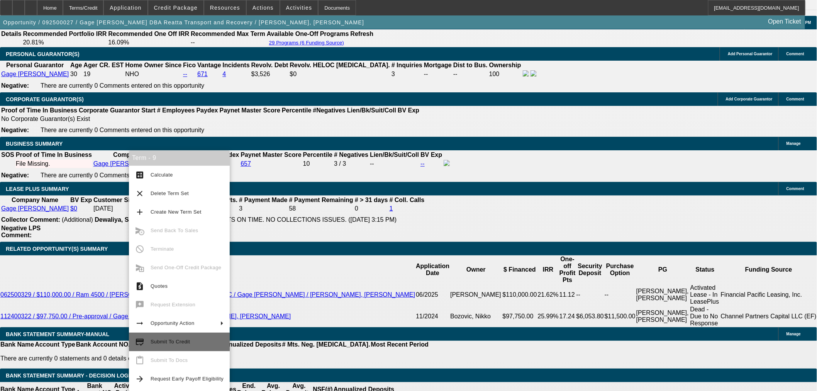
click at [182, 340] on span "Submit To Credit" at bounding box center [170, 342] width 39 height 6
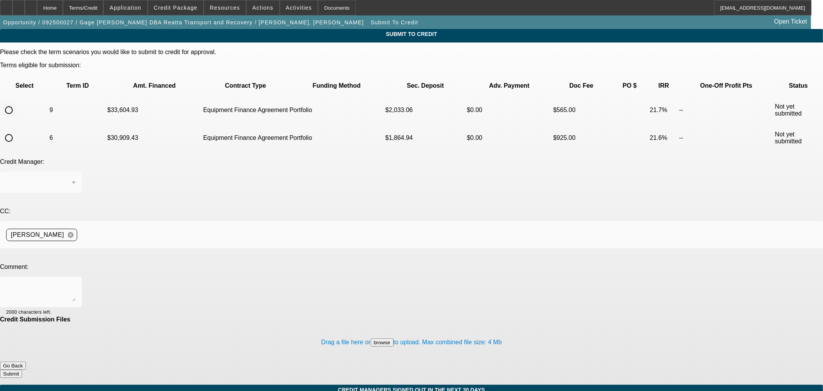
click at [17, 102] on input "radio" at bounding box center [8, 109] width 15 height 15
radio input "true"
click at [76, 171] on div "Arida, Michael" at bounding box center [40, 182] width 69 height 22
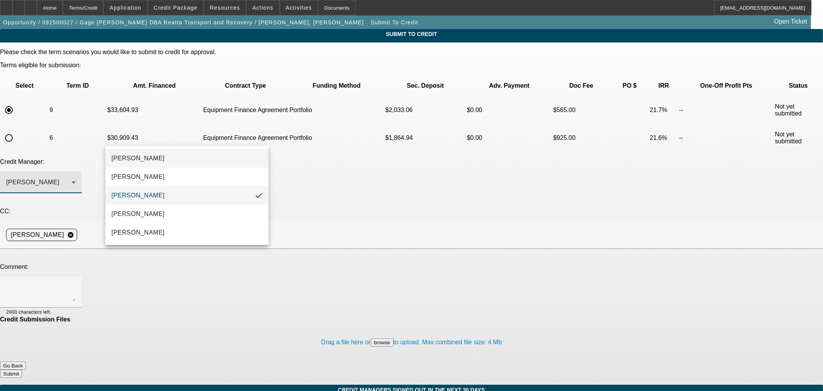
click at [150, 158] on span "[PERSON_NAME]" at bounding box center [138, 158] width 53 height 9
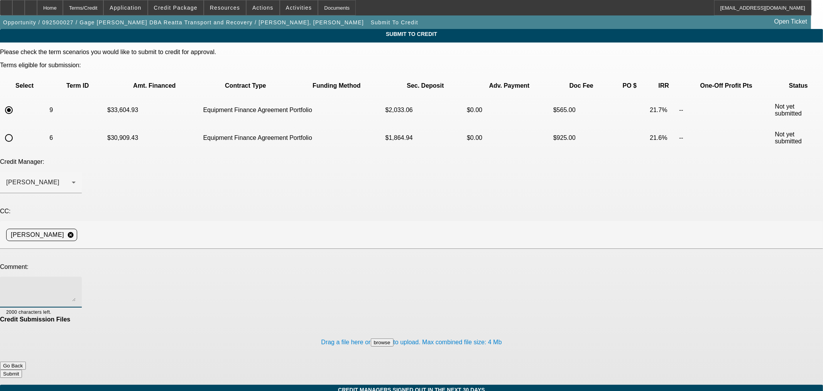
click at [76, 283] on textarea at bounding box center [40, 292] width 69 height 19
type textarea "Hi George, Gage wants to see if we can add a warranty to the approval. Thanks"
click at [22, 369] on button "Submit" at bounding box center [11, 373] width 22 height 8
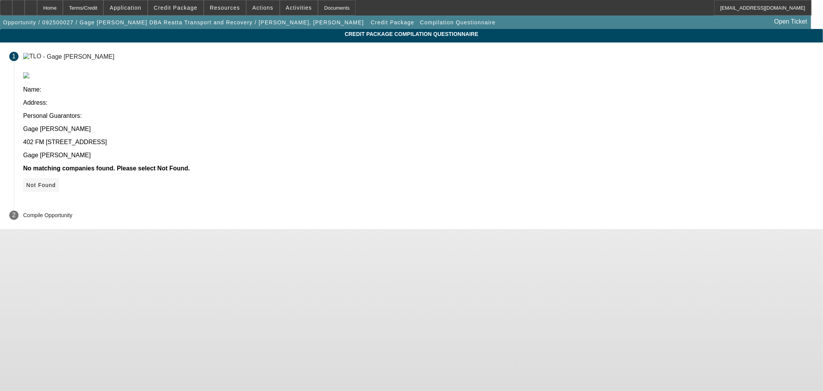
click at [59, 176] on span at bounding box center [41, 185] width 36 height 19
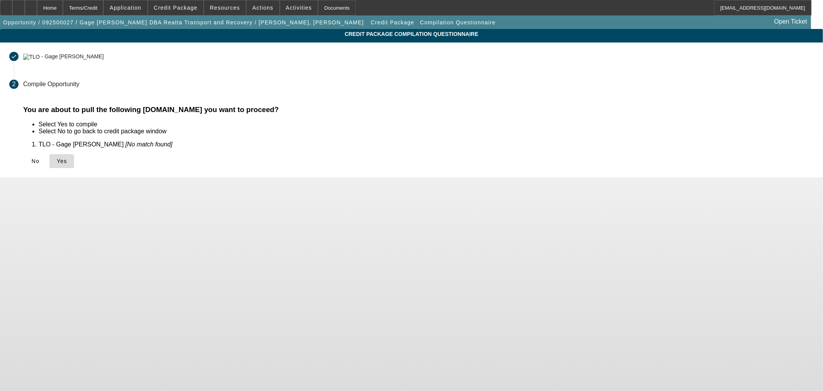
click at [57, 161] on icon at bounding box center [57, 161] width 0 height 6
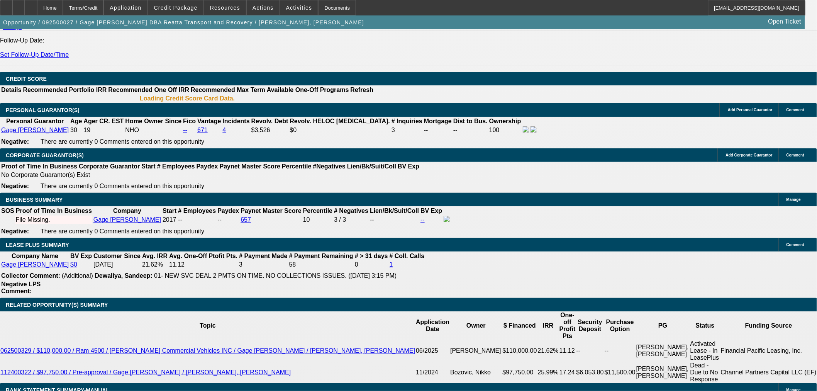
select select "0.1"
select select "2"
select select "0"
select select "6"
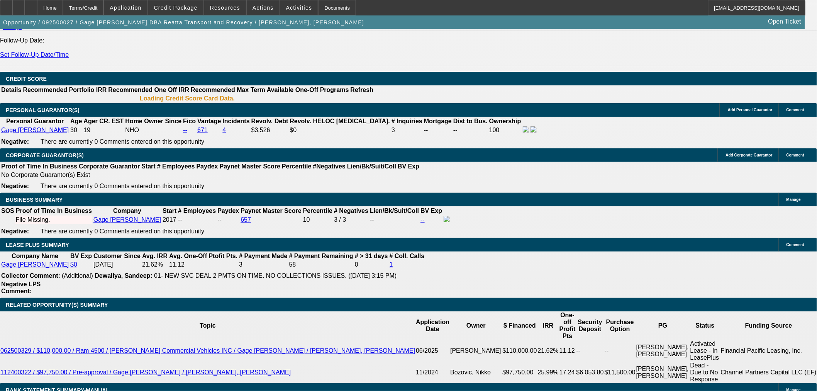
select select "0.1"
select select "2"
select select "0"
select select "6"
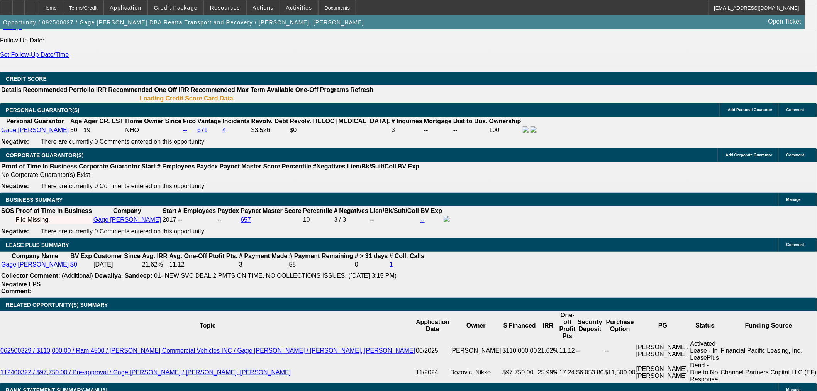
select select "0.1"
select select "2"
select select "0"
select select "6"
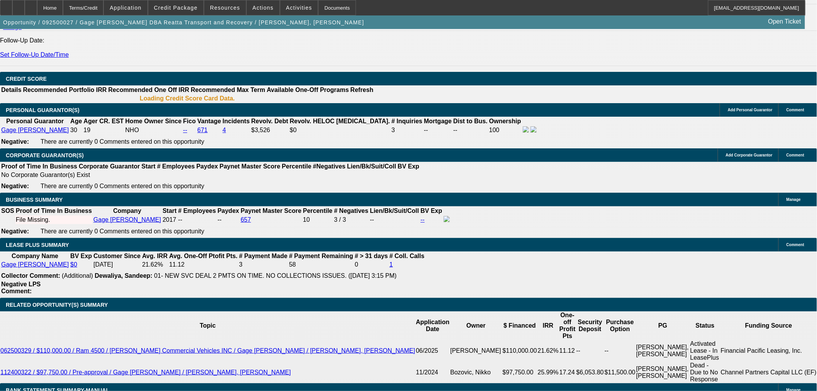
select select "0.1"
select select "2"
select select "0"
select select "6"
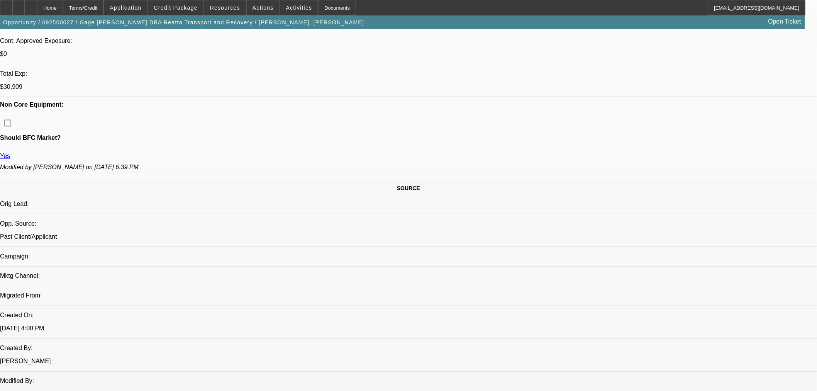
scroll to position [125, 0]
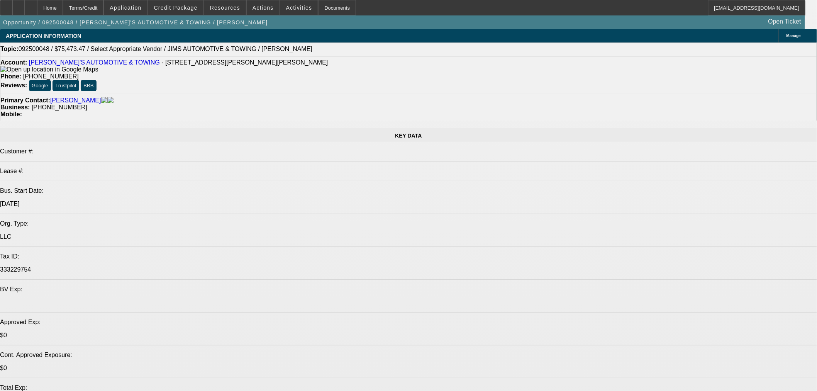
select select "0"
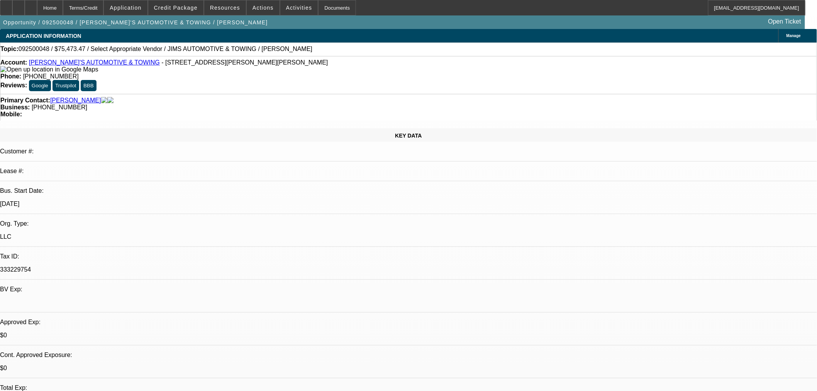
select select "2"
select select "0.1"
select select "4"
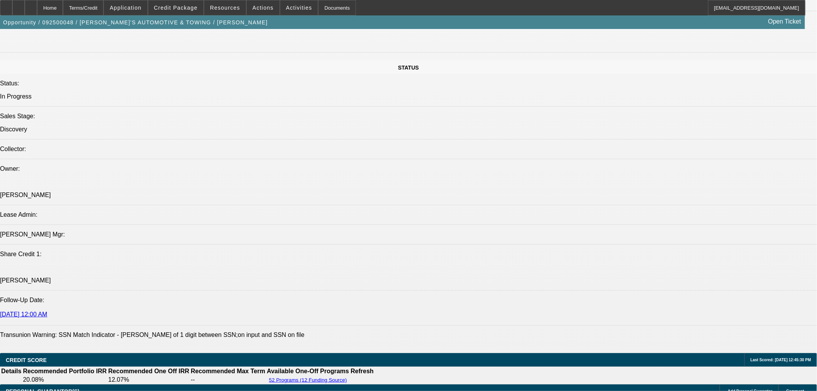
scroll to position [901, 0]
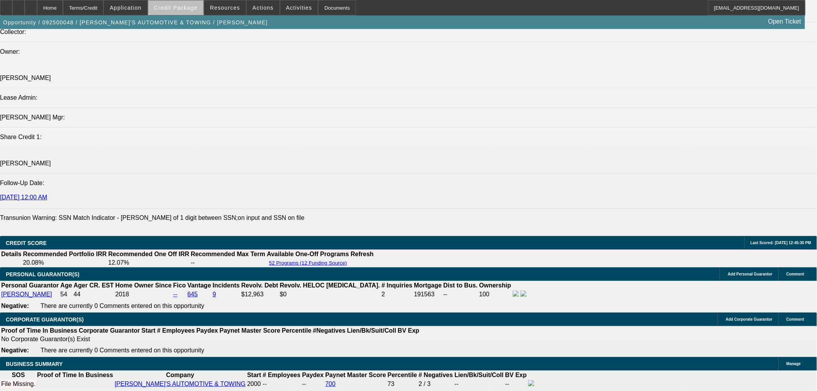
click at [190, 3] on span at bounding box center [175, 7] width 55 height 19
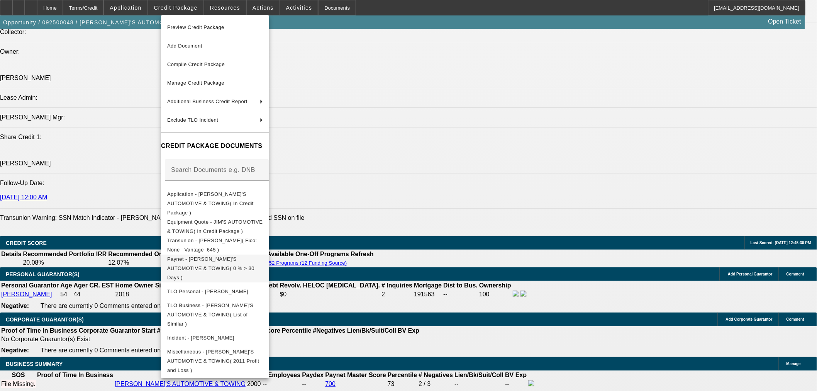
click at [253, 256] on span "Paynet - [PERSON_NAME]'S AUTOMOTIVE & TOWING( 0 % > 30 Days )" at bounding box center [210, 268] width 87 height 24
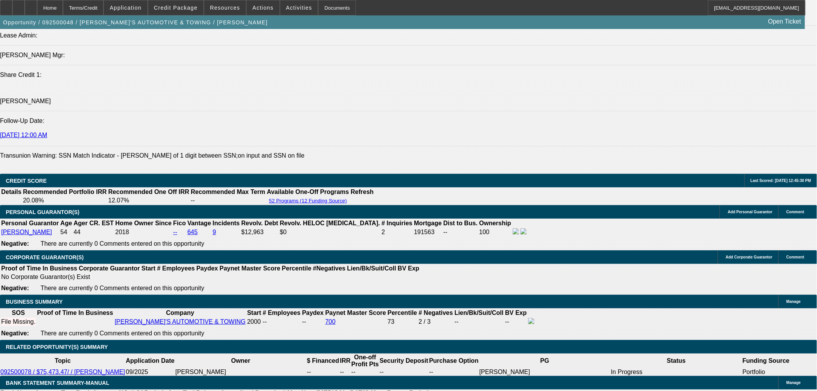
scroll to position [1029, 0]
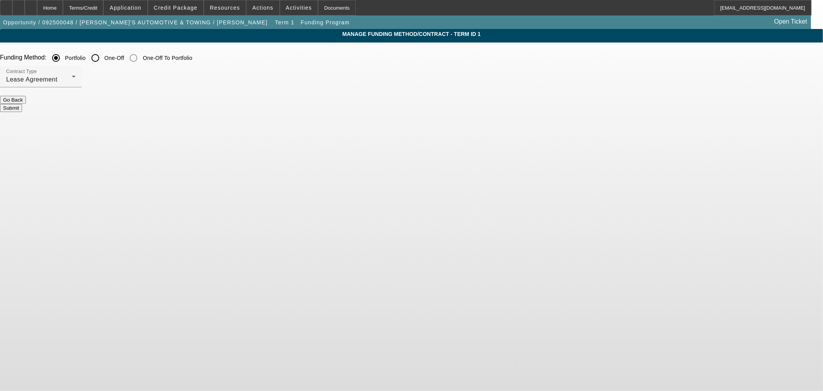
click at [103, 56] on input "One-Off" at bounding box center [95, 57] width 15 height 15
radio input "true"
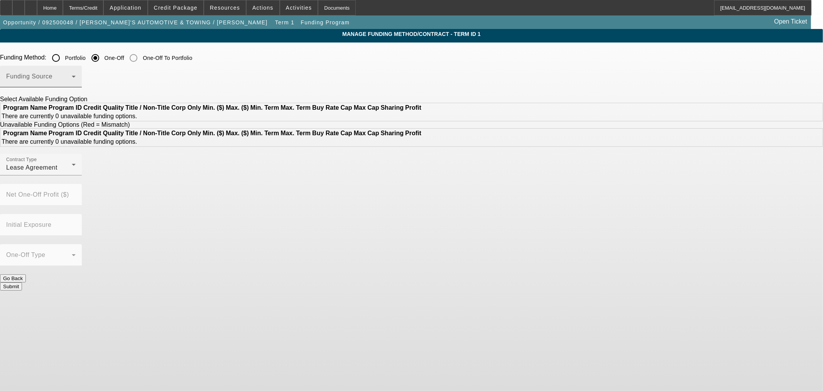
click at [76, 74] on div "Funding Source" at bounding box center [40, 77] width 69 height 22
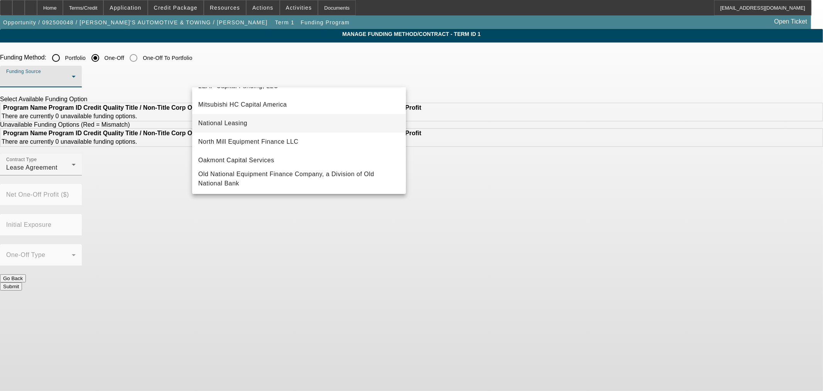
scroll to position [214, 0]
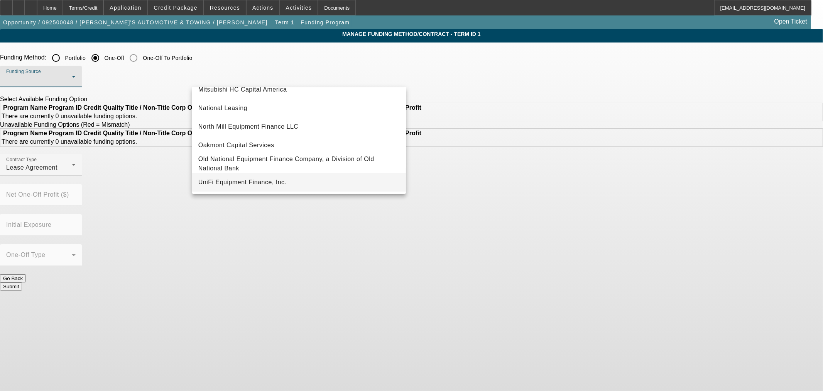
click at [253, 185] on span "UniFi Equipment Finance, Inc." at bounding box center [242, 182] width 88 height 9
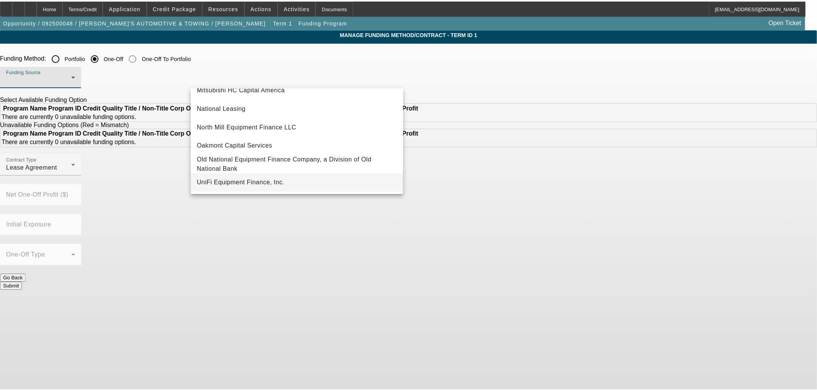
scroll to position [0, 0]
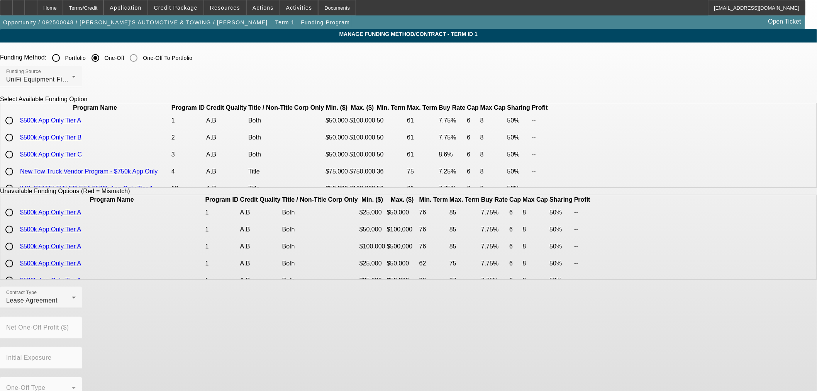
drag, startPoint x: 201, startPoint y: 133, endPoint x: 190, endPoint y: 143, distance: 15.0
click at [17, 128] on input "radio" at bounding box center [9, 120] width 15 height 15
radio input "true"
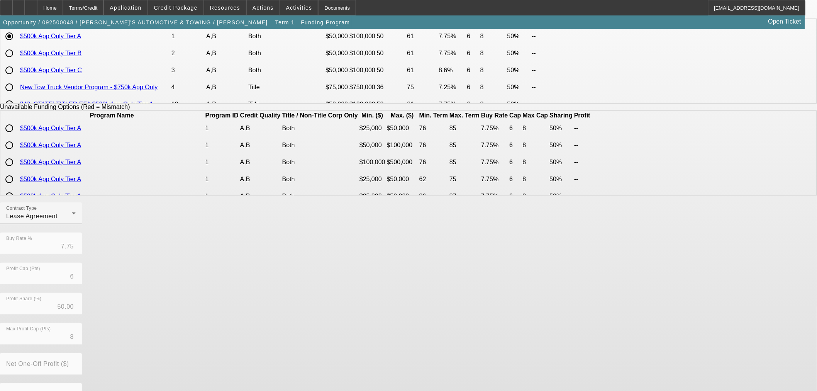
scroll to position [131, 0]
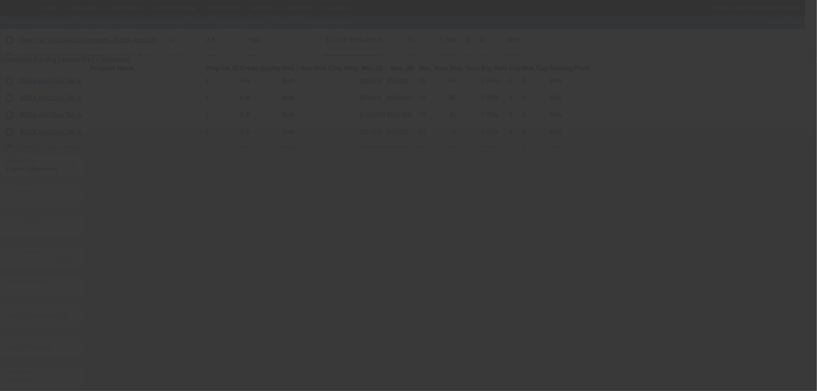
radio input "true"
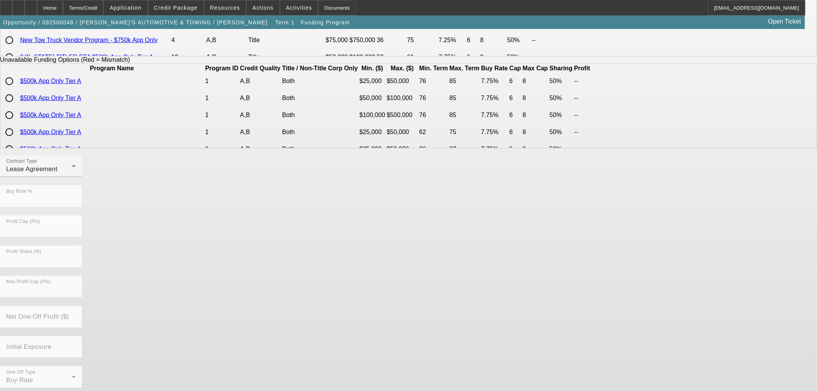
scroll to position [0, 0]
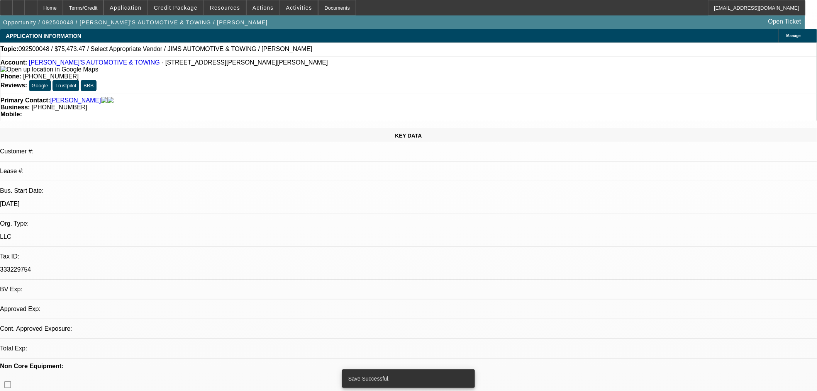
select select "0"
select select "2"
select select "0.1"
select select "4"
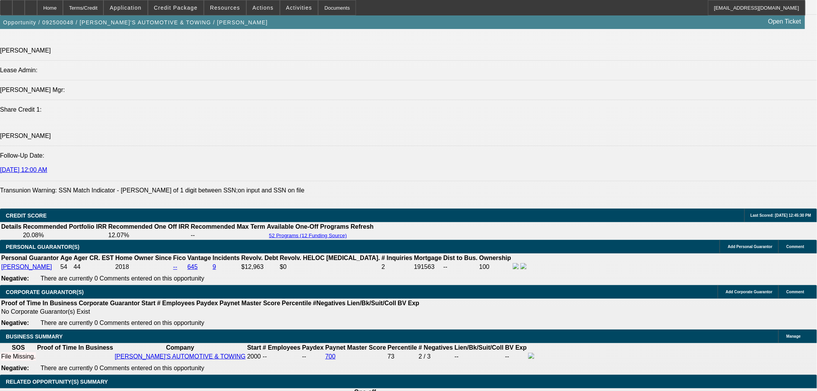
scroll to position [986, 0]
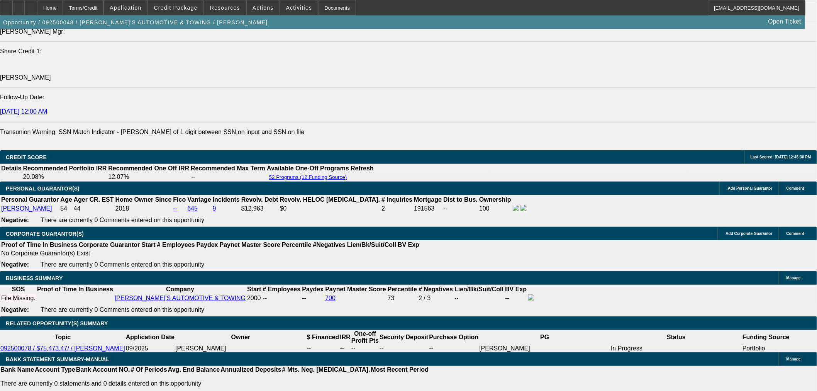
drag, startPoint x: 185, startPoint y: 212, endPoint x: 323, endPoint y: 173, distance: 143.8
type input "UNKNOWN"
type input "8"
type input "$3,060.66"
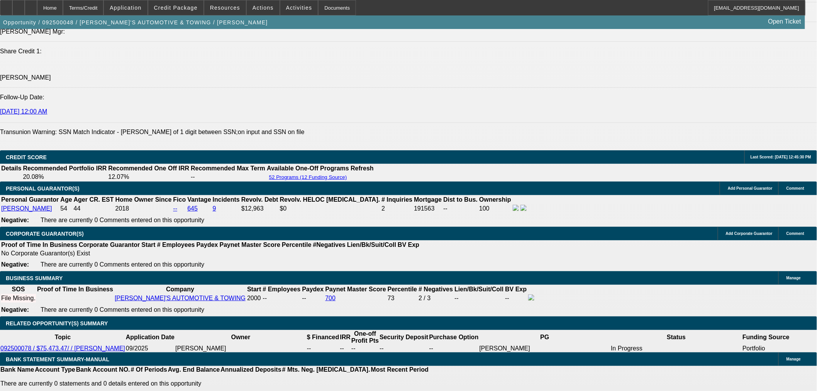
type input "$1,530.33"
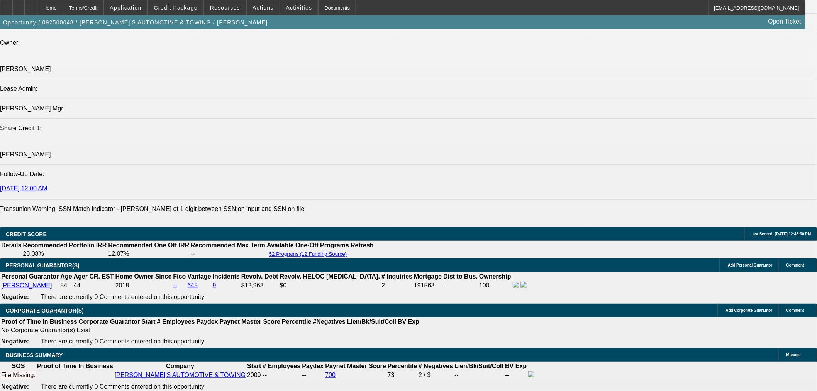
scroll to position [901, 0]
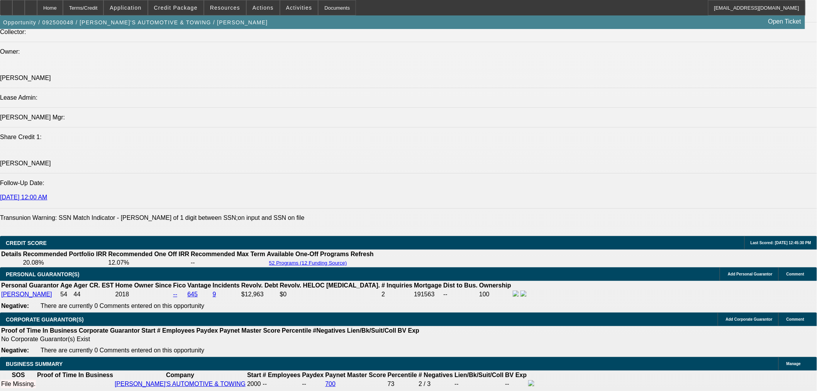
type input "8"
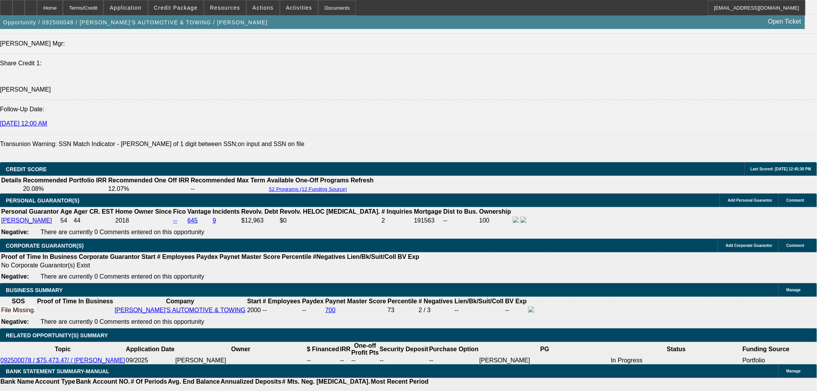
scroll to position [1072, 0]
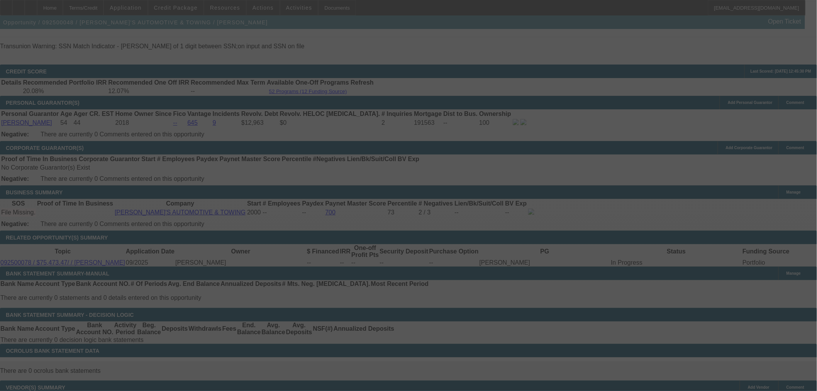
select select "0"
select select "2"
select select "0.1"
select select "4"
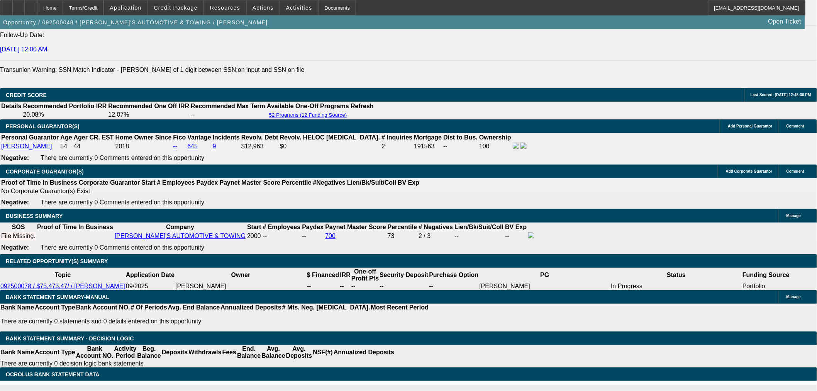
scroll to position [1029, 0]
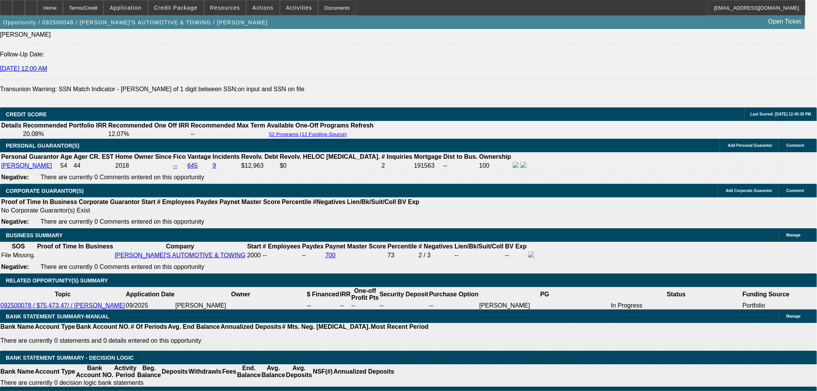
select select "0.05"
type input "$3,773.67"
type input "UNKNOWN"
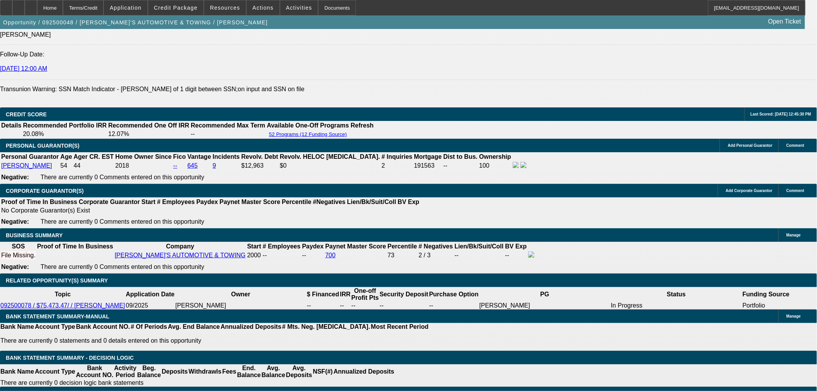
type input "$2,907.62"
type input "$1,453.81"
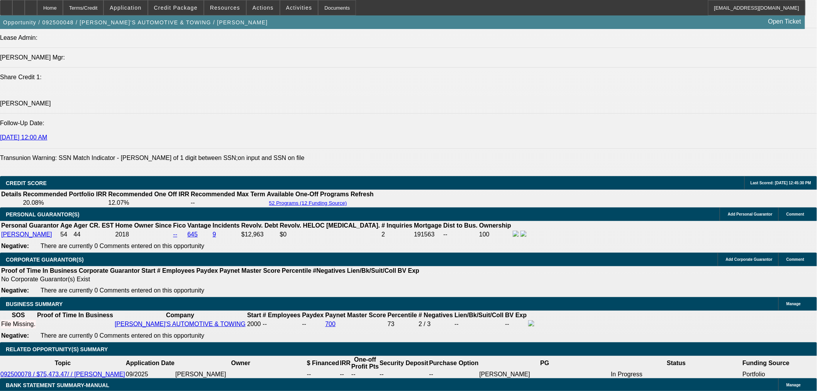
scroll to position [901, 0]
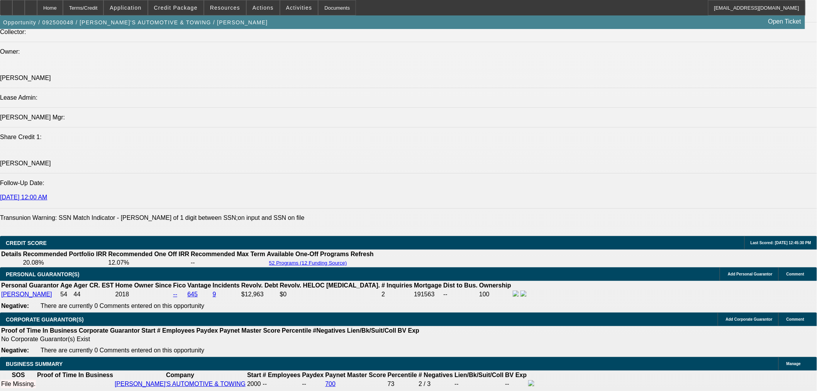
drag, startPoint x: 205, startPoint y: 298, endPoint x: 250, endPoint y: 281, distance: 48.4
type input "9"
type input "$2,976.74"
type input "$1,488.37"
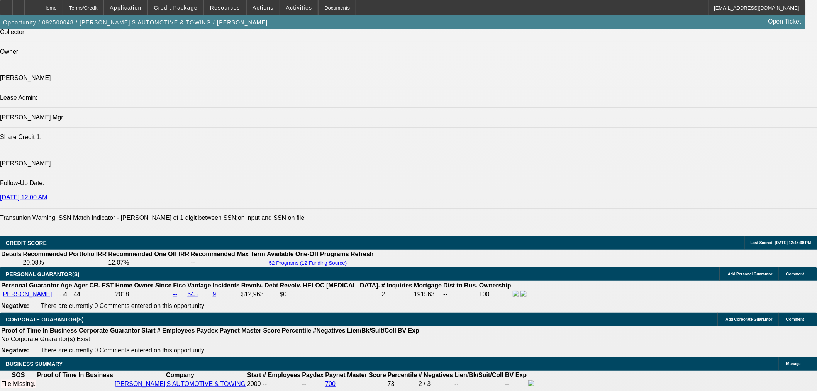
type input "9.5"
type input "$3,011.66"
type input "$1,505.83"
type input "9.5"
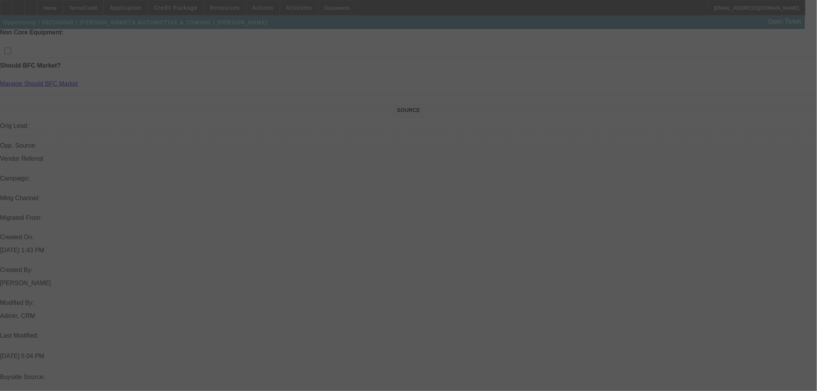
scroll to position [129, 0]
select select "2"
select select "0.1"
select select "4"
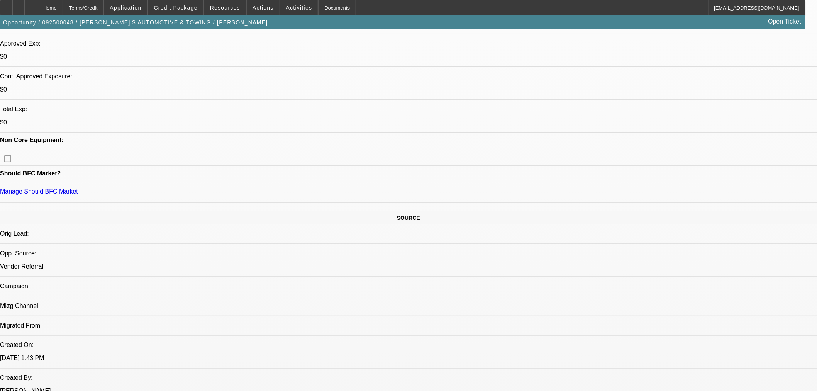
scroll to position [257, 0]
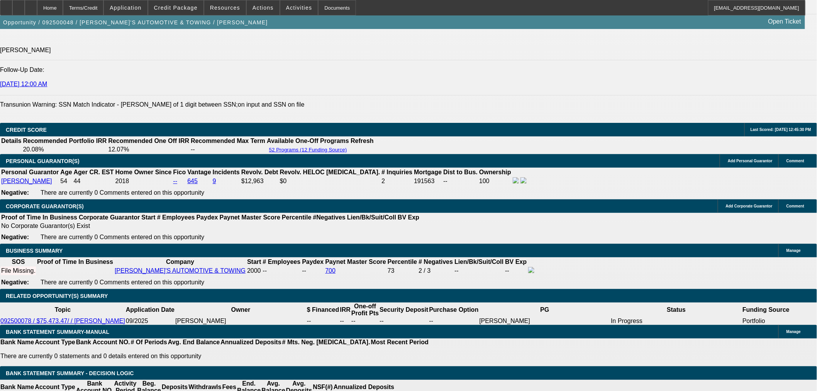
scroll to position [1072, 0]
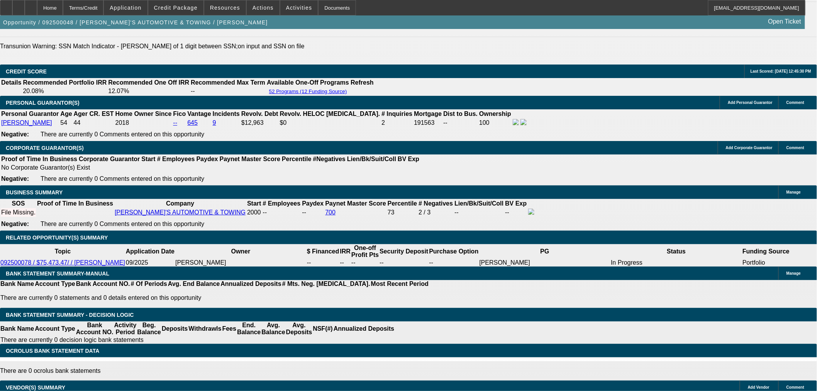
select select "0"
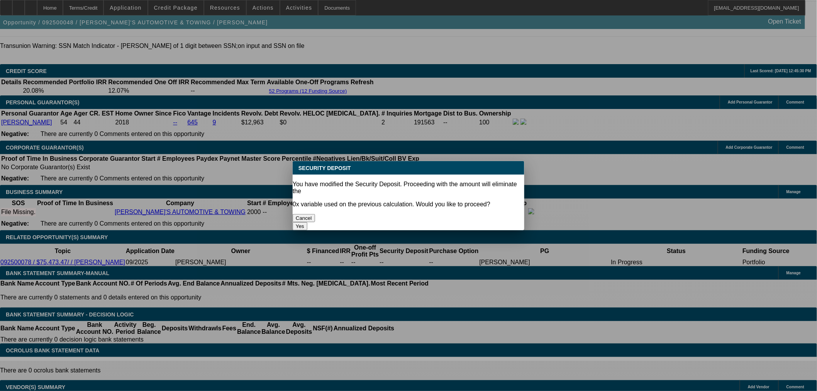
click at [307, 222] on button "Yes" at bounding box center [300, 226] width 15 height 8
type input "$0.00"
type input "UNKNOWN"
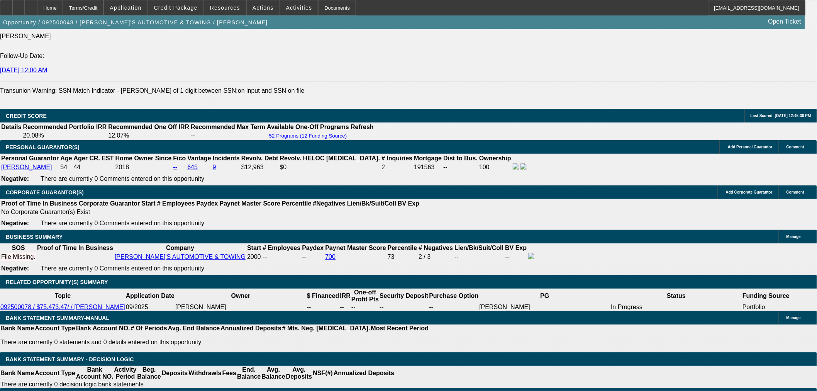
scroll to position [901, 0]
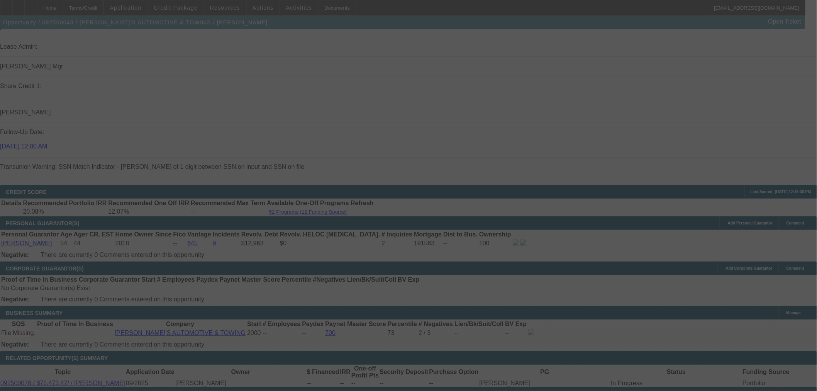
scroll to position [1029, 0]
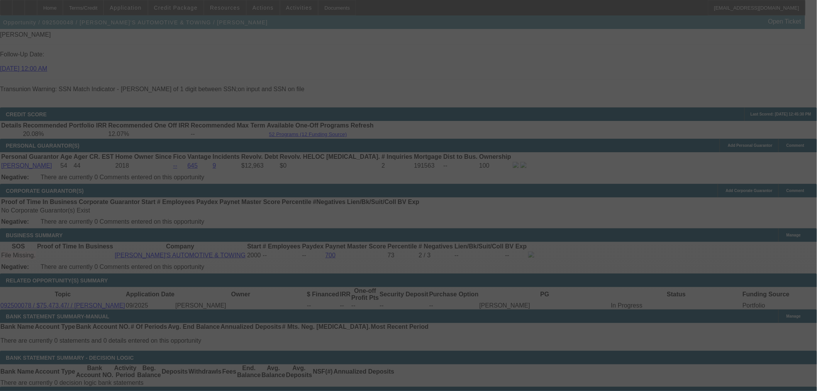
select select "0"
select select "2"
select select "0.1"
select select "4"
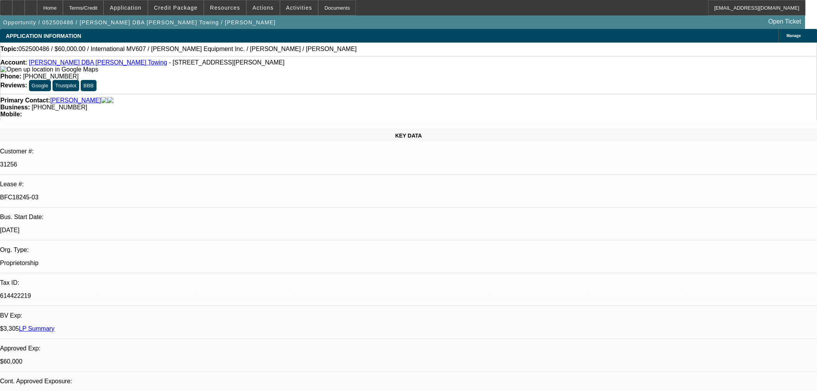
select select "0"
select select "2"
select select "0.1"
select select "4"
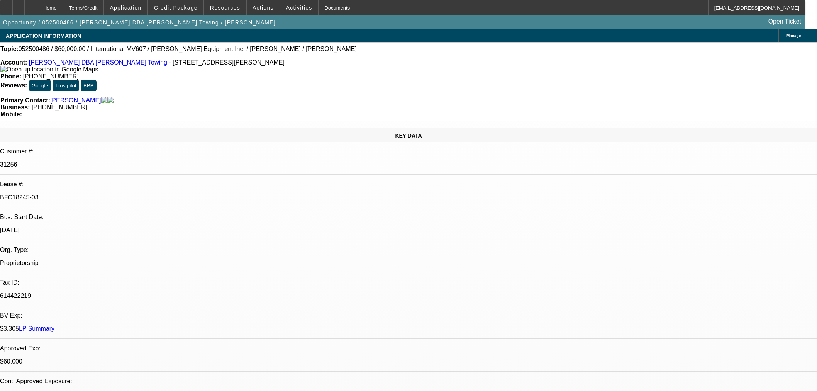
select select "0"
select select "2"
select select "0.1"
select select "4"
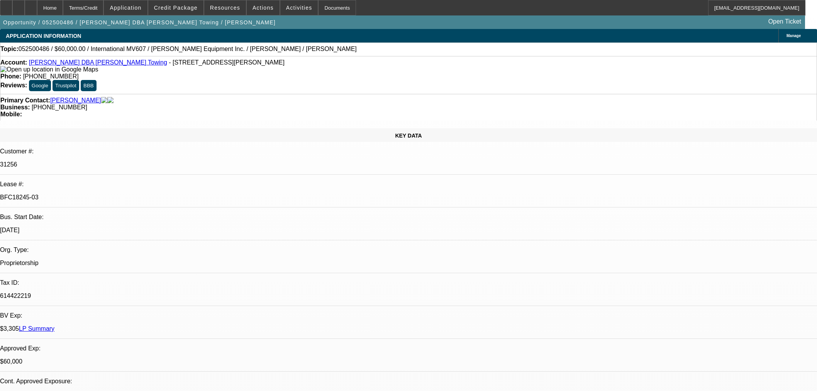
select select "0"
select select "2"
select select "0.1"
select select "4"
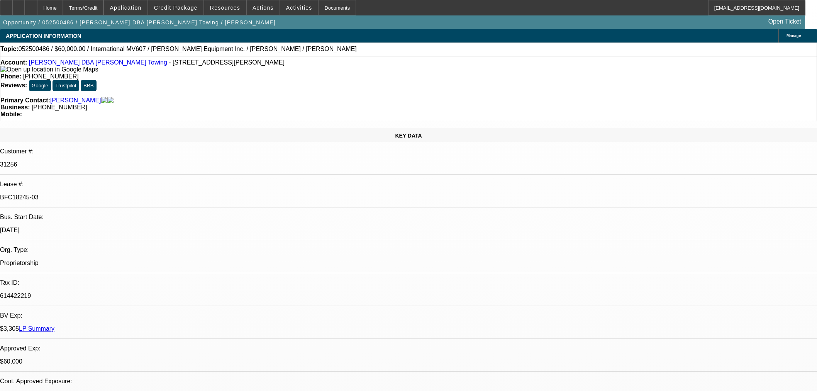
select select "0"
select select "3"
select select "0.1"
select select "4"
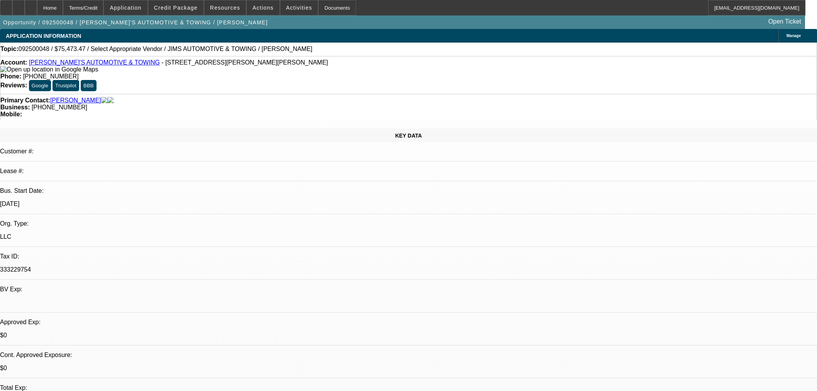
select select "0"
select select "2"
select select "0.1"
select select "4"
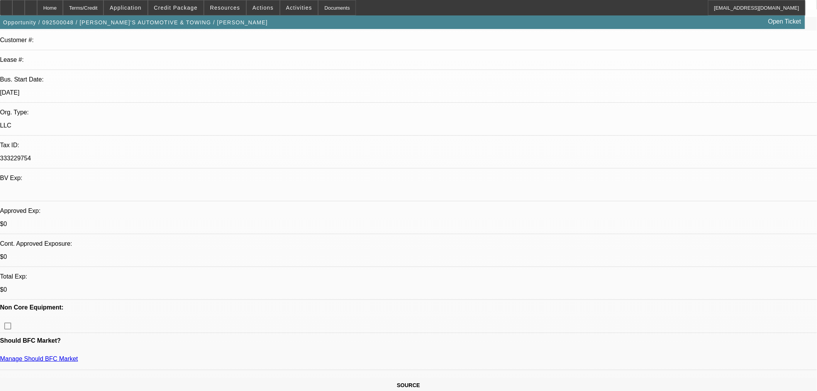
scroll to position [214, 0]
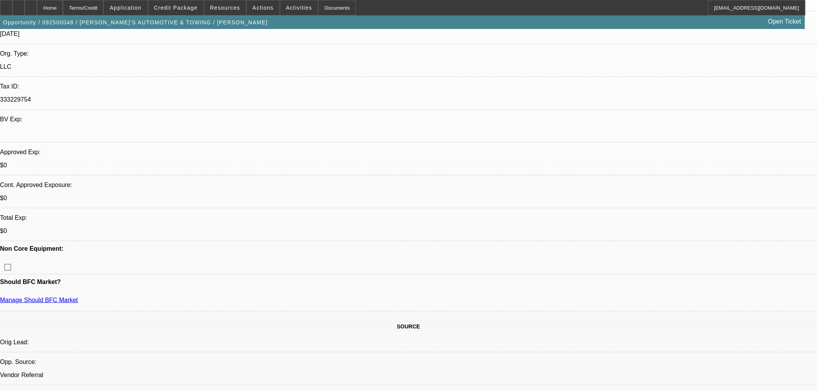
scroll to position [171, 0]
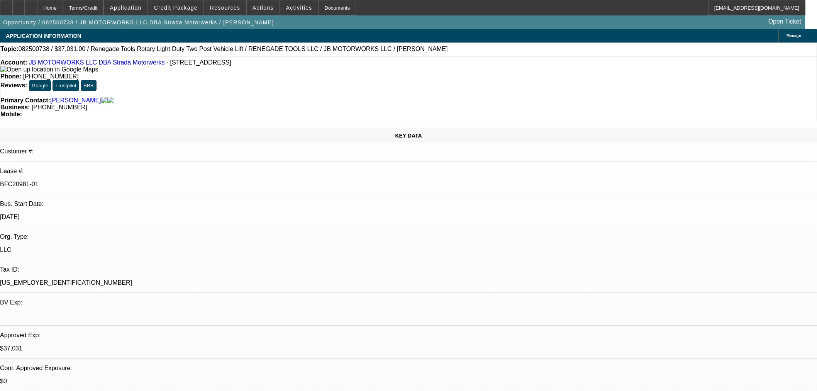
select select "0"
select select "3"
select select "0.1"
select select "4"
select select "0"
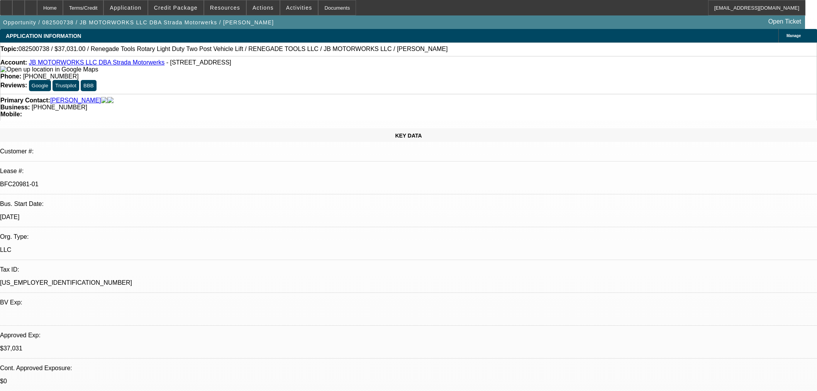
select select "3"
select select "0.1"
select select "4"
select select "0"
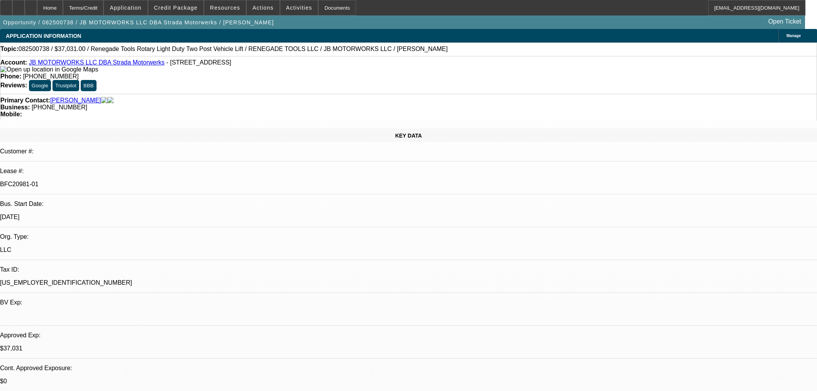
select select "3"
select select "0.1"
select select "4"
select select "0"
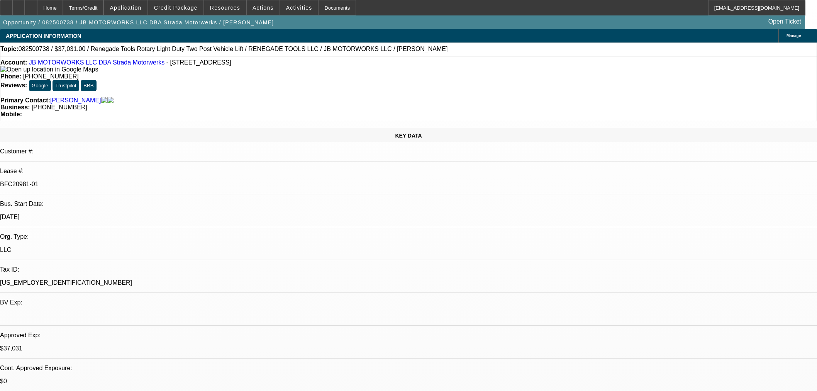
select select "3"
select select "0.1"
select select "4"
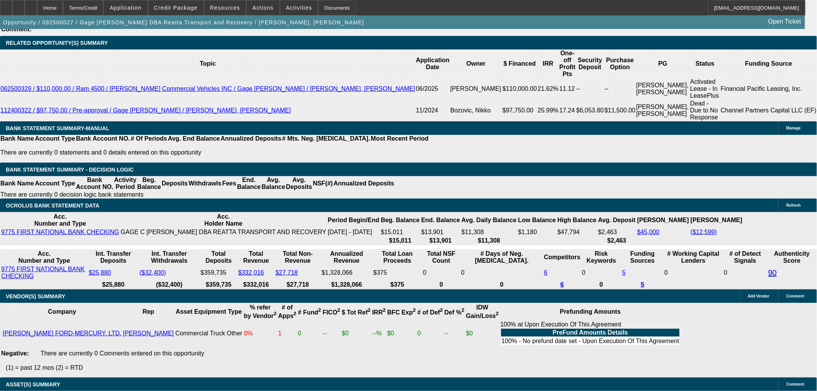
select select "0"
select select "2"
select select "0"
select select "6"
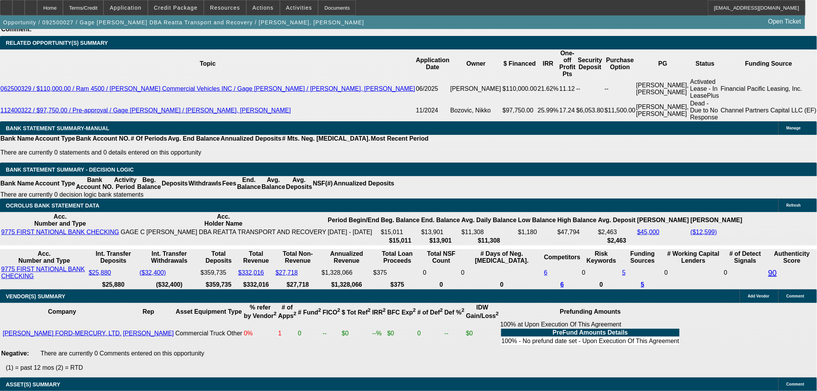
select select "0.1"
select select "2"
select select "0"
select select "6"
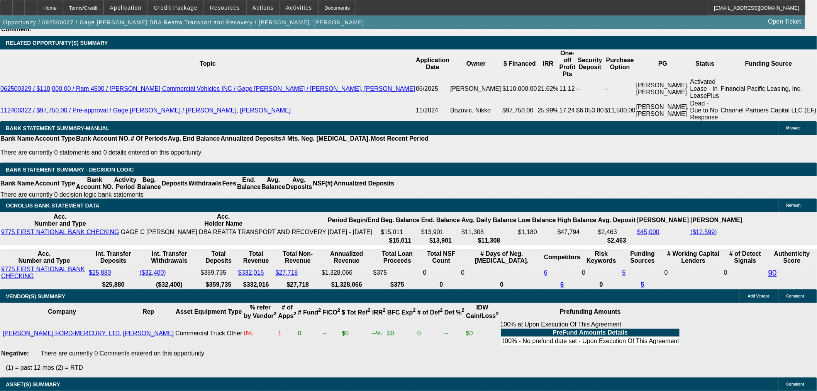
select select "0.1"
select select "2"
select select "0"
select select "6"
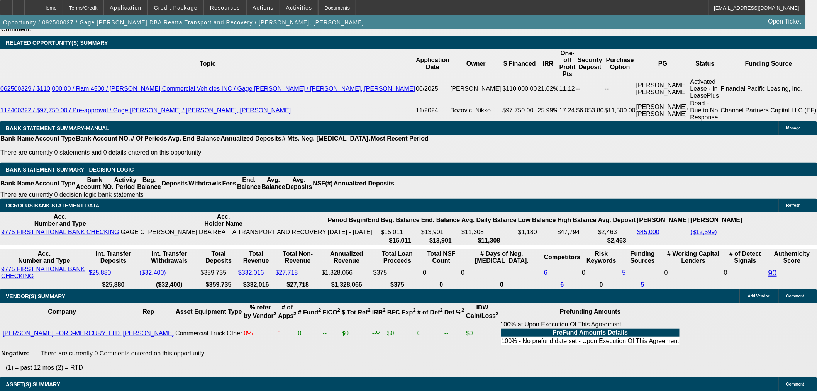
select select "0.1"
select select "2"
select select "0"
select select "6"
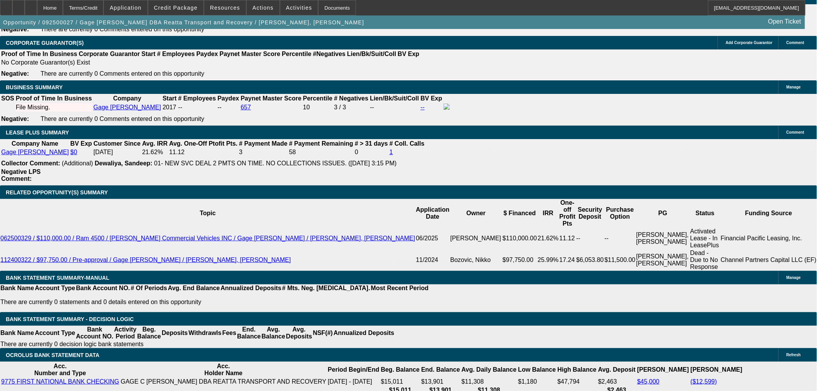
scroll to position [1168, 0]
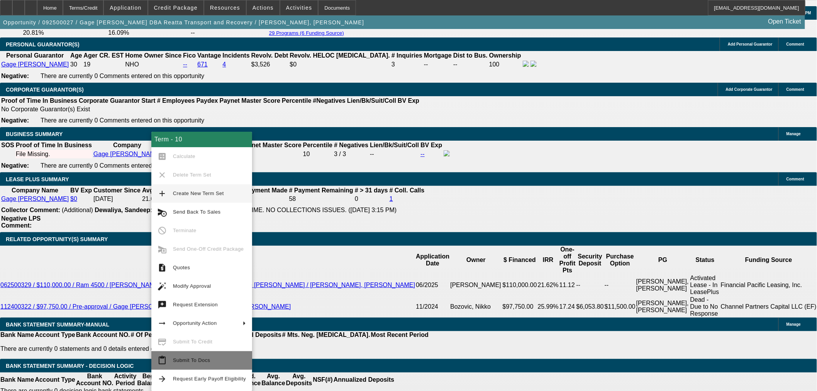
click at [176, 365] on button "content_paste Submit To Docs" at bounding box center [201, 360] width 101 height 19
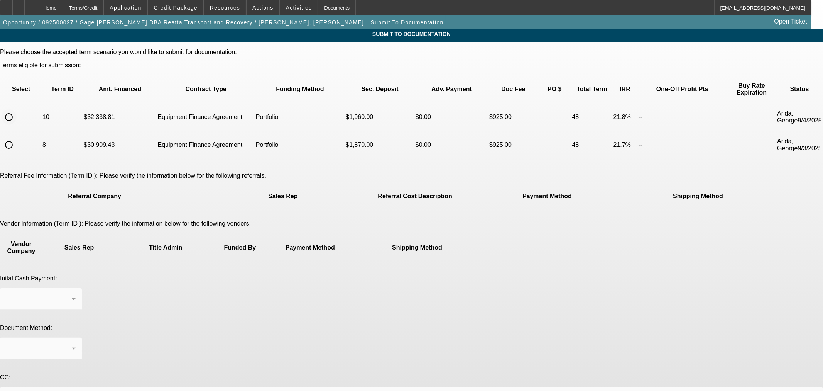
click at [17, 109] on input "radio" at bounding box center [8, 116] width 15 height 15
radio input "true"
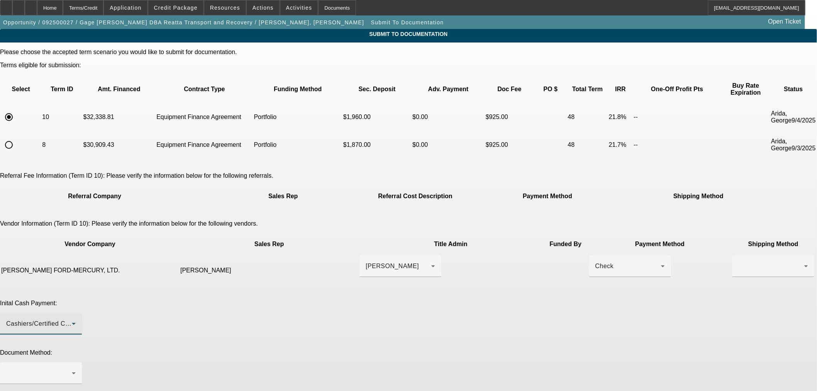
click at [72, 319] on div "Cashiers/Certified Check" at bounding box center [39, 323] width 66 height 9
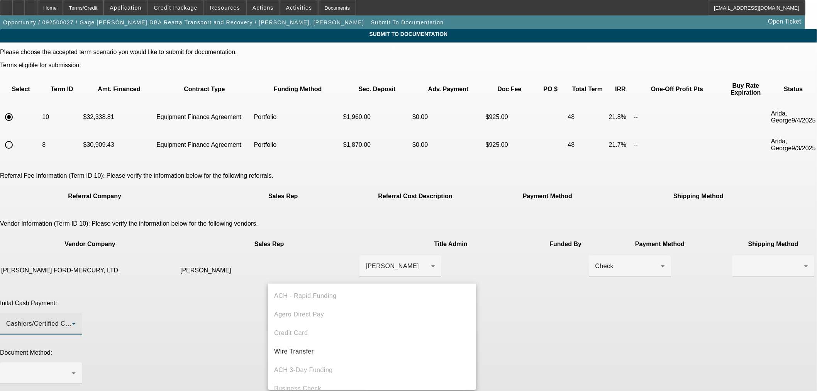
scroll to position [26, 0]
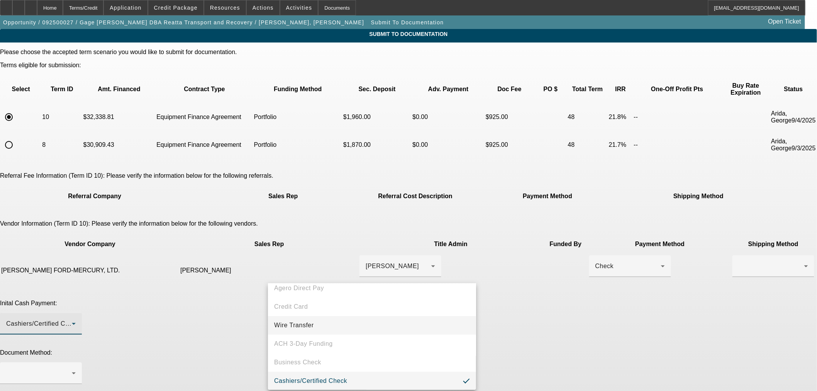
click at [315, 320] on mat-option "Wire Transfer" at bounding box center [372, 325] width 208 height 19
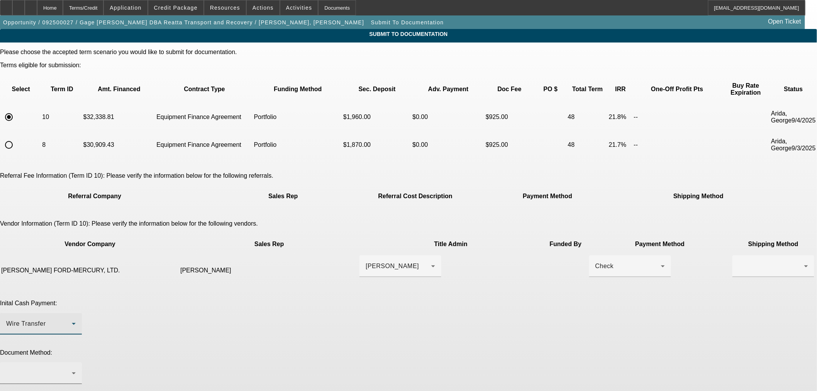
click at [72, 368] on div at bounding box center [39, 372] width 66 height 9
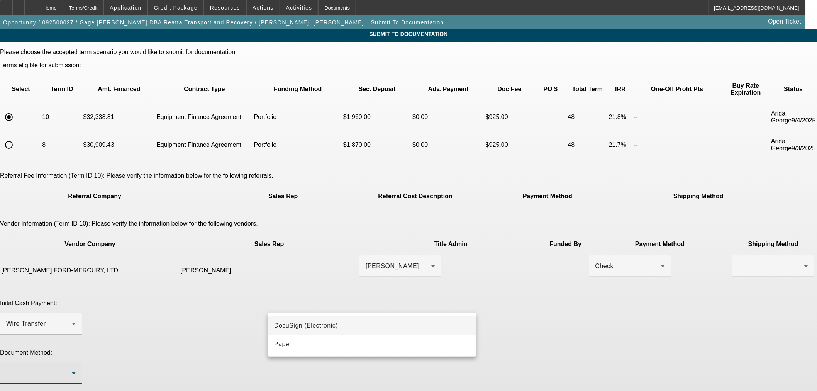
click at [333, 322] on span "DocuSign (Electronic)" at bounding box center [306, 325] width 64 height 9
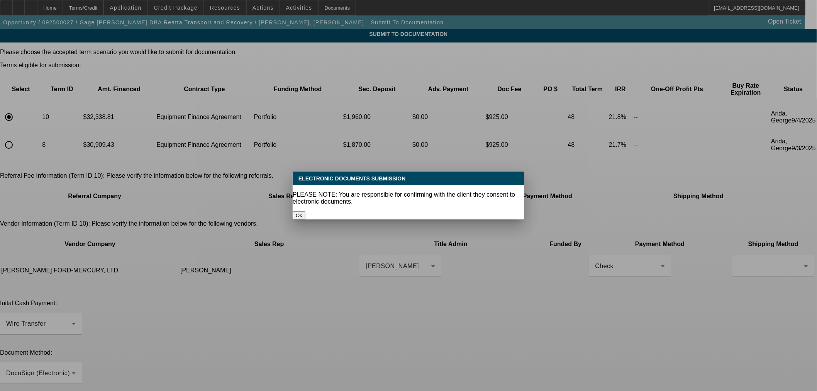
drag, startPoint x: 376, startPoint y: 203, endPoint x: 368, endPoint y: 210, distance: 10.7
click at [305, 211] on button "Ok" at bounding box center [299, 215] width 13 height 8
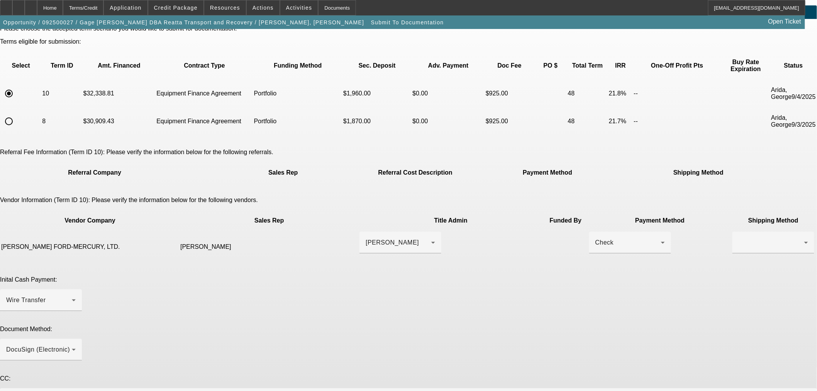
scroll to position [36, 0]
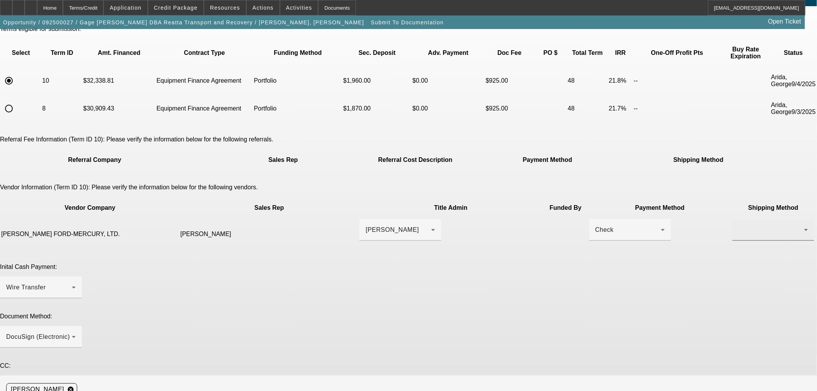
click at [738, 225] on div at bounding box center [771, 229] width 66 height 9
click at [562, 218] on mat-option "USPS" at bounding box center [575, 220] width 82 height 19
type textarea "Redoc with warranty added."
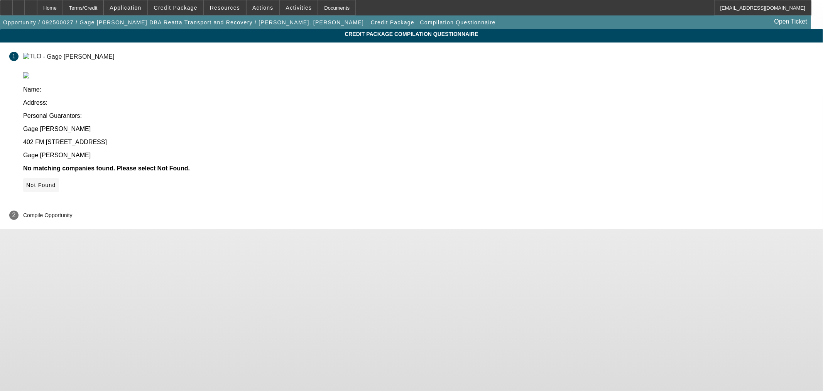
click at [26, 182] on icon at bounding box center [26, 185] width 0 height 6
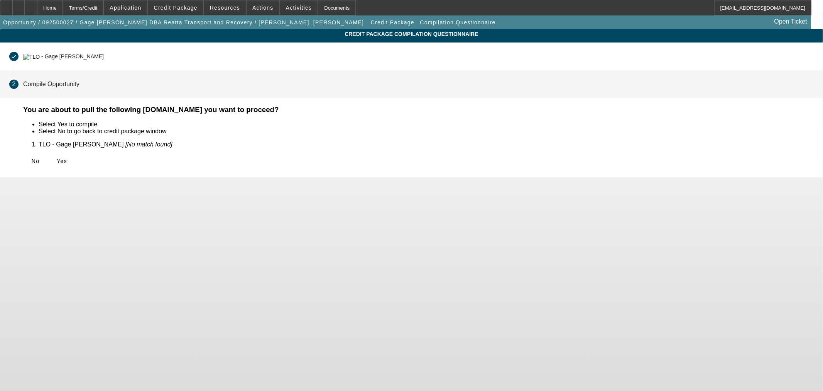
click at [67, 158] on span "Yes" at bounding box center [62, 161] width 10 height 6
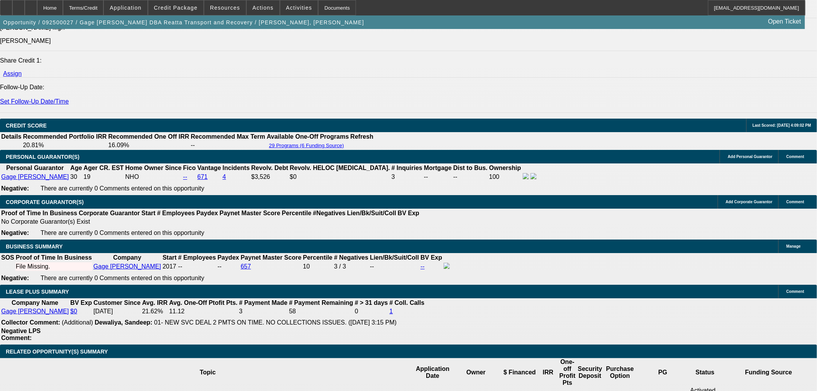
select select "0"
select select "2"
select select "0"
select select "6"
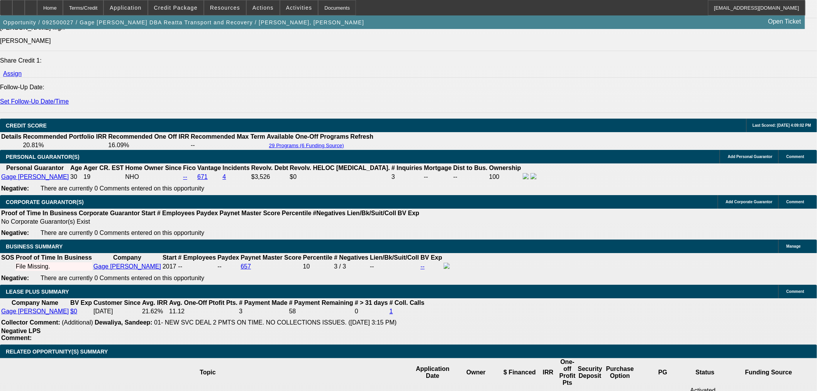
select select "0.1"
select select "2"
select select "0"
select select "6"
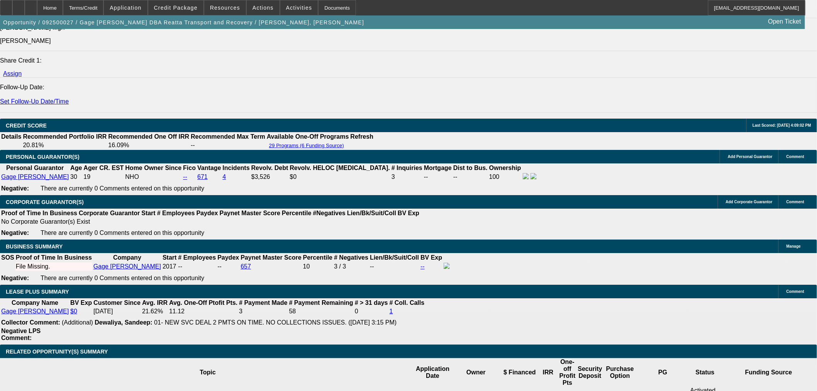
select select "0.1"
select select "2"
select select "0"
select select "6"
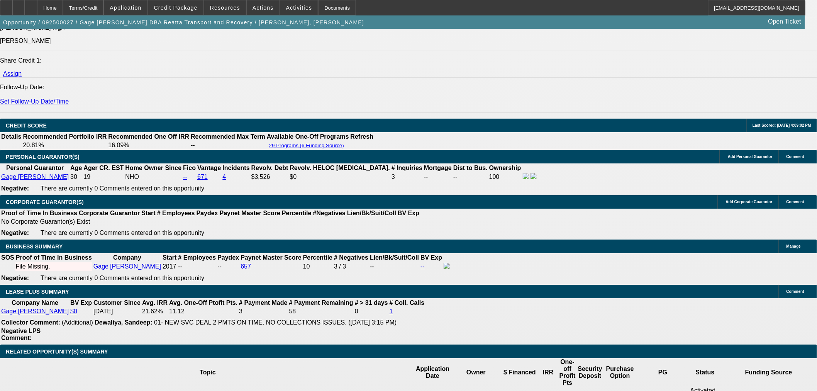
select select "0.1"
select select "2"
select select "0"
select select "6"
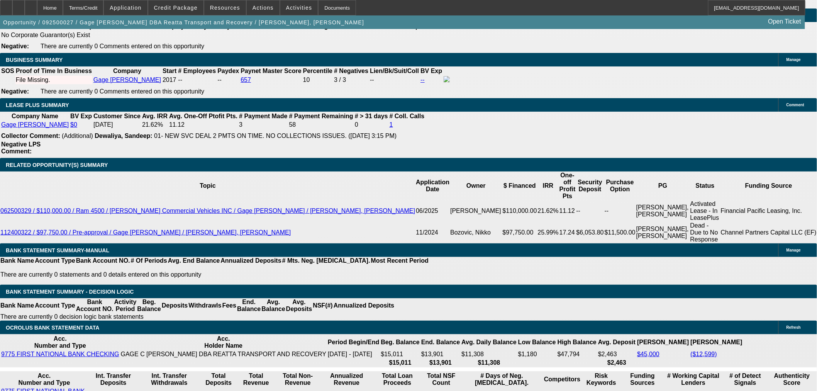
scroll to position [1239, 0]
